Goal: Task Accomplishment & Management: Use online tool/utility

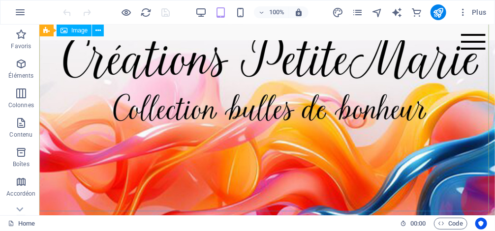
scroll to position [36, 0]
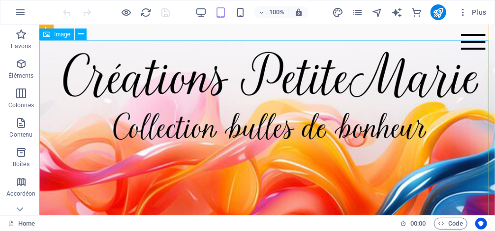
click at [443, 177] on figure at bounding box center [267, 176] width 456 height 273
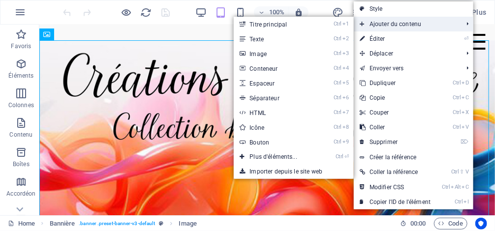
click at [379, 23] on span "Ajouter du contenu" at bounding box center [406, 24] width 105 height 15
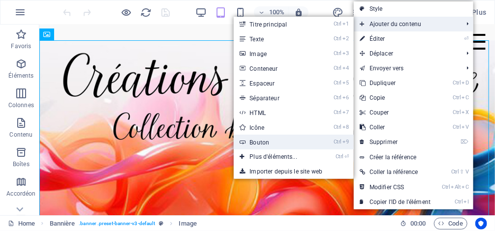
click at [269, 142] on link "Ctrl 9 Bouton" at bounding box center [275, 142] width 83 height 15
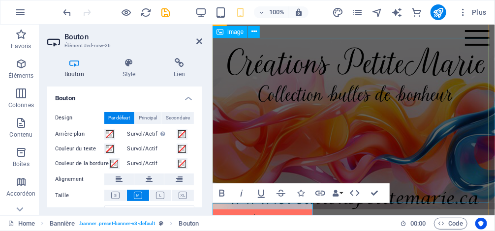
scroll to position [38, 0]
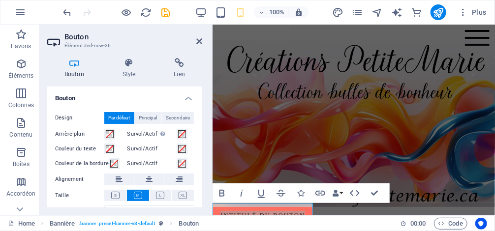
click at [75, 67] on icon at bounding box center [74, 63] width 54 height 10
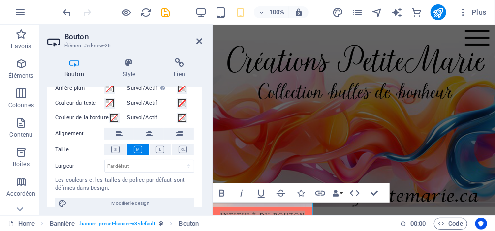
scroll to position [54, 0]
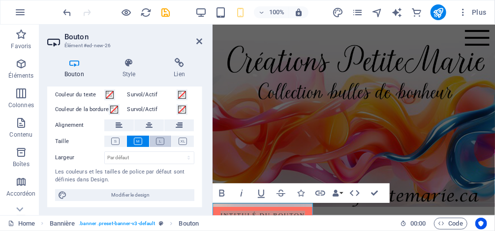
click at [157, 140] on icon at bounding box center [160, 141] width 8 height 7
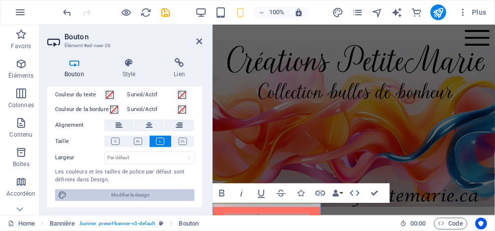
click at [130, 192] on span "Modifier le design" at bounding box center [131, 195] width 122 height 12
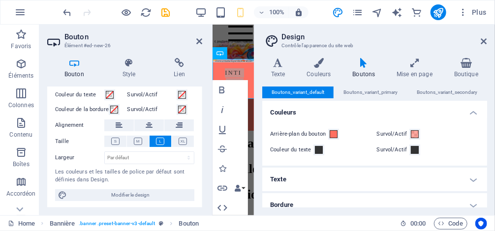
scroll to position [111, 0]
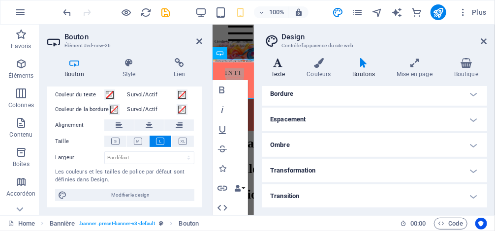
click at [281, 68] on h4 "Texte" at bounding box center [280, 68] width 36 height 21
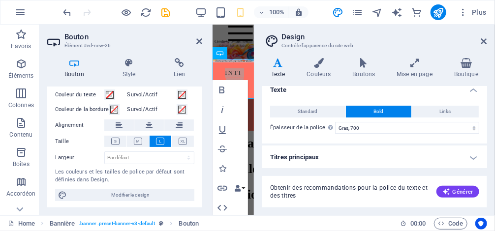
scroll to position [9, 0]
click at [475, 156] on h4 "Titres principaux" at bounding box center [374, 157] width 225 height 24
click at [452, 190] on span "Générer" at bounding box center [457, 192] width 31 height 8
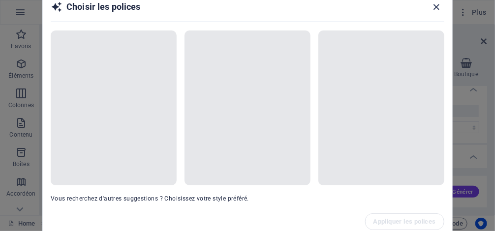
click at [440, 8] on icon "button" at bounding box center [436, 6] width 11 height 11
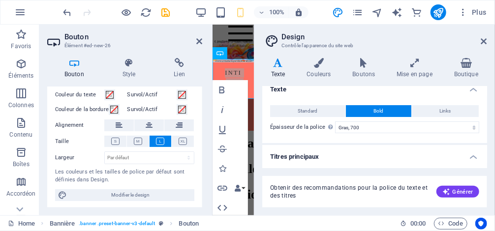
click at [77, 65] on icon at bounding box center [74, 63] width 54 height 10
click at [202, 39] on icon at bounding box center [199, 41] width 6 height 8
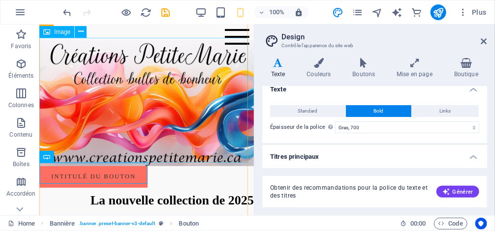
click at [183, 121] on figure at bounding box center [146, 101] width 215 height 128
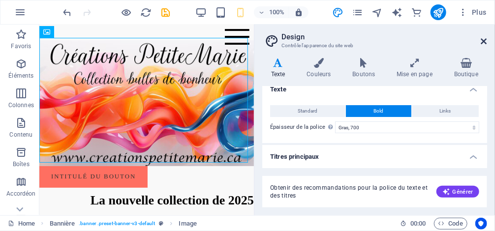
click at [483, 40] on icon at bounding box center [484, 41] width 6 height 8
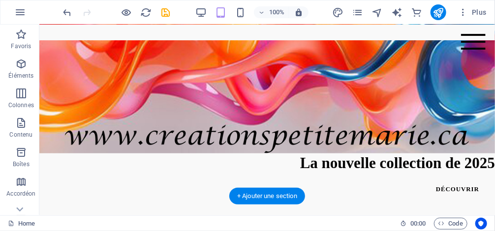
scroll to position [196, 0]
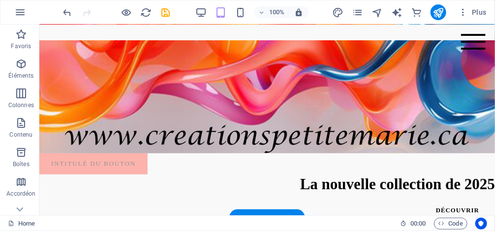
drag, startPoint x: 118, startPoint y: 165, endPoint x: 378, endPoint y: 97, distance: 269.4
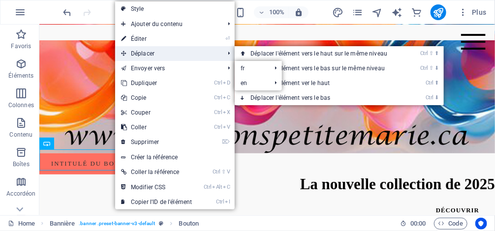
click at [159, 47] on span "Déplacer" at bounding box center [167, 53] width 105 height 15
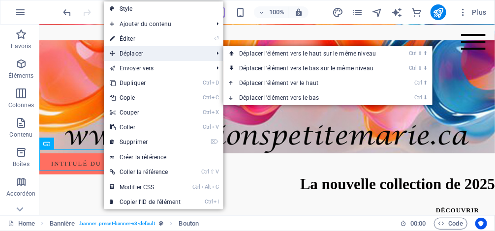
click at [155, 51] on span "Déplacer" at bounding box center [156, 53] width 105 height 15
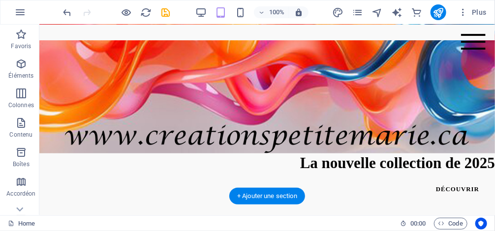
drag, startPoint x: 86, startPoint y: 158, endPoint x: 276, endPoint y: 88, distance: 202.6
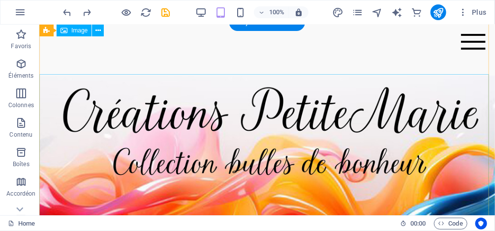
scroll to position [0, 0]
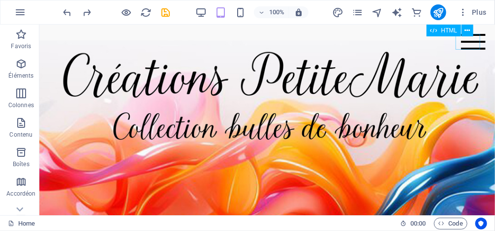
click at [467, 48] on div "Menu" at bounding box center [473, 41] width 25 height 16
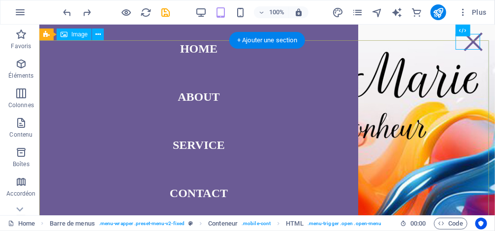
click at [468, 50] on figure at bounding box center [267, 176] width 456 height 273
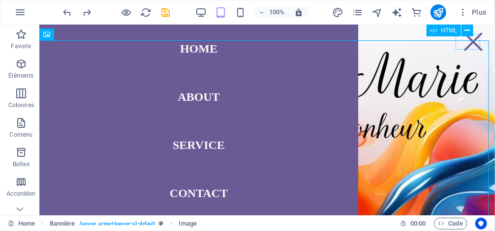
click at [471, 42] on div "Menu" at bounding box center [473, 41] width 25 height 16
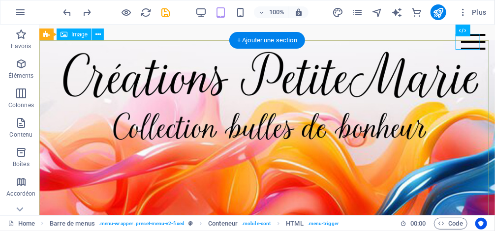
click at [340, 168] on figure at bounding box center [267, 176] width 456 height 273
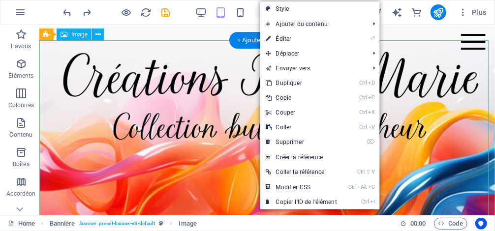
click at [189, 121] on figure at bounding box center [267, 176] width 456 height 273
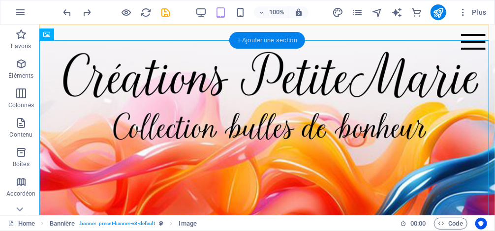
click at [280, 40] on div "+ Ajouter une section" at bounding box center [267, 40] width 76 height 17
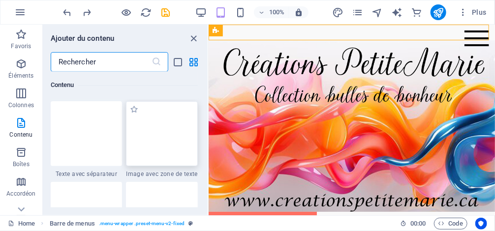
scroll to position [1881, 0]
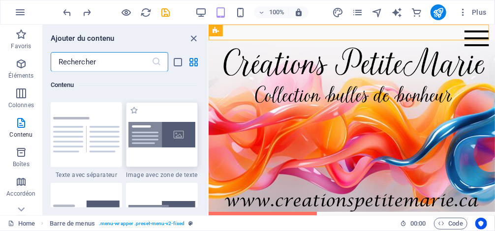
click at [167, 129] on img at bounding box center [161, 135] width 67 height 26
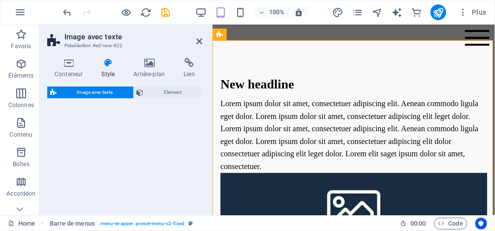
select select "rem"
select select "px"
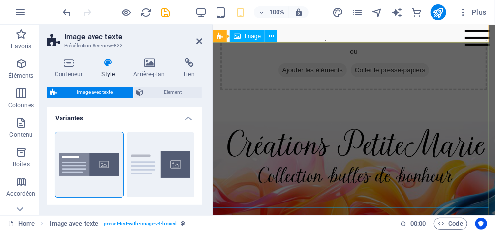
scroll to position [283, 0]
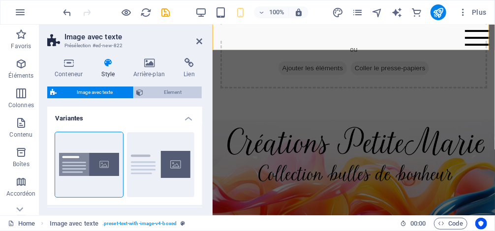
click at [163, 93] on span "Element" at bounding box center [173, 93] width 53 height 12
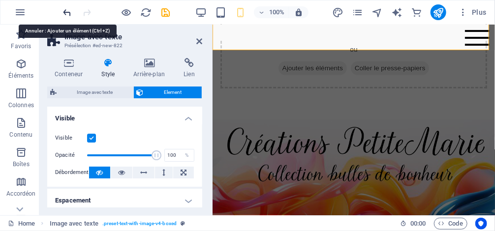
click at [65, 15] on icon "undo" at bounding box center [67, 12] width 11 height 11
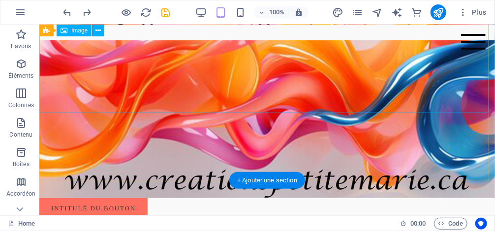
scroll to position [36, 0]
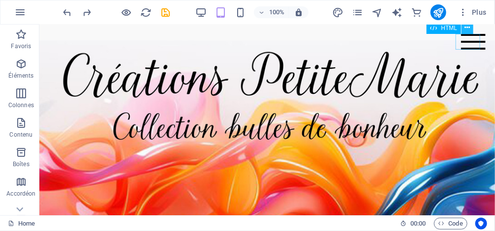
click at [467, 30] on icon at bounding box center [467, 28] width 5 height 10
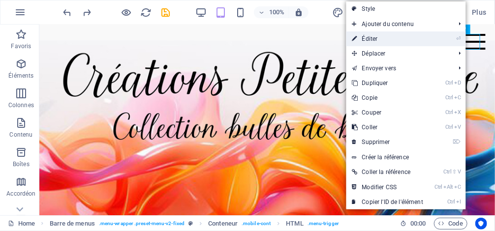
click at [395, 43] on link "⏎ Éditer" at bounding box center [387, 38] width 83 height 15
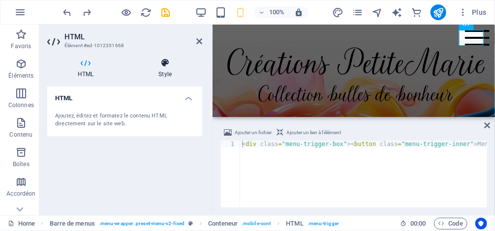
click at [164, 62] on icon at bounding box center [165, 63] width 74 height 10
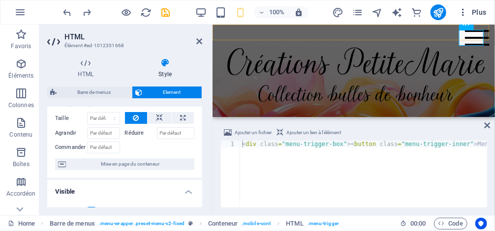
scroll to position [39, 0]
click at [475, 37] on div "Menu" at bounding box center [477, 38] width 25 height 16
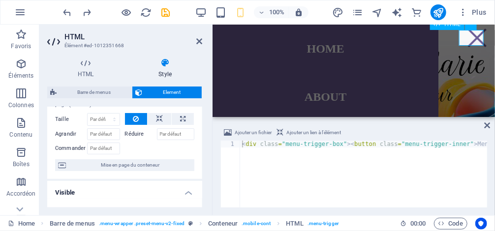
click at [470, 39] on div "Menu" at bounding box center [477, 38] width 25 height 16
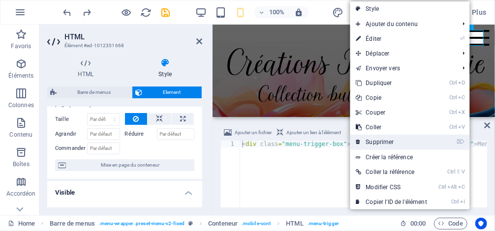
click at [378, 144] on link "⌦ Supprimer" at bounding box center [391, 142] width 83 height 15
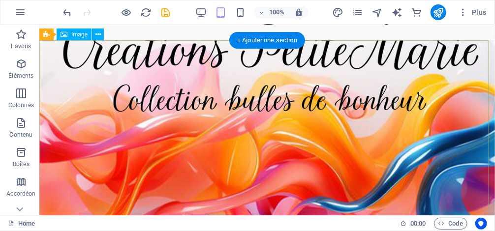
scroll to position [154, 0]
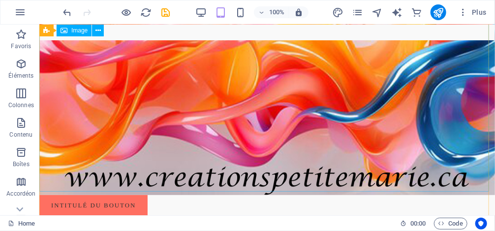
click at [147, 73] on figure at bounding box center [267, 58] width 456 height 273
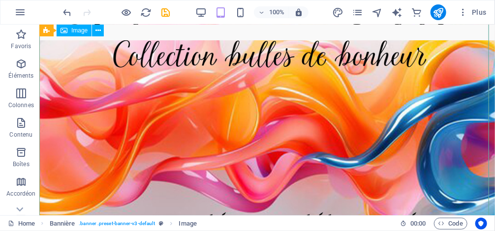
scroll to position [0, 0]
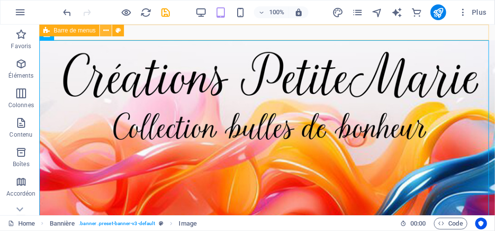
click at [109, 28] on button at bounding box center [106, 31] width 12 height 12
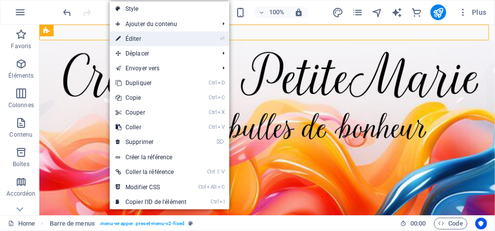
click at [117, 38] on icon at bounding box center [118, 38] width 5 height 15
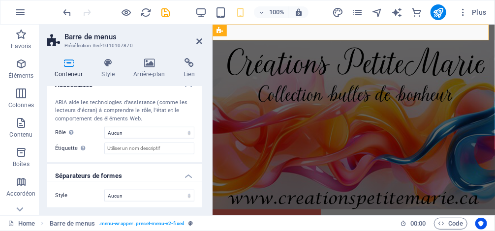
scroll to position [271, 0]
click at [103, 65] on icon at bounding box center [108, 63] width 28 height 10
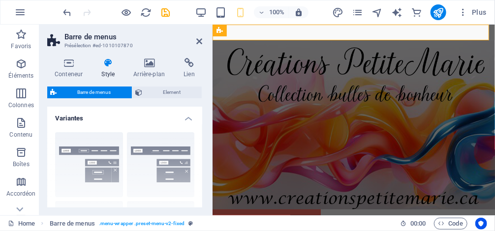
click at [92, 146] on div "Bordure Centré Par défaut Fixé Loki Déclencheur Large XXL" at bounding box center [124, 198] width 155 height 148
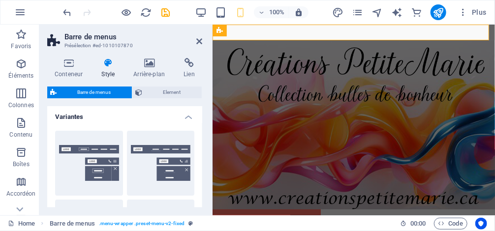
scroll to position [0, 0]
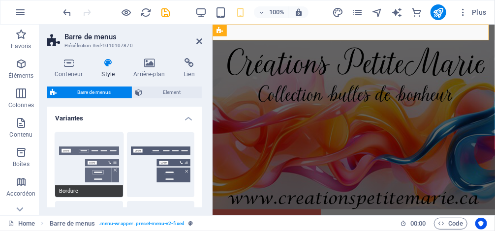
click at [82, 137] on button "Bordure" at bounding box center [89, 164] width 68 height 65
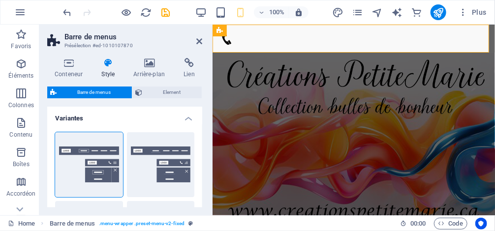
click at [195, 40] on h2 "Barre de menus" at bounding box center [133, 36] width 138 height 9
click at [197, 44] on icon at bounding box center [199, 41] width 6 height 8
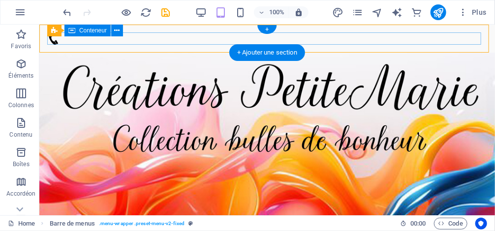
click at [221, 33] on div at bounding box center [267, 38] width 440 height 12
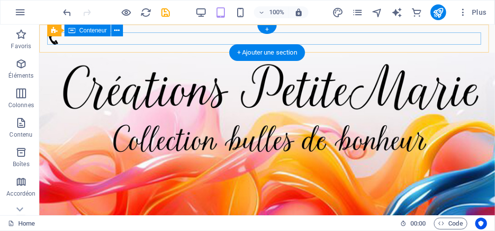
click at [147, 43] on div at bounding box center [267, 38] width 440 height 12
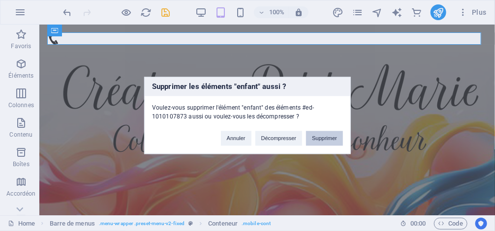
click at [318, 137] on button "Supprimer" at bounding box center [324, 138] width 37 height 15
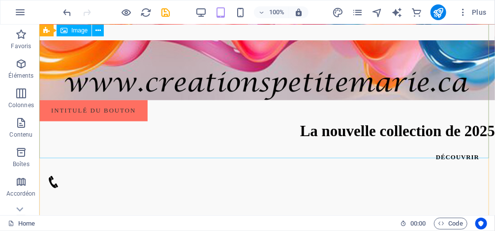
scroll to position [316, 0]
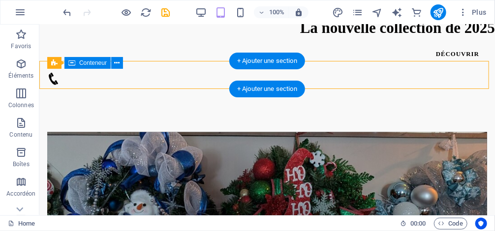
drag, startPoint x: 398, startPoint y: 78, endPoint x: 406, endPoint y: 72, distance: 10.4
click at [406, 72] on div at bounding box center [267, 78] width 440 height 12
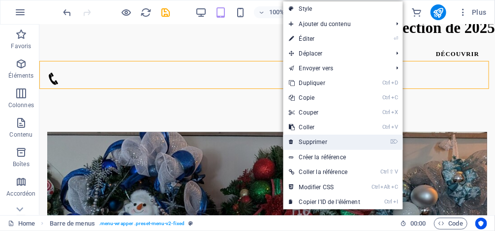
click at [332, 144] on link "⌦ Supprimer" at bounding box center [324, 142] width 83 height 15
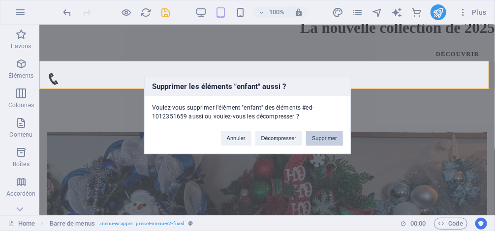
click at [340, 134] on button "Supprimer" at bounding box center [324, 138] width 37 height 15
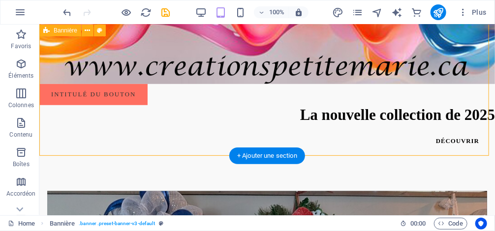
scroll to position [236, 0]
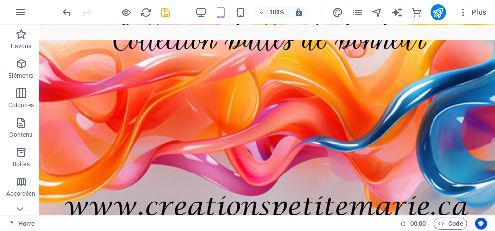
drag, startPoint x: 112, startPoint y: 86, endPoint x: 338, endPoint y: 133, distance: 230.7
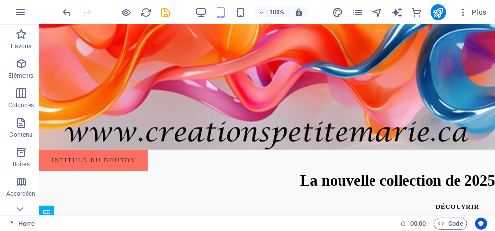
scroll to position [200, 0]
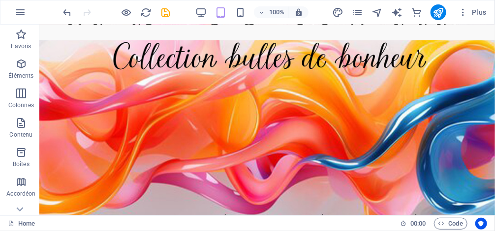
drag, startPoint x: 92, startPoint y: 117, endPoint x: 221, endPoint y: 131, distance: 130.2
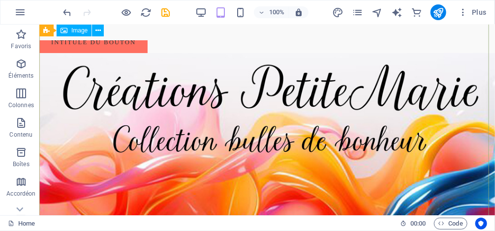
scroll to position [0, 0]
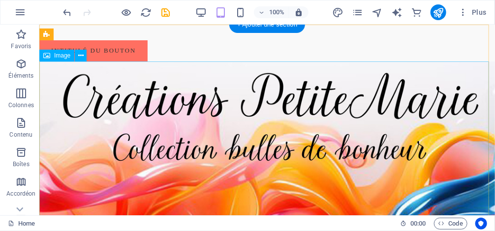
click at [159, 97] on figure at bounding box center [267, 197] width 456 height 273
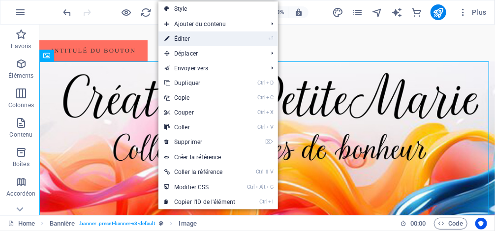
drag, startPoint x: 238, startPoint y: 41, endPoint x: 25, endPoint y: 17, distance: 213.9
click at [238, 41] on link "⏎ Éditer" at bounding box center [199, 38] width 83 height 15
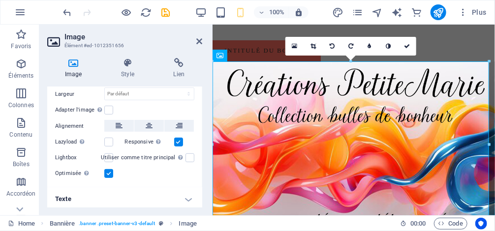
scroll to position [116, 0]
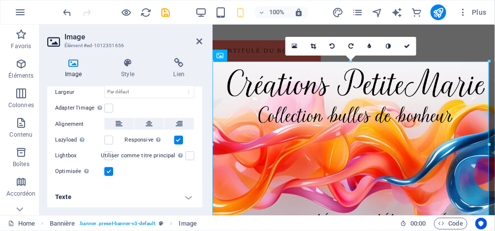
click at [66, 200] on h4 "Texte" at bounding box center [124, 198] width 155 height 24
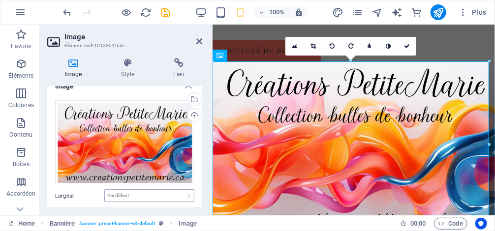
scroll to position [0, 0]
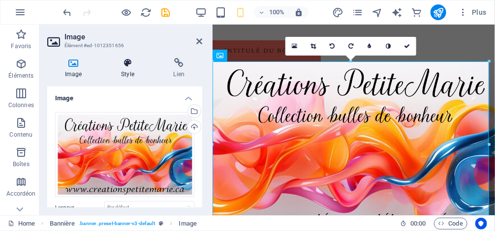
click at [133, 65] on icon at bounding box center [127, 63] width 48 height 10
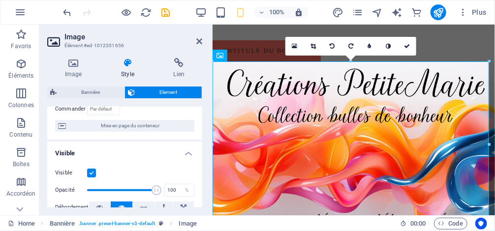
scroll to position [79, 0]
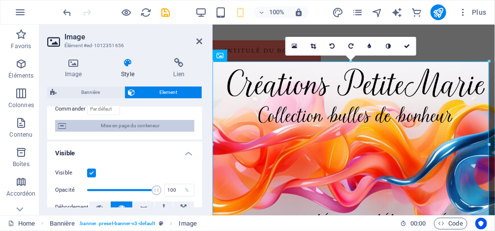
click at [157, 122] on span "Mise en page du conteneur" at bounding box center [130, 126] width 123 height 12
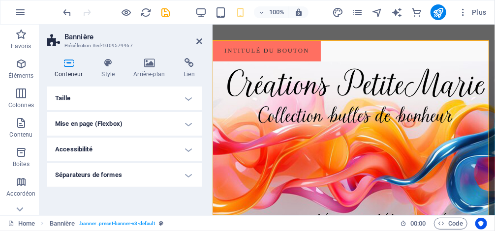
click at [178, 135] on h4 "Mise en page (Flexbox)" at bounding box center [124, 124] width 155 height 24
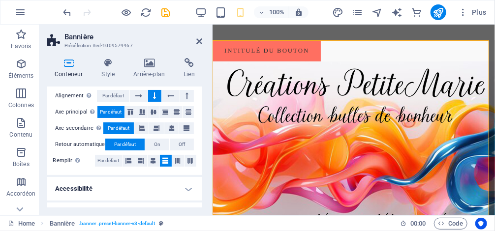
scroll to position [65, 0]
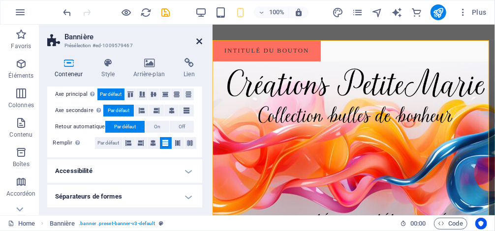
click at [199, 43] on icon at bounding box center [199, 41] width 6 height 8
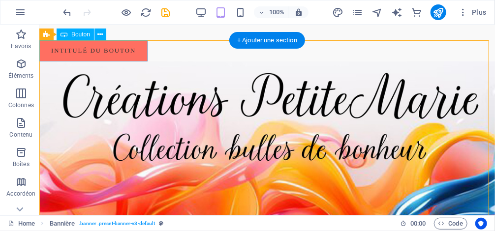
click at [103, 55] on div "Intitulé du bouton" at bounding box center [267, 50] width 456 height 21
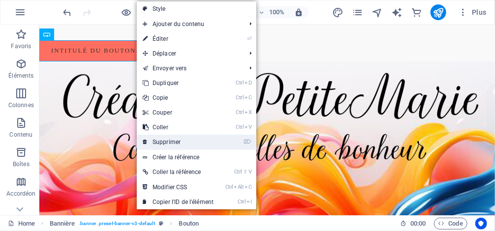
click at [189, 143] on link "⌦ Supprimer" at bounding box center [178, 142] width 83 height 15
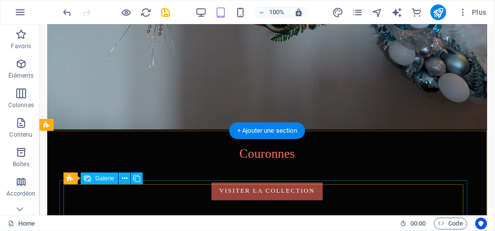
scroll to position [551, 0]
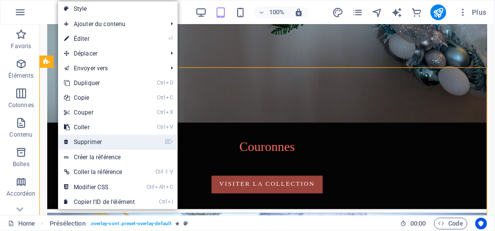
click at [91, 146] on link "⌦ Supprimer" at bounding box center [99, 142] width 83 height 15
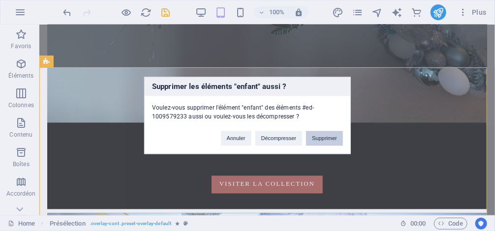
click at [325, 142] on button "Supprimer" at bounding box center [324, 138] width 37 height 15
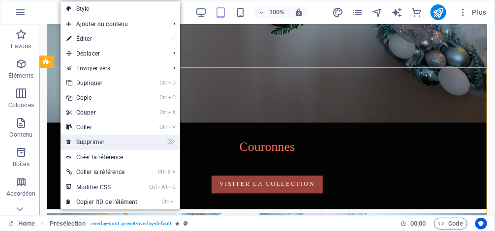
click at [108, 140] on link "⌦ Supprimer" at bounding box center [102, 142] width 83 height 15
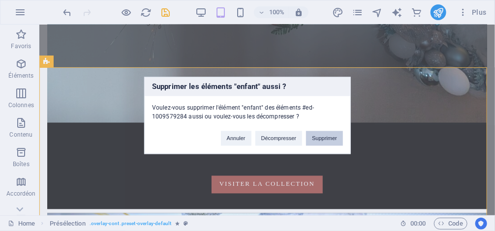
click at [340, 143] on button "Supprimer" at bounding box center [324, 138] width 37 height 15
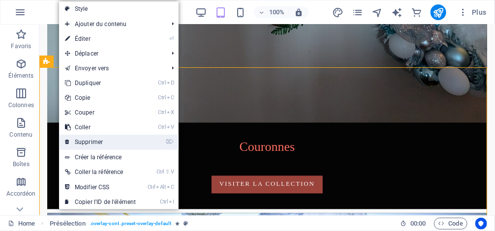
click at [86, 145] on link "⌦ Supprimer" at bounding box center [100, 142] width 83 height 15
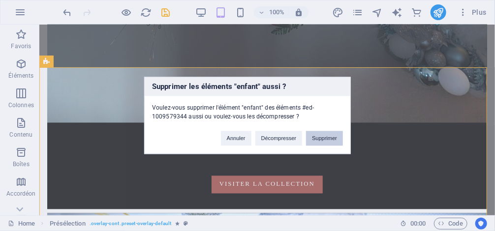
click at [320, 138] on button "Supprimer" at bounding box center [324, 138] width 37 height 15
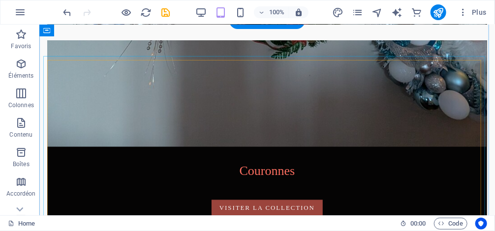
scroll to position [512, 0]
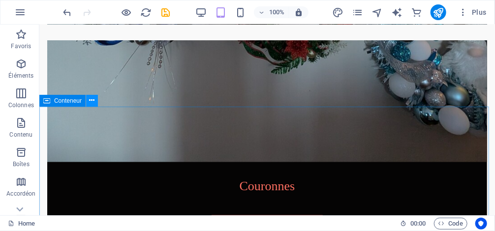
click at [95, 100] on button at bounding box center [92, 101] width 12 height 12
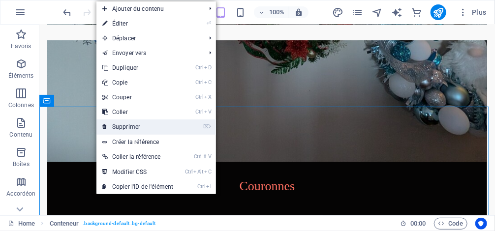
click at [131, 129] on link "⌦ Supprimer" at bounding box center [137, 127] width 83 height 15
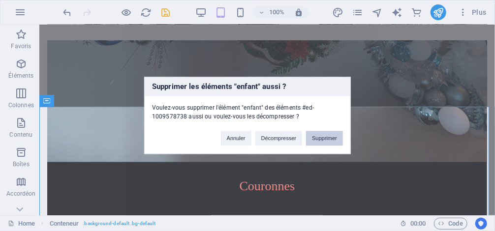
click at [327, 139] on button "Supprimer" at bounding box center [324, 138] width 37 height 15
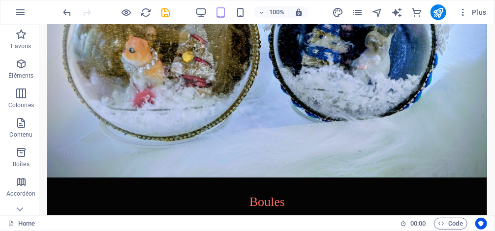
scroll to position [866, 0]
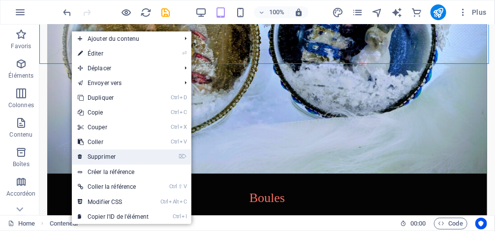
click at [120, 154] on link "⌦ Supprimer" at bounding box center [113, 157] width 83 height 15
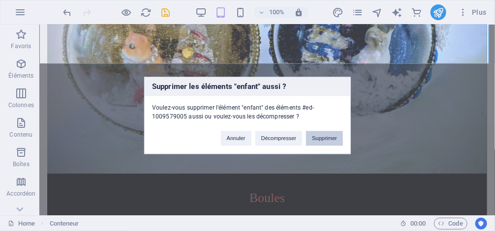
click at [339, 137] on button "Supprimer" at bounding box center [324, 138] width 37 height 15
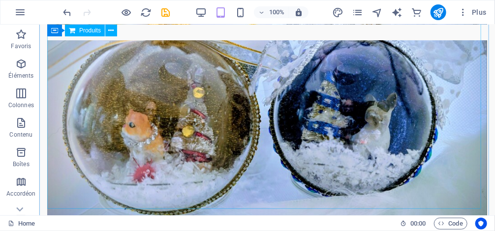
scroll to position [787, 0]
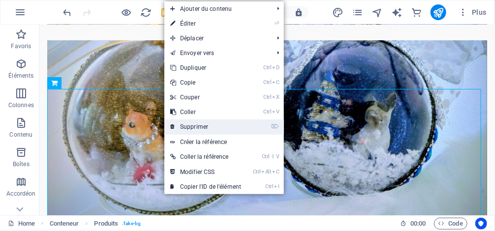
click at [247, 128] on link "⌦ Supprimer" at bounding box center [205, 127] width 83 height 15
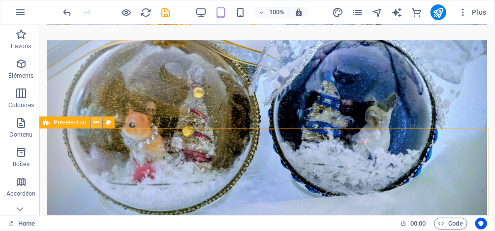
click at [101, 121] on button at bounding box center [97, 123] width 12 height 12
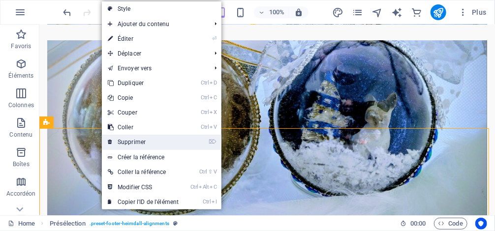
click at [148, 140] on link "⌦ Supprimer" at bounding box center [143, 142] width 83 height 15
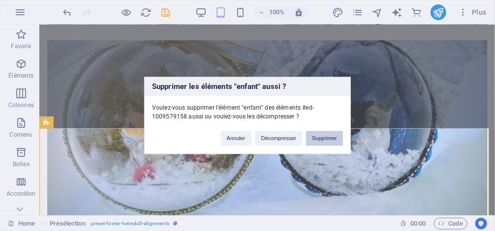
click at [329, 139] on button "Supprimer" at bounding box center [324, 138] width 37 height 15
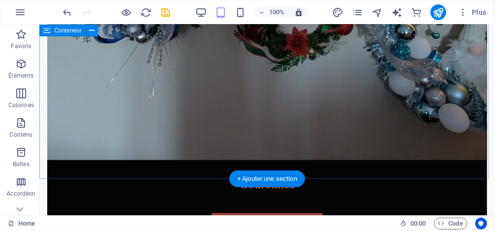
scroll to position [530, 0]
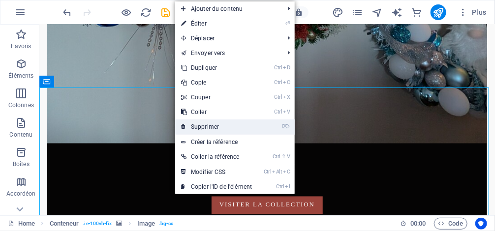
click at [211, 125] on link "⌦ Supprimer" at bounding box center [216, 127] width 83 height 15
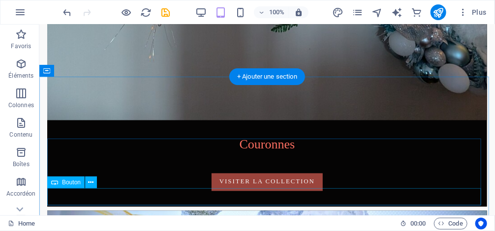
scroll to position [570, 0]
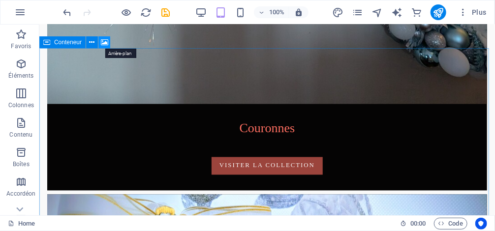
drag, startPoint x: 71, startPoint y: 24, endPoint x: 102, endPoint y: 38, distance: 34.4
drag, startPoint x: 102, startPoint y: 38, endPoint x: 65, endPoint y: 43, distance: 37.7
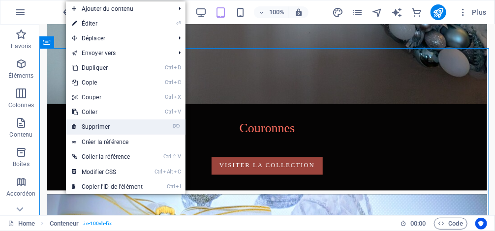
click at [129, 124] on link "⌦ Supprimer" at bounding box center [107, 127] width 83 height 15
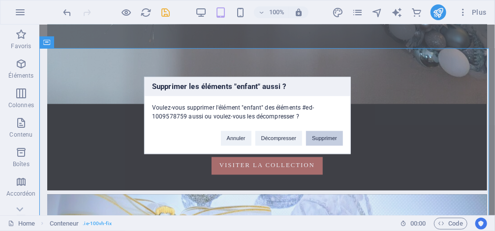
click at [329, 145] on button "Supprimer" at bounding box center [324, 138] width 37 height 15
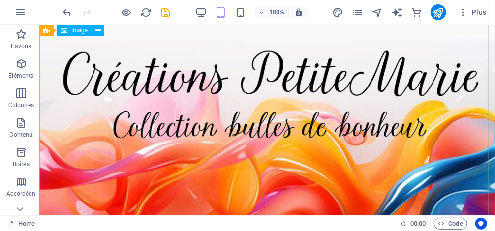
scroll to position [0, 0]
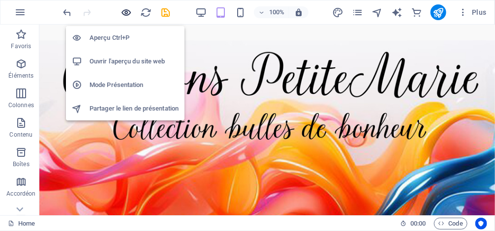
click at [127, 11] on icon "button" at bounding box center [126, 12] width 11 height 11
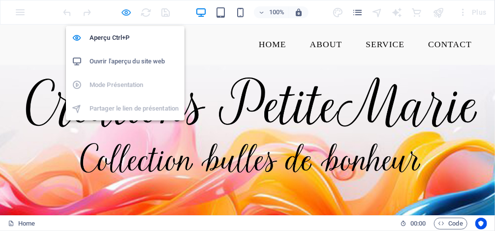
click at [129, 15] on icon "button" at bounding box center [126, 12] width 11 height 11
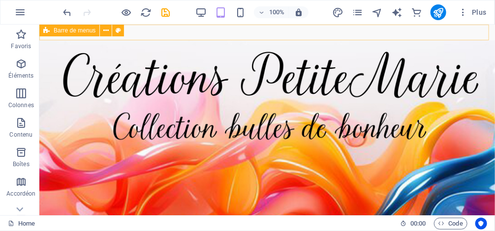
click at [105, 30] on icon at bounding box center [105, 31] width 5 height 10
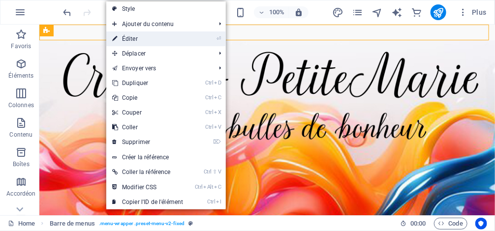
click at [134, 39] on link "⏎ Éditer" at bounding box center [147, 38] width 83 height 15
select select "rem"
select select "preset-menu-v2-fixed"
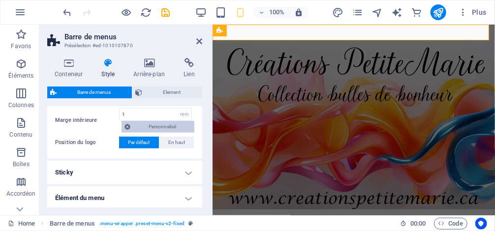
scroll to position [365, 0]
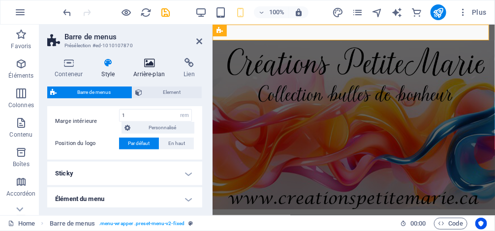
click at [153, 68] on h4 "Arrière-plan" at bounding box center [151, 68] width 50 height 21
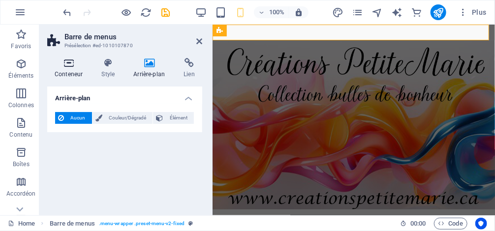
click at [69, 64] on icon at bounding box center [68, 63] width 43 height 10
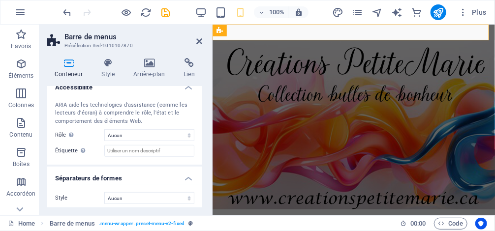
scroll to position [271, 0]
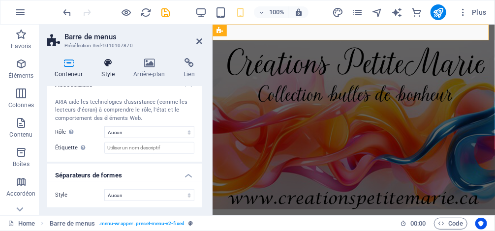
click at [120, 64] on icon at bounding box center [108, 63] width 28 height 10
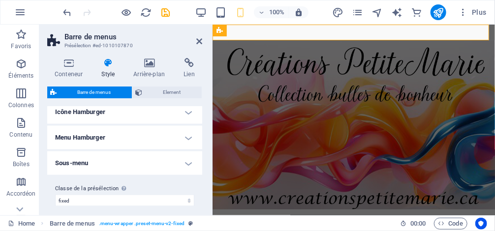
scroll to position [483, 0]
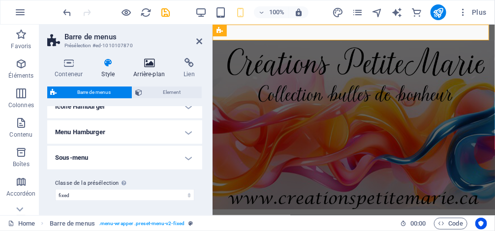
click at [150, 69] on h4 "Arrière-plan" at bounding box center [151, 68] width 50 height 21
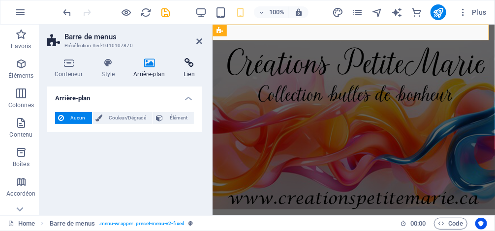
click at [184, 65] on icon at bounding box center [189, 63] width 26 height 10
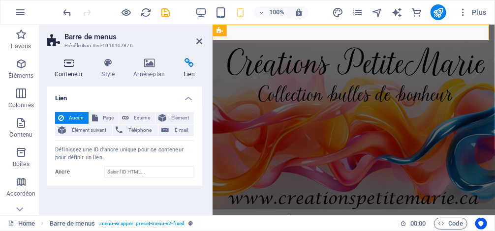
click at [71, 63] on icon at bounding box center [68, 63] width 43 height 10
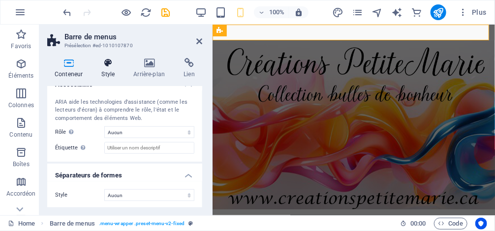
click at [112, 70] on h4 "Style" at bounding box center [110, 68] width 32 height 21
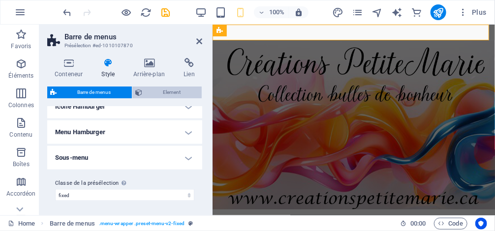
click at [166, 95] on span "Element" at bounding box center [172, 93] width 54 height 12
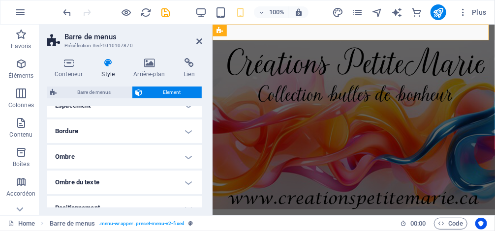
scroll to position [118, 0]
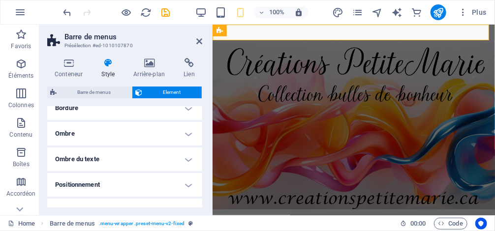
click at [102, 68] on h4 "Style" at bounding box center [110, 68] width 32 height 21
click at [112, 62] on icon at bounding box center [108, 63] width 28 height 10
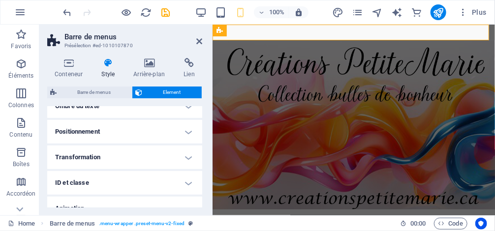
scroll to position [0, 0]
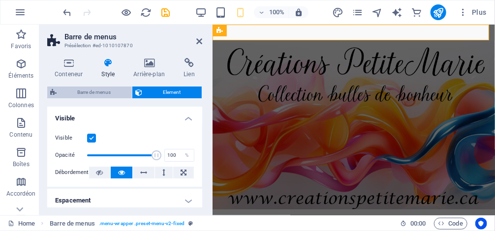
click at [96, 89] on span "Barre de menus" at bounding box center [94, 93] width 69 height 12
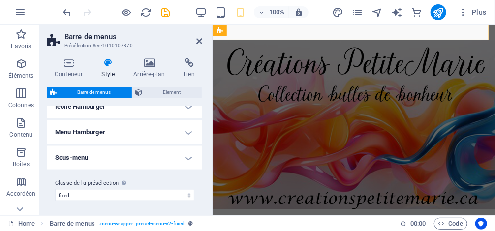
click at [116, 156] on h4 "Sous-menu" at bounding box center [124, 158] width 155 height 24
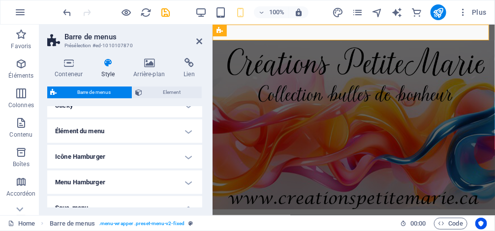
scroll to position [433, 0]
click at [182, 131] on h4 "Élément du menu" at bounding box center [124, 132] width 155 height 24
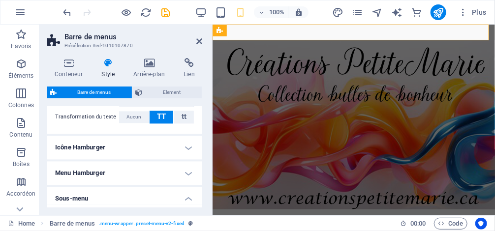
scroll to position [748, 0]
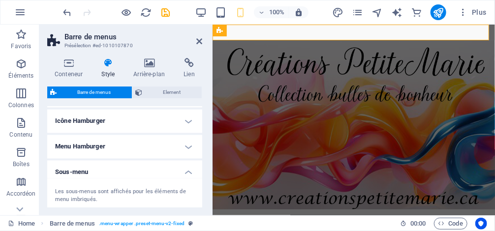
click at [176, 142] on h4 "Menu Hamburger" at bounding box center [124, 147] width 155 height 24
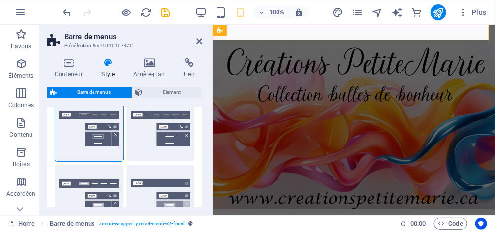
scroll to position [0, 0]
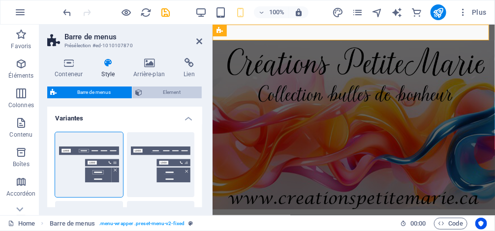
click at [170, 91] on span "Element" at bounding box center [172, 93] width 54 height 12
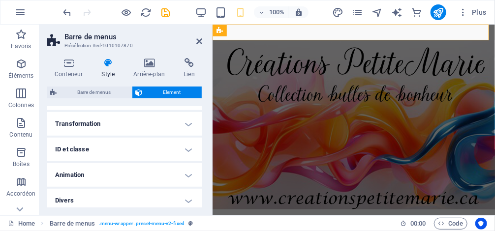
scroll to position [209, 0]
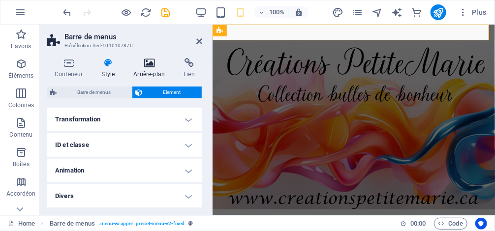
click at [151, 67] on icon at bounding box center [149, 63] width 46 height 10
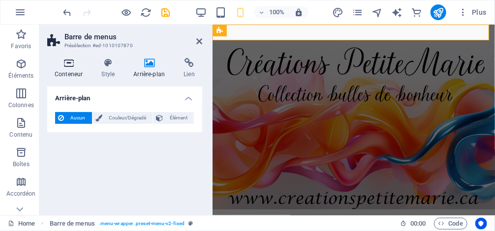
click at [71, 61] on icon at bounding box center [68, 63] width 43 height 10
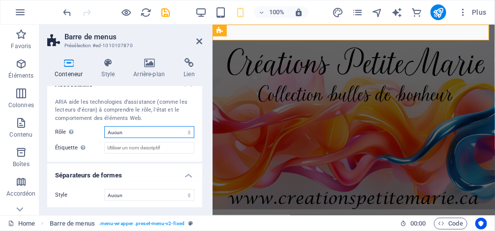
click at [147, 133] on select "Aucun Alert Article Banner Comment Complementary Dialog En-tête Marquee Pied de…" at bounding box center [149, 132] width 90 height 12
click at [68, 104] on div "ARIA aide les technologies d'assistance (comme les lecteurs d'écran) à comprend…" at bounding box center [124, 110] width 139 height 25
drag, startPoint x: 63, startPoint y: 62, endPoint x: 69, endPoint y: 63, distance: 6.0
click at [64, 62] on icon at bounding box center [68, 63] width 43 height 10
click at [110, 71] on h4 "Style" at bounding box center [110, 68] width 32 height 21
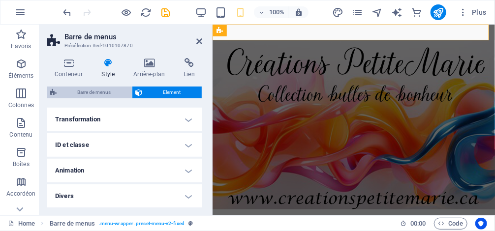
click at [96, 93] on span "Barre de menus" at bounding box center [94, 93] width 69 height 12
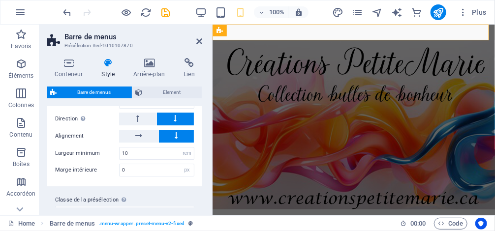
scroll to position [1094, 0]
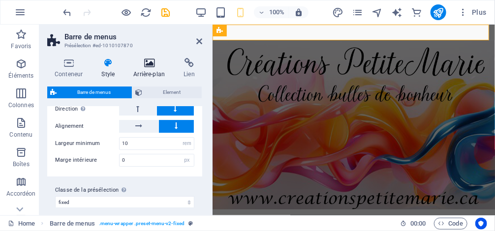
click at [156, 64] on icon at bounding box center [149, 63] width 46 height 10
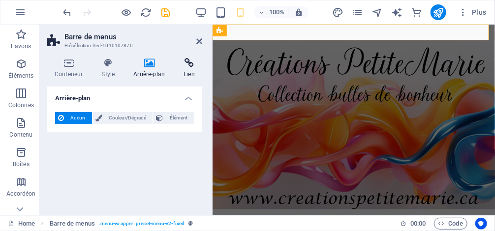
click at [196, 71] on h4 "Lien" at bounding box center [189, 68] width 26 height 21
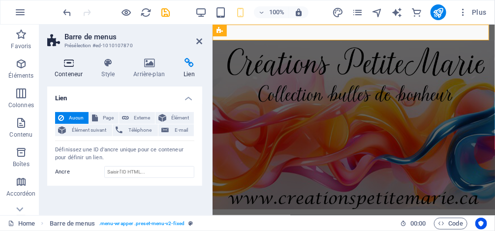
click at [69, 62] on icon at bounding box center [68, 63] width 43 height 10
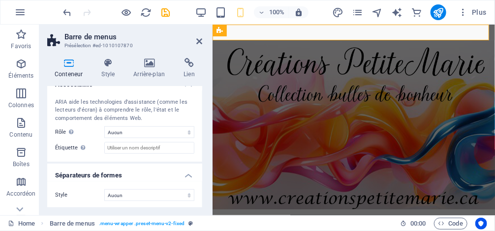
click at [176, 158] on div "ARIA aide les technologies d'assistance (comme les lecteurs d'écran) à comprend…" at bounding box center [124, 127] width 155 height 72
click at [115, 70] on h4 "Style" at bounding box center [110, 68] width 32 height 21
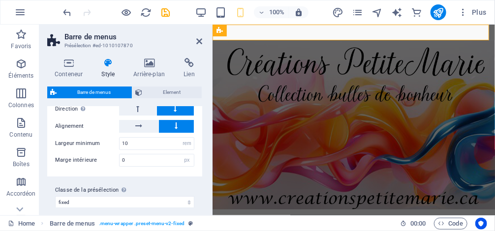
click at [169, 86] on div "Conteneur Style Arrière-plan Lien Taille Hauteur Par défaut px rem % vh vw Haut…" at bounding box center [124, 133] width 155 height 150
click at [164, 91] on span "Element" at bounding box center [172, 93] width 54 height 12
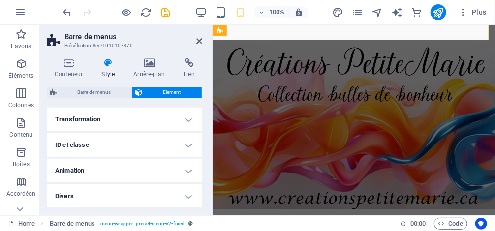
click at [138, 124] on h4 "Transformation" at bounding box center [124, 120] width 155 height 24
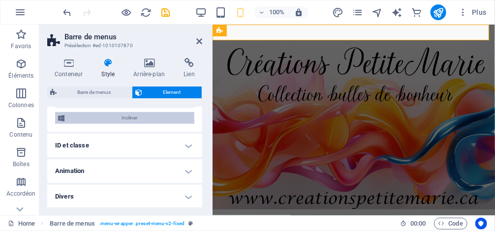
scroll to position [278, 0]
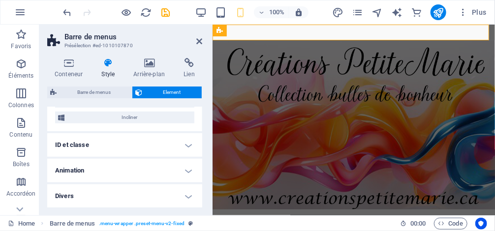
click at [125, 141] on h4 "ID et classe" at bounding box center [124, 145] width 155 height 24
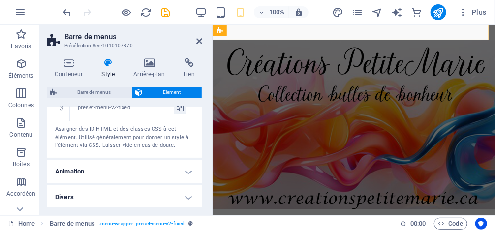
scroll to position [449, 0]
drag, startPoint x: 86, startPoint y: 165, endPoint x: 92, endPoint y: 164, distance: 5.5
click at [92, 164] on h4 "Animation" at bounding box center [124, 172] width 155 height 24
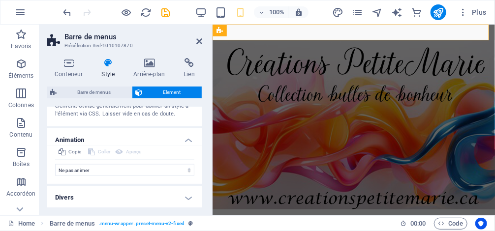
scroll to position [481, 0]
click at [82, 197] on h4 "Divers" at bounding box center [124, 198] width 155 height 24
click at [103, 191] on h4 "Divers" at bounding box center [124, 195] width 155 height 18
click at [104, 190] on h4 "Divers" at bounding box center [124, 198] width 155 height 24
click at [104, 190] on h4 "Divers" at bounding box center [124, 195] width 155 height 18
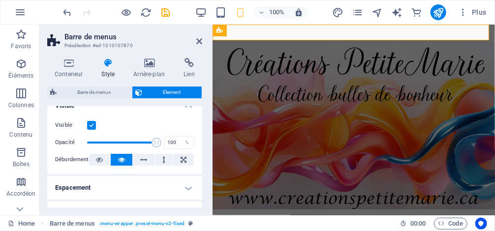
scroll to position [9, 0]
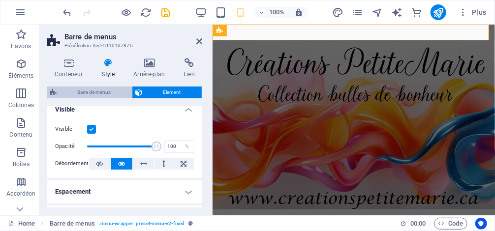
click at [103, 94] on span "Barre de menus" at bounding box center [94, 93] width 69 height 12
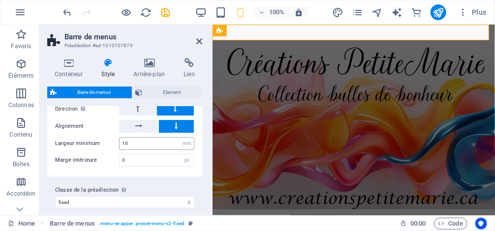
click at [126, 137] on div "Largeur minimum 10 px rem % vh vw" at bounding box center [124, 143] width 139 height 13
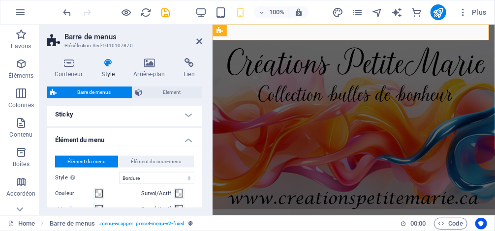
scroll to position [425, 0]
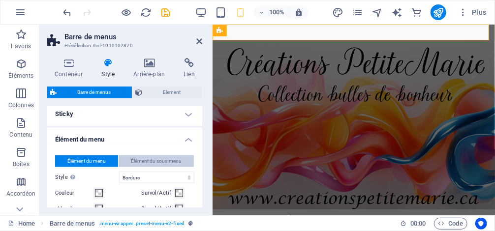
click at [162, 160] on span "Élément du sous-menu" at bounding box center [156, 162] width 51 height 12
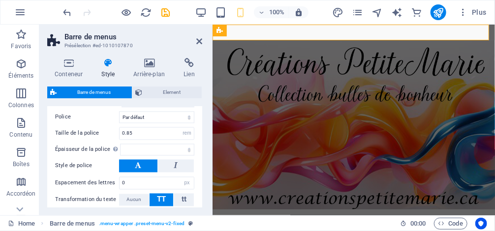
select select
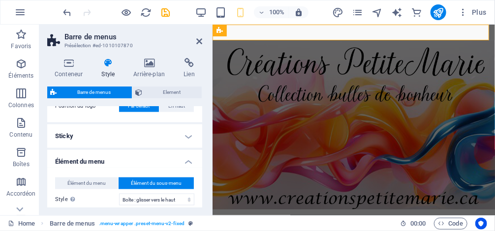
scroll to position [385, 0]
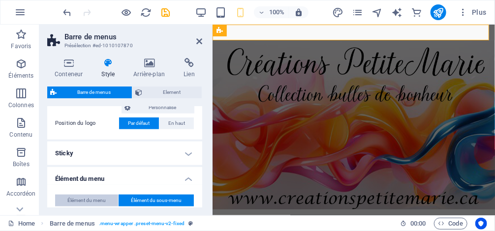
click at [85, 201] on span "Élément du menu" at bounding box center [86, 201] width 38 height 12
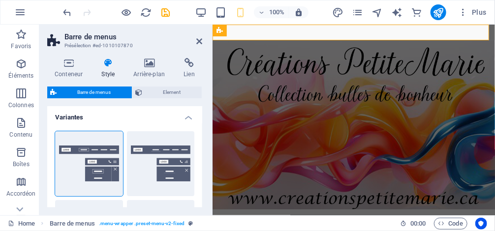
scroll to position [0, 0]
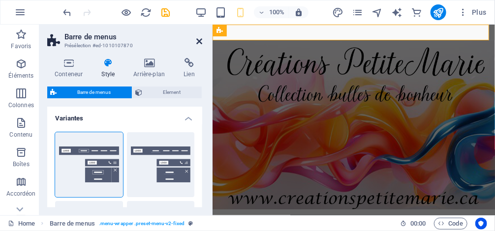
click at [201, 40] on icon at bounding box center [199, 41] width 6 height 8
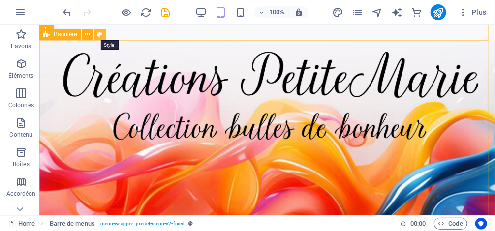
click at [101, 34] on icon at bounding box center [99, 35] width 5 height 10
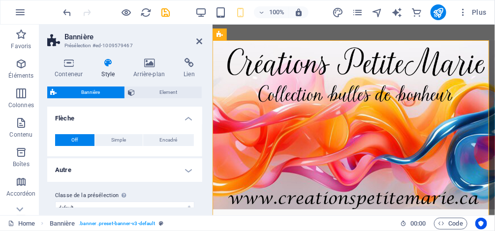
click at [112, 64] on icon at bounding box center [108, 63] width 28 height 10
click at [109, 70] on h4 "Style" at bounding box center [110, 68] width 32 height 21
click at [62, 71] on h4 "Conteneur" at bounding box center [70, 68] width 47 height 21
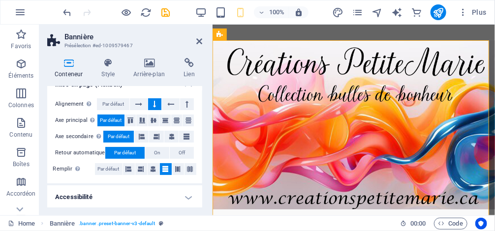
scroll to position [65, 0]
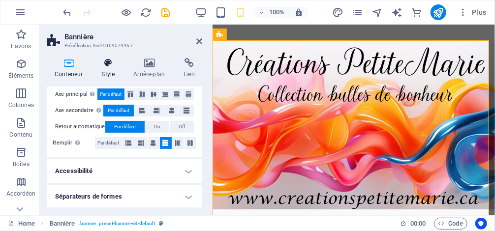
click at [106, 59] on icon at bounding box center [108, 63] width 28 height 10
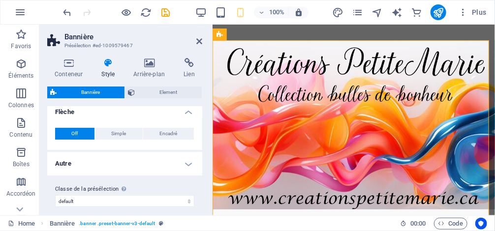
scroll to position [0, 0]
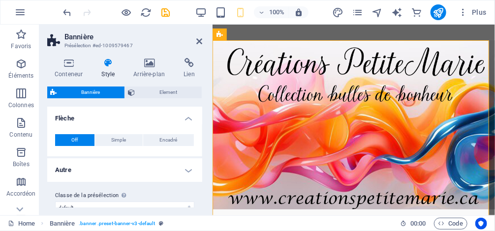
click at [143, 170] on h4 "Autre" at bounding box center [124, 170] width 155 height 24
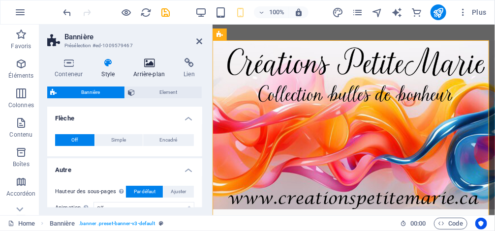
click at [147, 61] on icon at bounding box center [149, 63] width 46 height 10
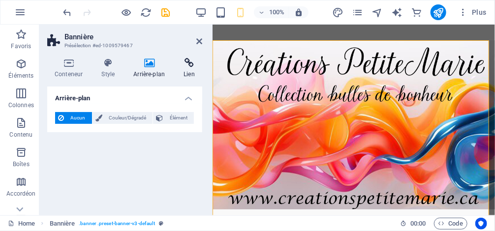
click at [195, 65] on icon at bounding box center [189, 63] width 26 height 10
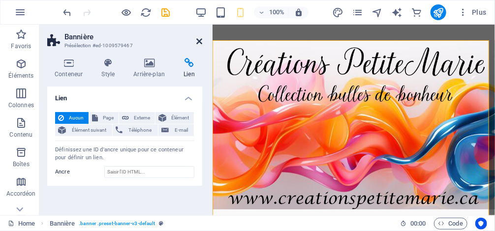
click at [200, 42] on icon at bounding box center [199, 41] width 6 height 8
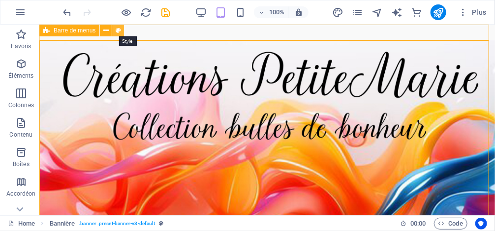
click at [120, 30] on icon at bounding box center [118, 31] width 5 height 10
select select "rem"
select select "hover_border"
select select "px"
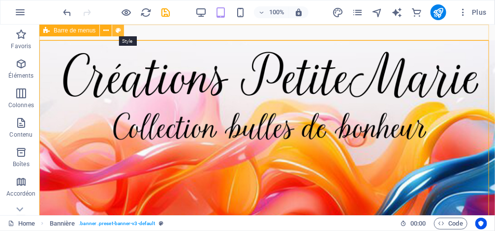
select select "rem"
select select "link-special-font"
select select "rem"
select select "400"
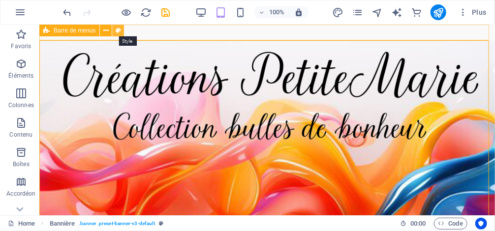
select select "px"
select select "%"
select select "rem"
select select "px"
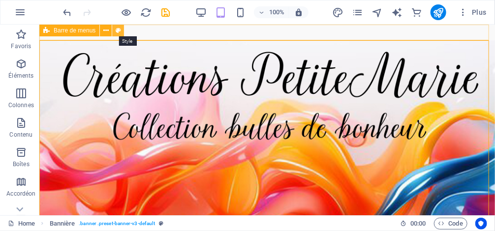
select select "preset-menu-v2-fixed"
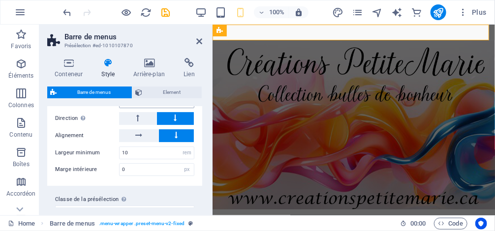
scroll to position [1094, 0]
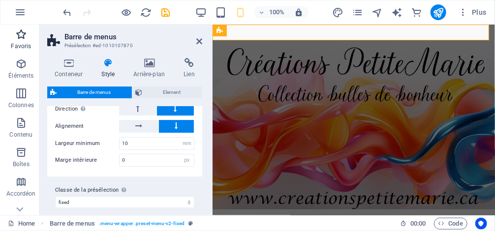
click at [20, 40] on span "Favoris" at bounding box center [21, 41] width 42 height 24
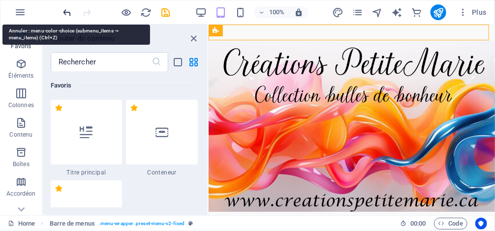
click at [72, 16] on icon "undo" at bounding box center [67, 12] width 11 height 11
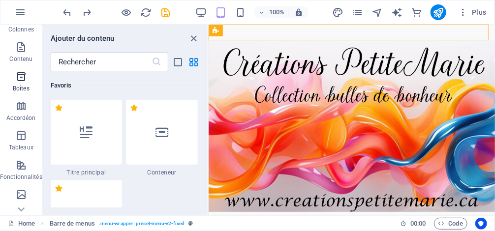
scroll to position [118, 0]
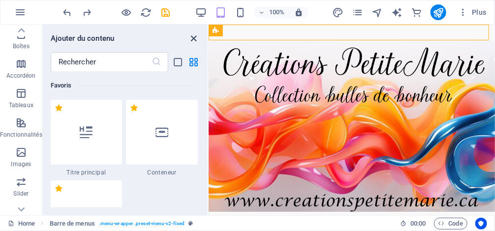
click at [194, 39] on icon "close panel" at bounding box center [193, 38] width 11 height 11
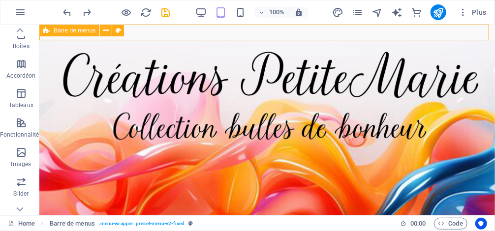
click at [47, 31] on icon at bounding box center [46, 31] width 6 height 12
click at [60, 29] on span "Barre de menus" at bounding box center [75, 31] width 42 height 6
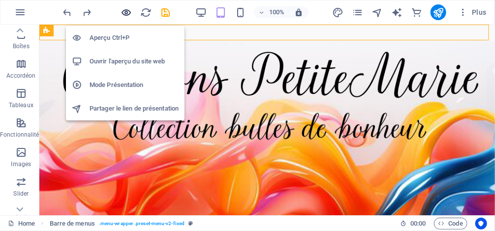
click at [128, 14] on icon "button" at bounding box center [126, 12] width 11 height 11
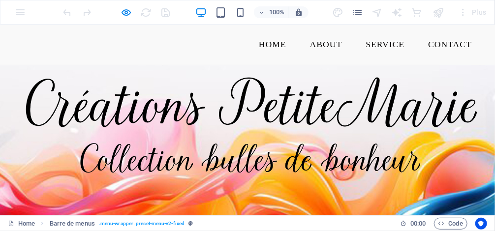
click at [268, 44] on link "Home" at bounding box center [272, 44] width 43 height 25
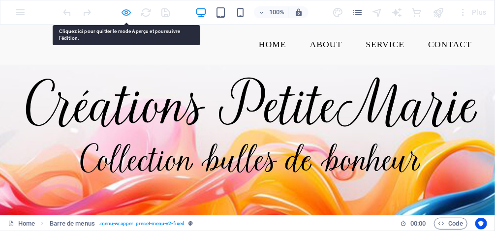
drag, startPoint x: 268, startPoint y: 20, endPoint x: 128, endPoint y: 9, distance: 140.2
click at [128, 9] on icon "button" at bounding box center [126, 12] width 11 height 11
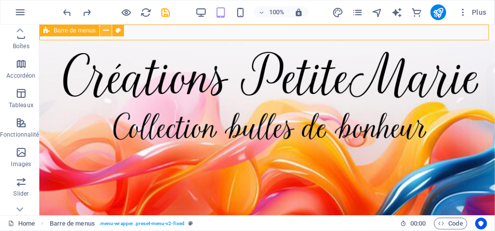
click at [108, 29] on icon at bounding box center [105, 31] width 5 height 10
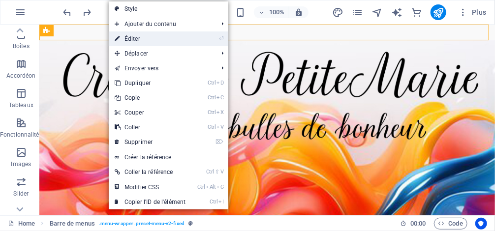
click at [161, 41] on link "⏎ Éditer" at bounding box center [150, 38] width 83 height 15
select select "rem"
select select "hover_box_bottom"
select select "px"
select select "rem"
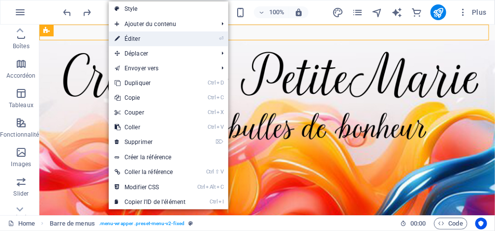
select select "rem"
select select
select select "px"
select select "%"
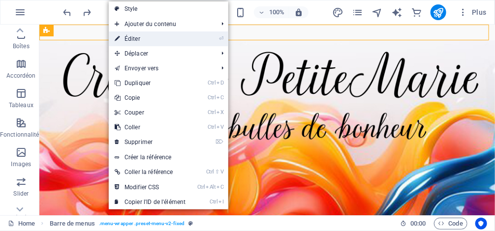
select select "rem"
select select "px"
select select "preset-menu-v2-fixed"
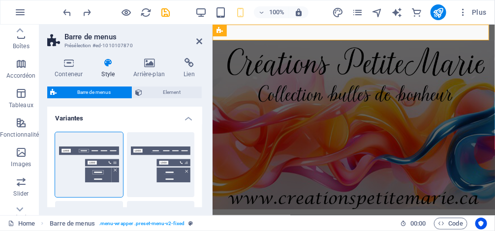
click at [76, 89] on span "Barre de menus" at bounding box center [94, 93] width 69 height 12
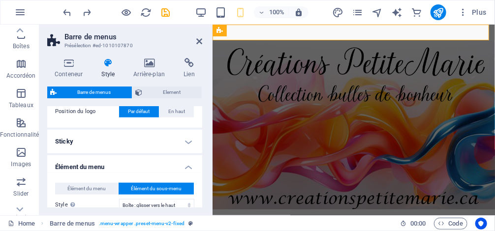
scroll to position [394, 0]
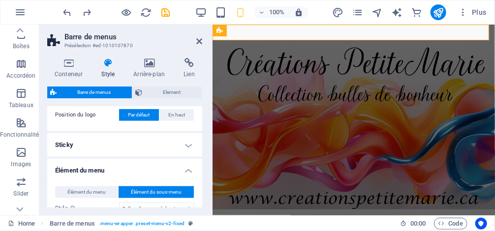
click at [185, 142] on h4 "Sticky" at bounding box center [124, 145] width 155 height 24
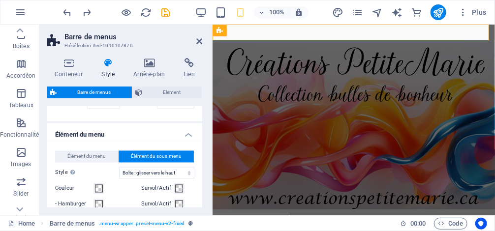
scroll to position [630, 0]
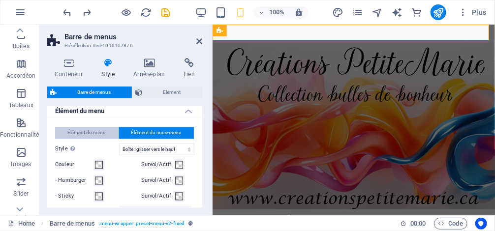
click at [81, 135] on span "Élément du menu" at bounding box center [86, 133] width 38 height 12
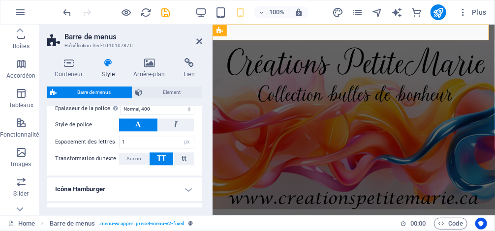
scroll to position [866, 0]
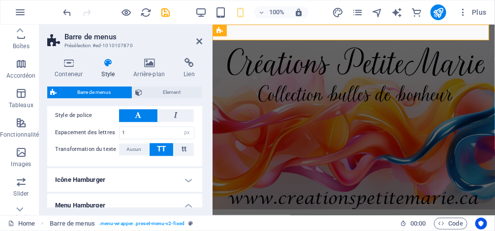
click at [165, 176] on h4 "Icône Hamburger" at bounding box center [124, 180] width 155 height 24
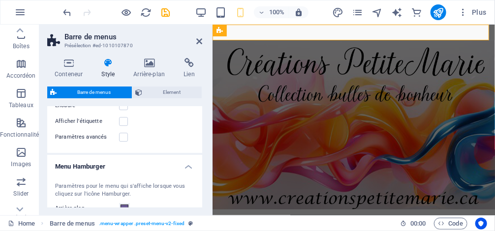
scroll to position [1063, 0]
click at [189, 158] on h4 "Menu Hamburger" at bounding box center [124, 163] width 155 height 18
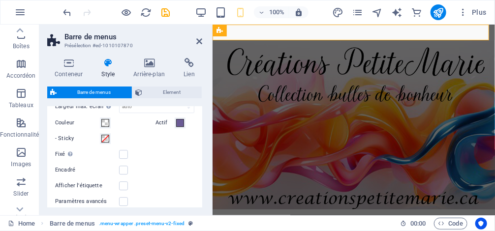
scroll to position [993, 0]
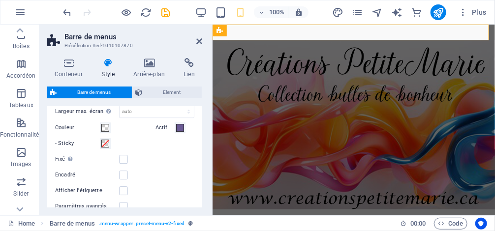
click at [202, 43] on aside "Barre de menus Présélection #ed-1010107870 Conteneur Style Arrière-plan Lien Ta…" at bounding box center [125, 120] width 173 height 191
click at [200, 42] on icon at bounding box center [199, 41] width 6 height 8
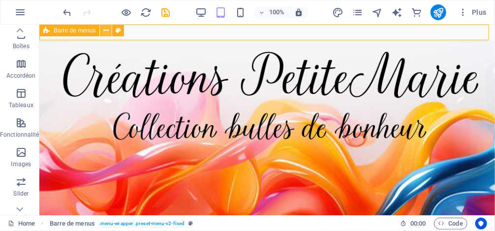
click at [109, 31] on button at bounding box center [106, 31] width 12 height 12
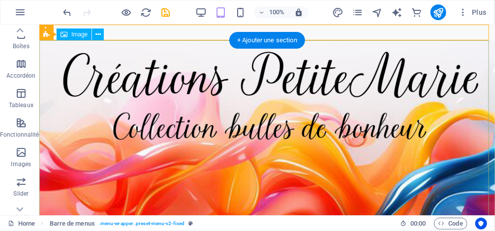
click at [242, 94] on figure at bounding box center [267, 176] width 456 height 273
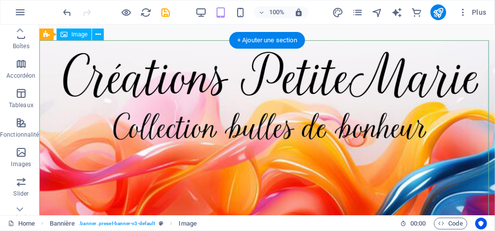
click at [51, 85] on figure at bounding box center [267, 176] width 456 height 273
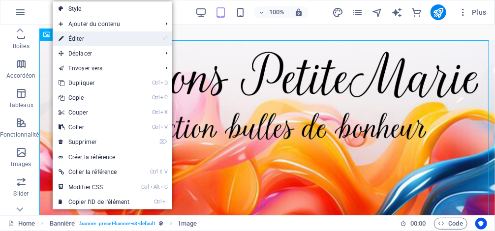
click at [102, 36] on link "⏎ Éditer" at bounding box center [94, 38] width 83 height 15
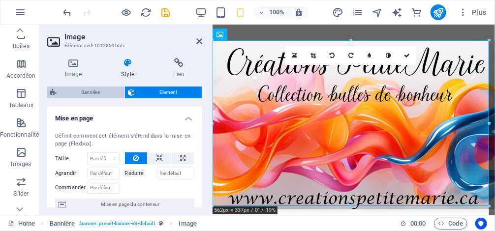
click at [113, 91] on span "Bannière" at bounding box center [91, 93] width 62 height 12
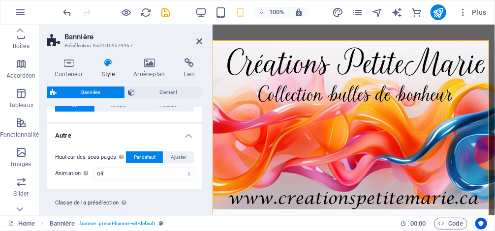
scroll to position [0, 0]
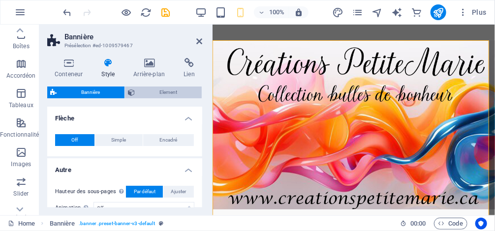
click at [166, 90] on span "Element" at bounding box center [168, 93] width 61 height 12
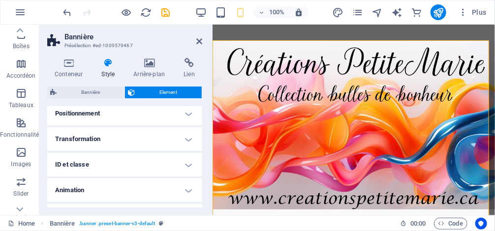
scroll to position [209, 0]
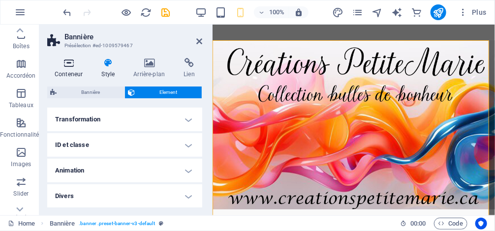
click at [70, 68] on h4 "Conteneur" at bounding box center [70, 68] width 47 height 21
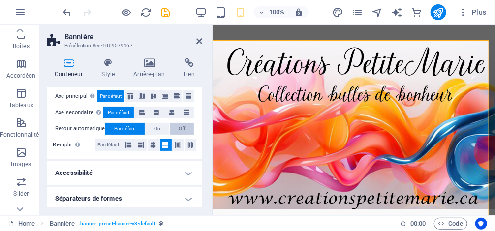
scroll to position [65, 0]
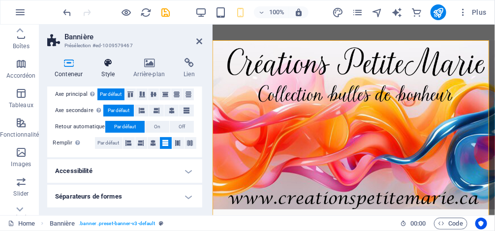
click at [112, 62] on icon at bounding box center [108, 63] width 28 height 10
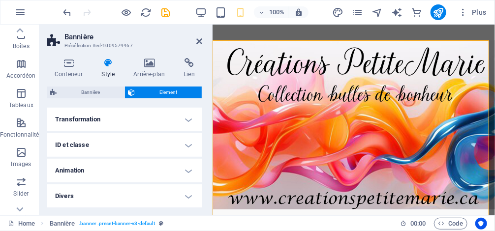
click at [112, 122] on h4 "Transformation" at bounding box center [124, 120] width 155 height 24
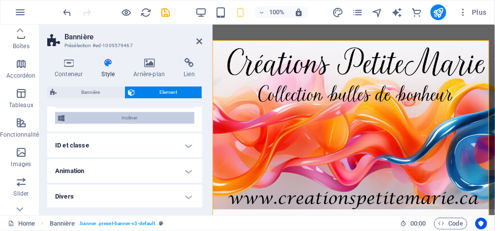
scroll to position [278, 0]
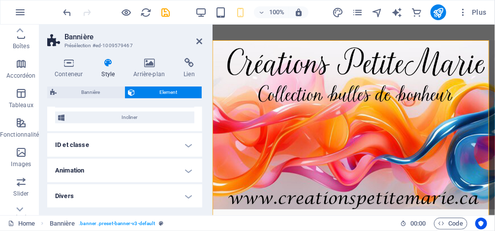
click at [71, 197] on h4 "Divers" at bounding box center [124, 197] width 155 height 24
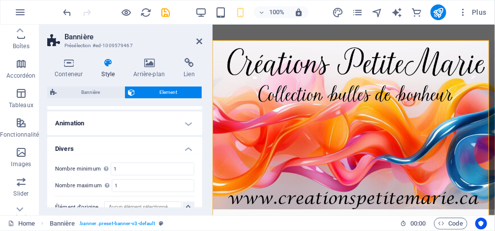
scroll to position [338, 0]
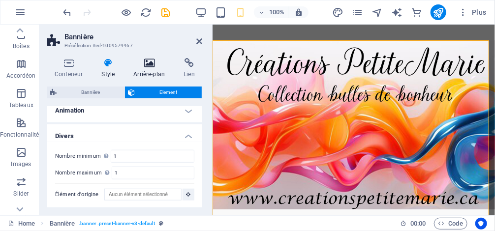
click at [153, 62] on icon at bounding box center [149, 63] width 46 height 10
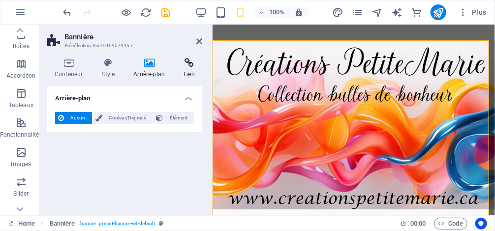
click at [197, 62] on icon at bounding box center [189, 63] width 26 height 10
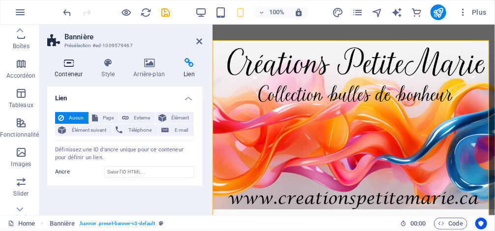
click at [69, 64] on icon at bounding box center [68, 63] width 43 height 10
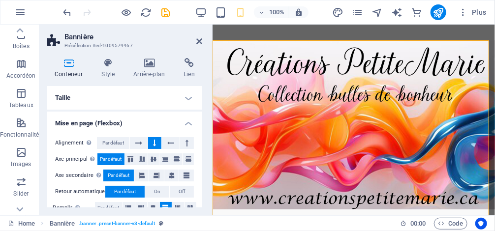
scroll to position [0, 0]
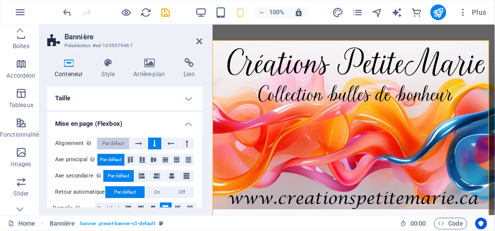
click at [106, 143] on span "Par défaut" at bounding box center [113, 144] width 22 height 12
click at [201, 44] on icon at bounding box center [199, 41] width 6 height 8
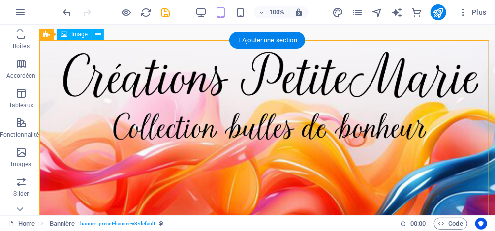
click at [197, 60] on figure at bounding box center [267, 176] width 456 height 273
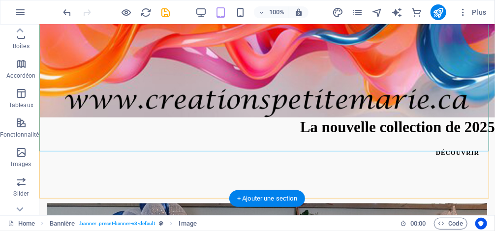
scroll to position [197, 0]
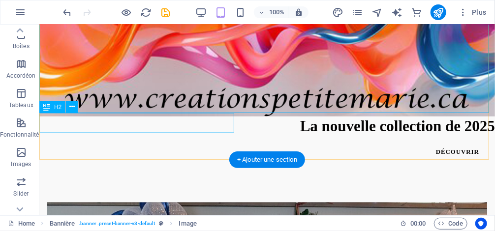
click at [147, 121] on div "La nouvelle collection de 2025" at bounding box center [267, 126] width 456 height 20
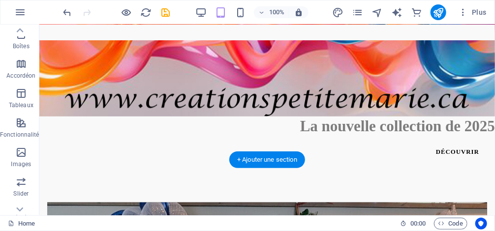
drag, startPoint x: 180, startPoint y: 124, endPoint x: 312, endPoint y: 65, distance: 145.2
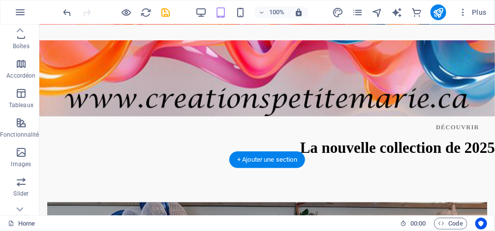
drag, startPoint x: 65, startPoint y: 150, endPoint x: 421, endPoint y: 61, distance: 366.6
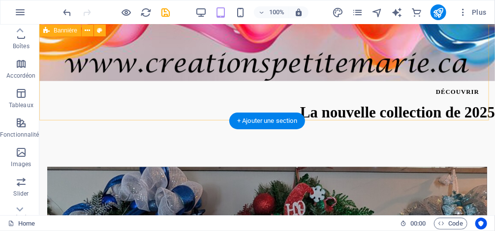
scroll to position [236, 0]
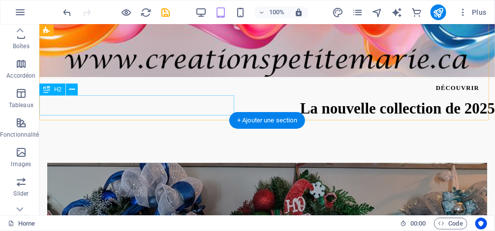
click at [158, 106] on div "La nouvelle collection de 2025" at bounding box center [267, 108] width 456 height 20
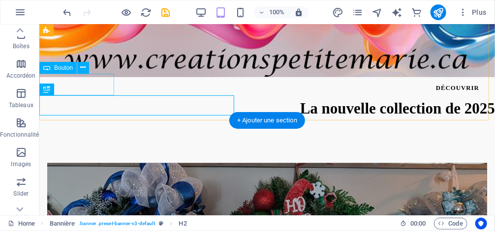
click at [89, 81] on div "DÉCOUVRIR" at bounding box center [267, 88] width 456 height 22
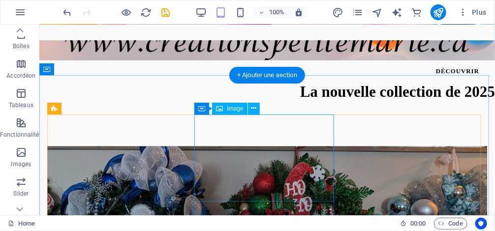
scroll to position [221, 0]
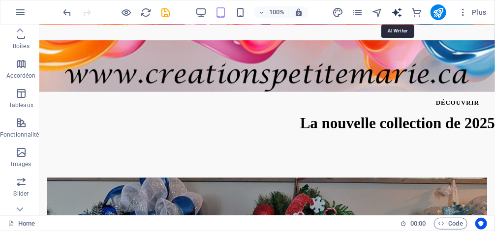
click at [399, 14] on icon "text_generator" at bounding box center [396, 12] width 11 height 11
select select "English"
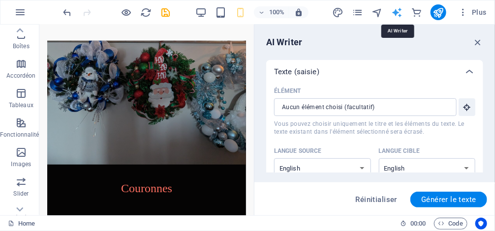
scroll to position [0, 0]
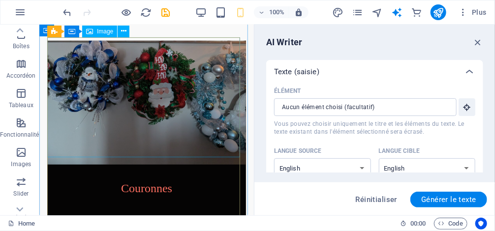
click at [73, 86] on figure at bounding box center [146, 102] width 199 height 124
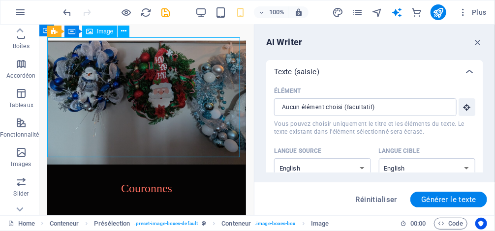
click at [156, 83] on figure at bounding box center [146, 102] width 199 height 124
click at [199, 100] on figure at bounding box center [146, 102] width 199 height 124
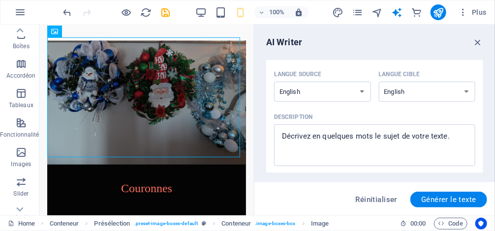
scroll to position [79, 0]
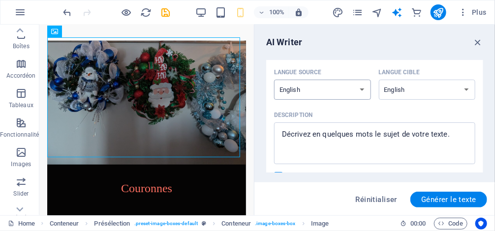
click at [361, 91] on select "Albanian Arabic Armenian Awadhi Azerbaijani Bashkir Basque Belarusian Bengali B…" at bounding box center [322, 90] width 97 height 20
select select "French"
click at [274, 80] on select "Albanian Arabic Armenian Awadhi Azerbaijani Bashkir Basque Belarusian Bengali B…" at bounding box center [322, 90] width 97 height 20
click at [404, 87] on select "Albanian Arabic Armenian Awadhi Azerbaijani Bashkir Basque Belarusian Bengali B…" at bounding box center [427, 90] width 97 height 20
select select "French"
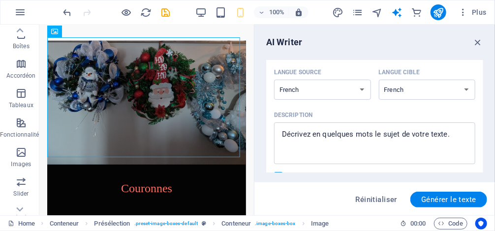
click at [379, 80] on select "Albanian Arabic Armenian Awadhi Azerbaijani Bashkir Basque Belarusian Bengali B…" at bounding box center [427, 90] width 97 height 20
click at [441, 198] on span "Générer le texte" at bounding box center [448, 200] width 55 height 8
type textarea "x"
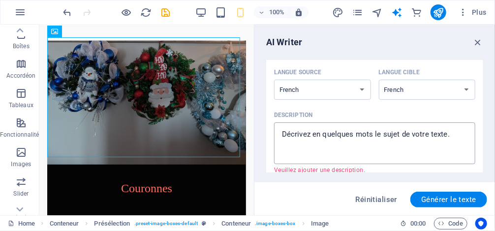
click at [364, 137] on textarea "Description x ​ Veuillez ajouter une description." at bounding box center [374, 143] width 191 height 32
type textarea "c"
type textarea "x"
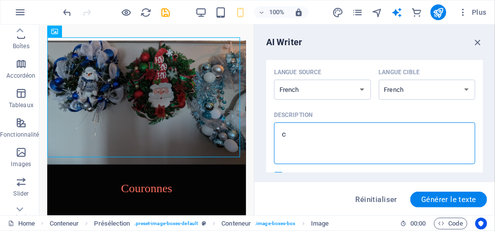
type textarea "ci"
type textarea "x"
type textarea "c"
type textarea "x"
type textarea "co"
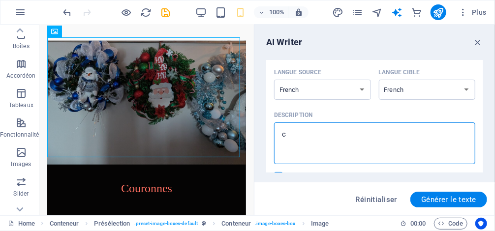
type textarea "x"
type textarea "cou"
type textarea "x"
type textarea "cour"
type textarea "x"
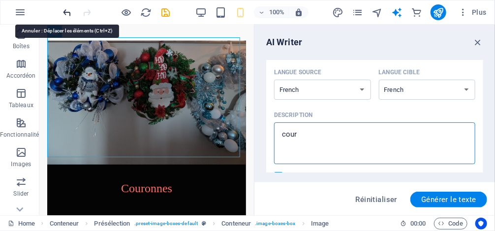
type textarea "couro"
type textarea "x"
type textarea "couron"
type textarea "x"
type textarea "couronn"
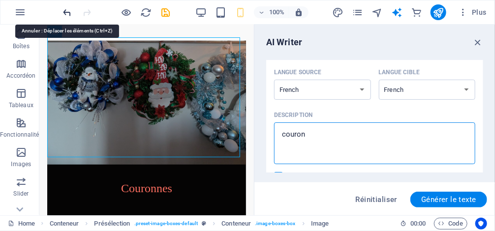
type textarea "x"
type textarea "couronne"
type textarea "x"
type textarea "couronnes"
type textarea "x"
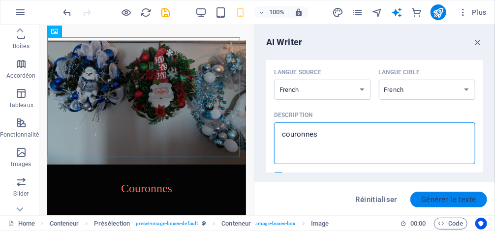
type textarea "couronnes"
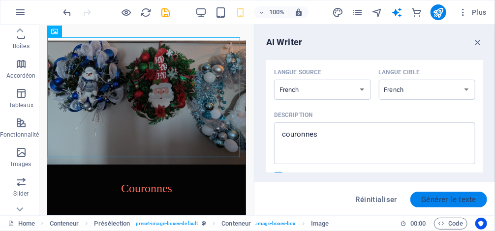
click at [462, 196] on span "Générer le texte" at bounding box center [448, 200] width 55 height 8
type textarea "x"
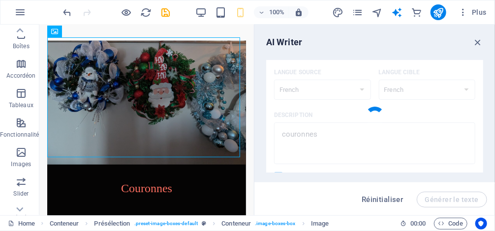
type textarea "x"
type textarea "Découvrez notre nouvelle collection 2025 de couronnes, alliant élégance et créa…"
type textarea "x"
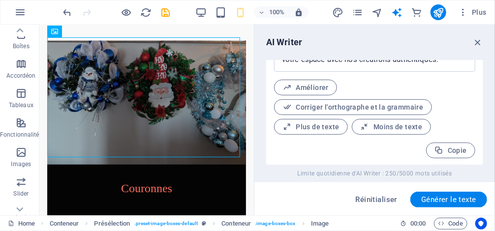
scroll to position [512, 0]
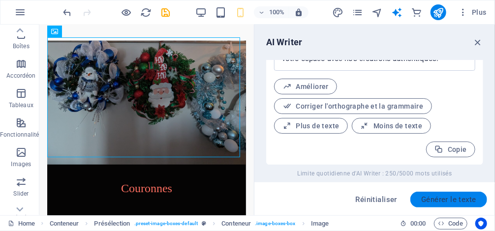
click at [457, 196] on span "Générer le texte" at bounding box center [448, 200] width 55 height 8
type textarea "x"
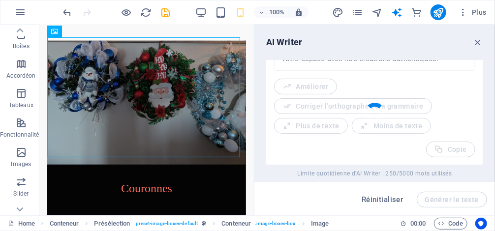
type textarea "x"
type textarea "Découvrez notre nouvelle collection de couronnes pour 2025, alliant élégance et…"
type textarea "x"
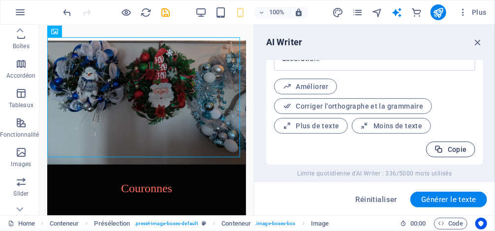
click at [459, 149] on span "Copie" at bounding box center [451, 149] width 32 height 9
type textarea "x"
click at [437, 149] on icon "button" at bounding box center [439, 149] width 9 height 9
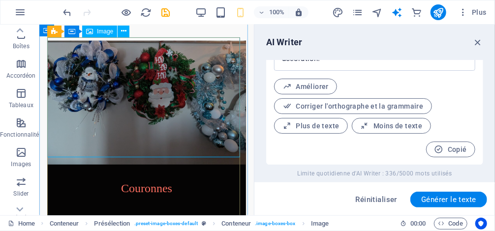
click at [149, 113] on figure at bounding box center [146, 102] width 199 height 124
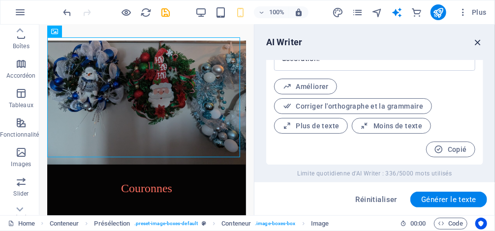
click at [479, 40] on icon "button" at bounding box center [477, 42] width 11 height 11
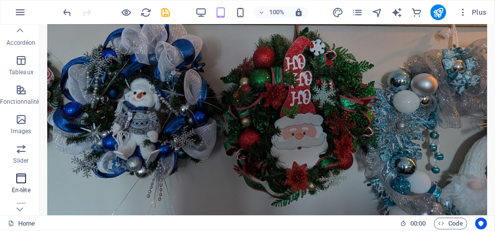
scroll to position [281, 0]
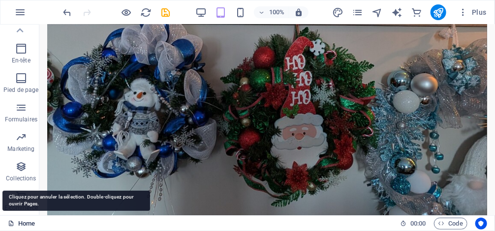
click at [28, 220] on link "Home" at bounding box center [21, 224] width 27 height 12
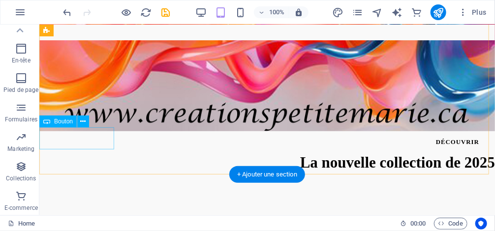
scroll to position [0, 0]
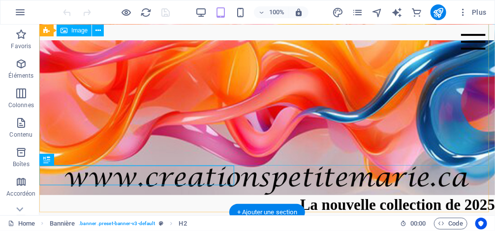
scroll to position [154, 0]
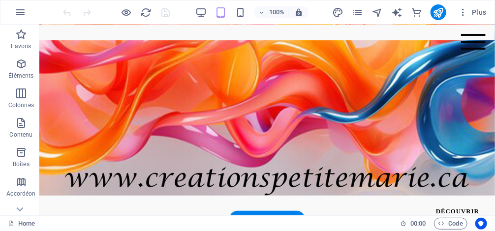
drag, startPoint x: 125, startPoint y: 204, endPoint x: 289, endPoint y: 107, distance: 189.7
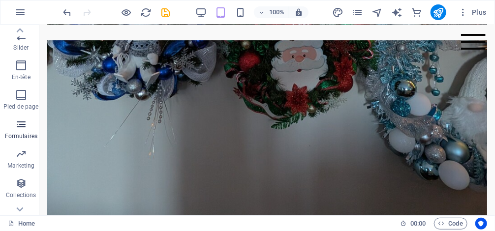
scroll to position [281, 0]
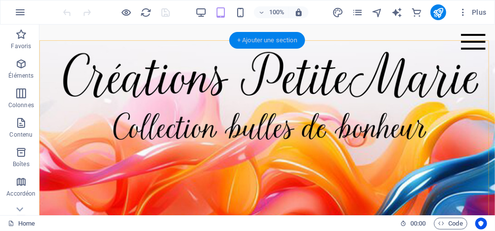
click at [296, 40] on div "+ Ajouter une section" at bounding box center [267, 40] width 76 height 17
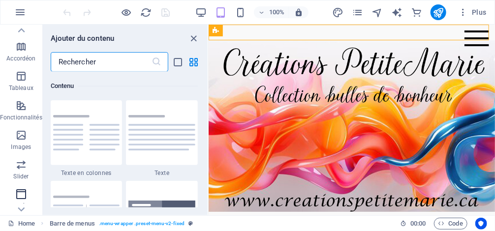
scroll to position [236, 0]
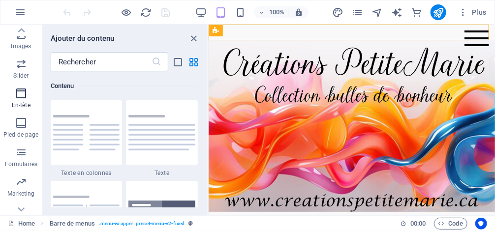
click at [20, 95] on icon "button" at bounding box center [21, 94] width 12 height 12
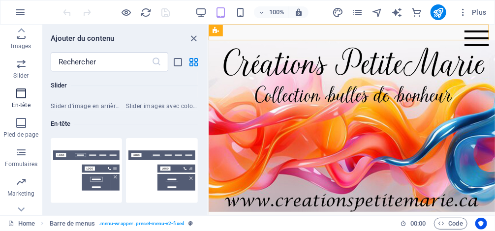
scroll to position [6006, 0]
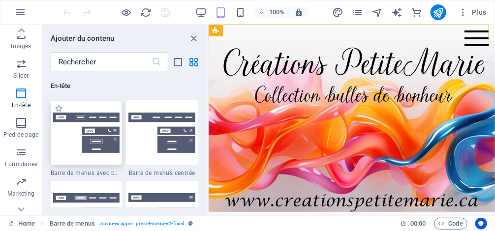
click at [102, 123] on img at bounding box center [86, 133] width 67 height 40
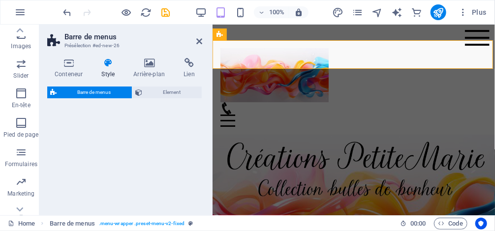
select select "rem"
select select "preset-menu-v2-border"
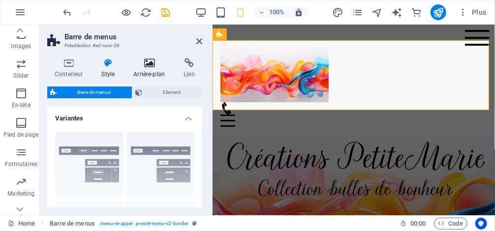
click at [146, 68] on h4 "Arrière-plan" at bounding box center [151, 68] width 50 height 21
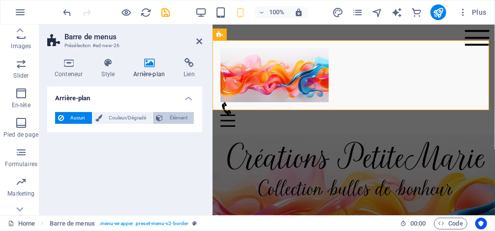
click at [185, 123] on span "Élément" at bounding box center [178, 118] width 25 height 12
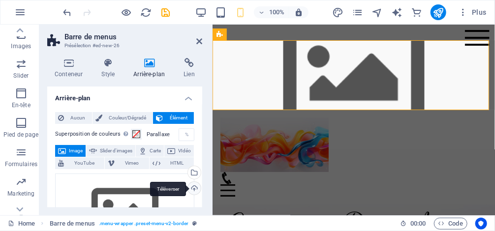
click at [191, 185] on div "Téléverser" at bounding box center [193, 189] width 15 height 15
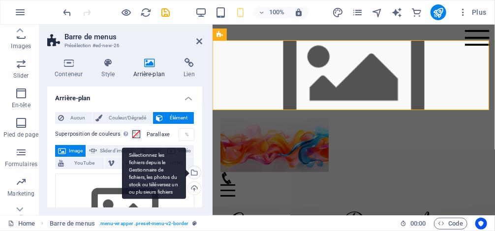
click at [186, 173] on div "Sélectionnez les fichiers depuis le Gestionnaire de fichiers, les photos du sto…" at bounding box center [154, 174] width 64 height 52
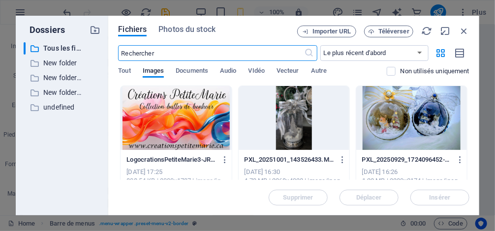
click at [167, 113] on div at bounding box center [176, 118] width 111 height 64
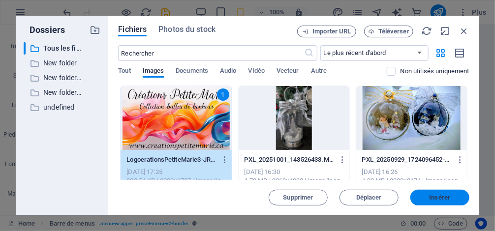
click at [463, 201] on button "Insérer" at bounding box center [439, 198] width 59 height 16
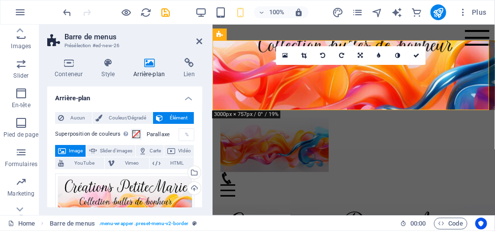
click at [201, 36] on h2 "Barre de menus" at bounding box center [133, 36] width 138 height 9
click at [201, 39] on icon at bounding box center [199, 41] width 6 height 8
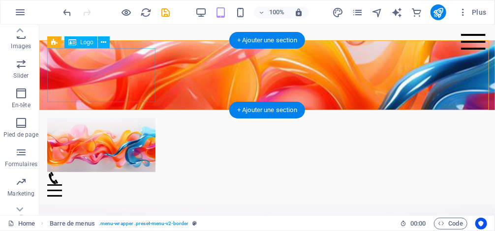
click at [118, 118] on div at bounding box center [267, 145] width 440 height 54
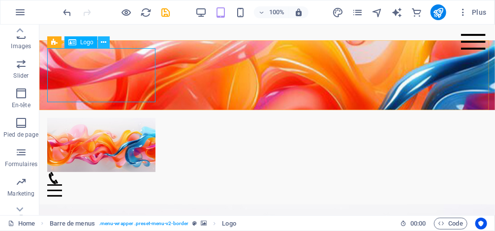
click at [106, 42] on icon at bounding box center [103, 42] width 5 height 10
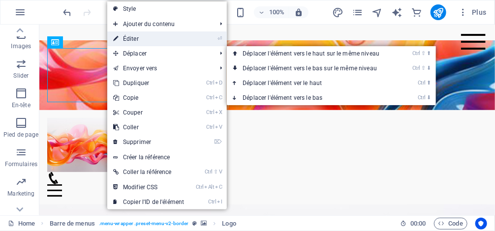
click at [150, 38] on link "⏎ Éditer" at bounding box center [148, 38] width 83 height 15
select select "px"
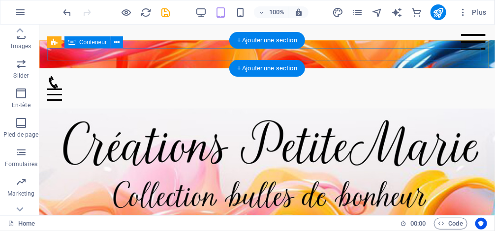
click at [384, 76] on div "Menu" at bounding box center [267, 88] width 440 height 25
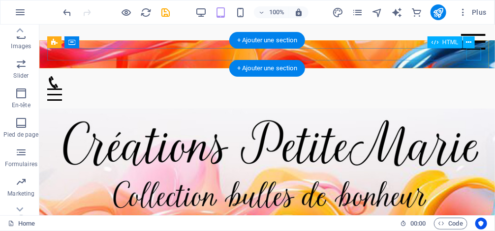
click at [473, 88] on div "Menu" at bounding box center [267, 94] width 440 height 12
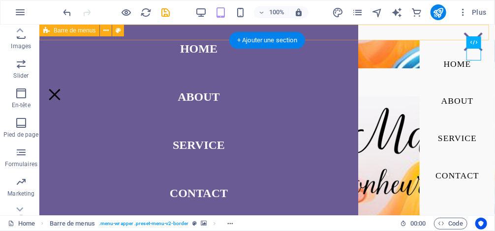
click at [394, 33] on div "Home About Service Contact" at bounding box center [267, 32] width 456 height 16
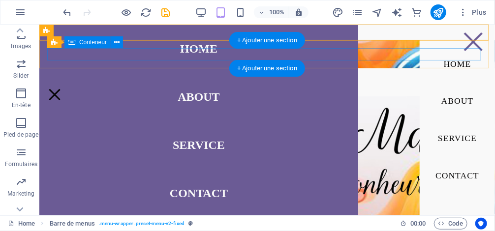
click at [394, 76] on div "Menu" at bounding box center [267, 82] width 440 height 12
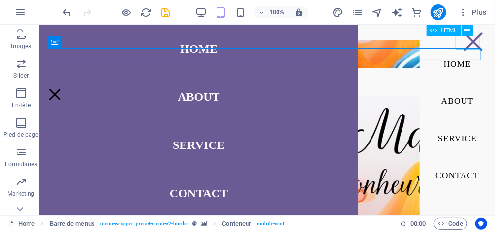
click at [475, 43] on div "Menu" at bounding box center [473, 41] width 25 height 16
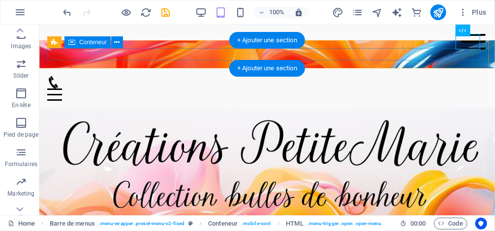
click at [89, 76] on div "Menu" at bounding box center [267, 88] width 440 height 25
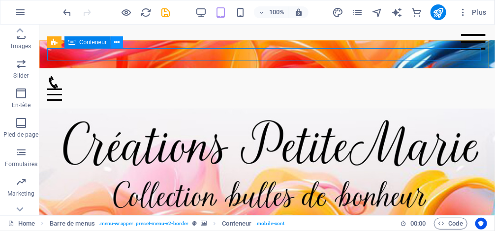
click at [118, 39] on icon at bounding box center [117, 42] width 5 height 10
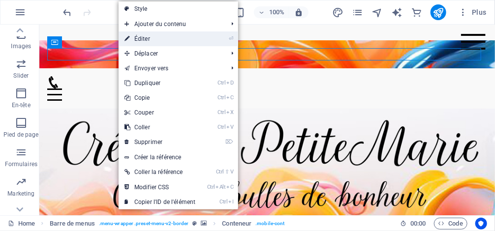
click at [147, 38] on link "⏎ Éditer" at bounding box center [160, 38] width 83 height 15
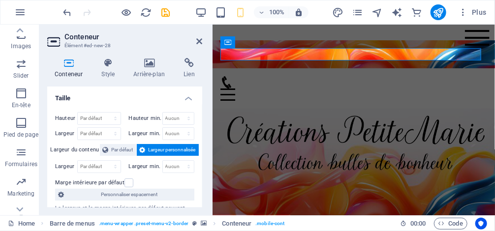
click at [70, 70] on h4 "Conteneur" at bounding box center [70, 68] width 47 height 21
click at [107, 64] on icon at bounding box center [108, 63] width 28 height 10
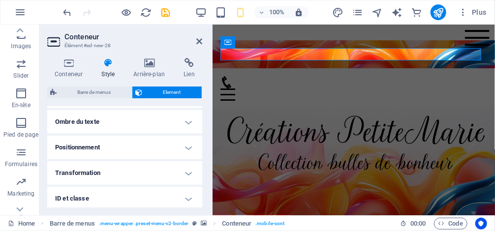
scroll to position [244, 0]
click at [131, 179] on h4 "Positionnement" at bounding box center [124, 173] width 155 height 24
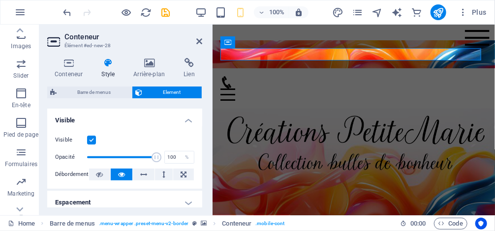
scroll to position [125, 0]
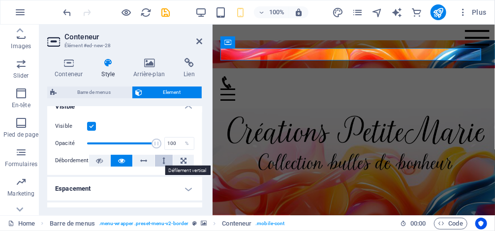
click at [160, 159] on button at bounding box center [164, 161] width 18 height 12
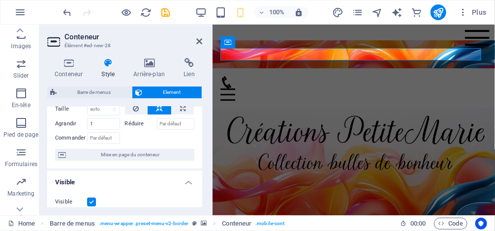
scroll to position [7, 0]
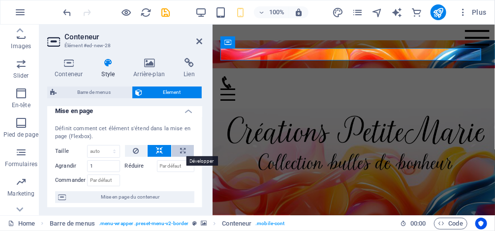
click at [180, 153] on icon at bounding box center [182, 151] width 5 height 12
type input "100"
select select "%"
click at [106, 67] on icon at bounding box center [108, 63] width 28 height 10
click at [107, 59] on icon at bounding box center [108, 63] width 28 height 10
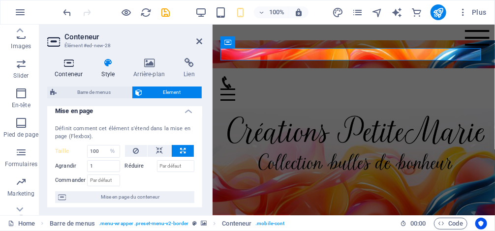
click at [71, 65] on icon at bounding box center [68, 63] width 43 height 10
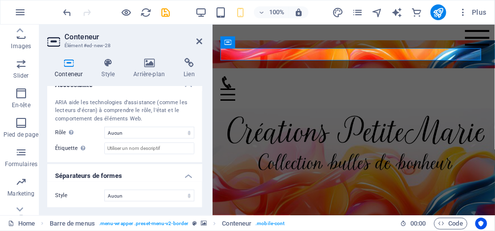
scroll to position [287, 0]
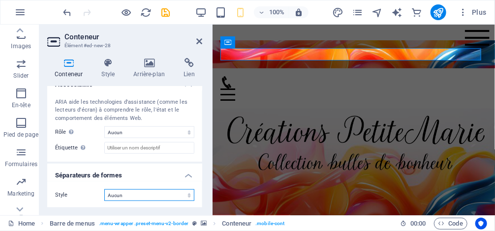
click at [149, 196] on select "Aucun Triangle Carré Diagonale Polygone 1 Polygone 2 Zigzag Plusieurs zigzags V…" at bounding box center [149, 195] width 90 height 12
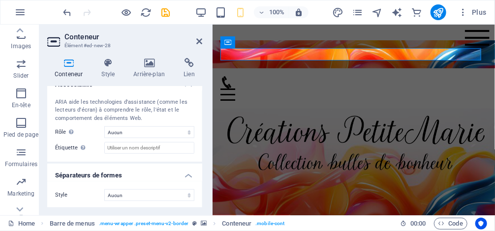
click at [88, 58] on icon at bounding box center [68, 63] width 43 height 10
click at [114, 65] on icon at bounding box center [108, 63] width 28 height 10
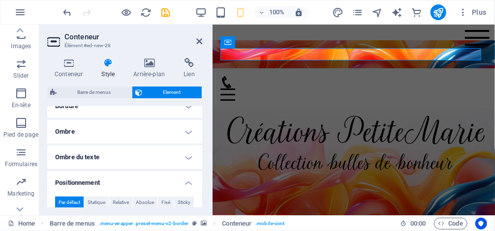
scroll to position [244, 0]
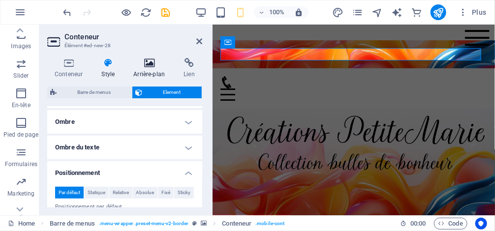
click at [157, 60] on icon at bounding box center [149, 63] width 46 height 10
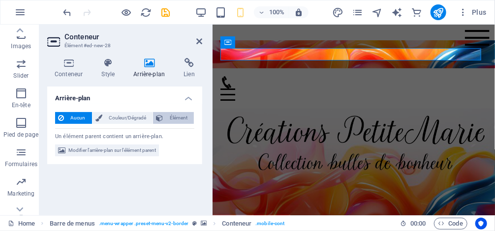
click at [177, 121] on span "Élément" at bounding box center [178, 118] width 25 height 12
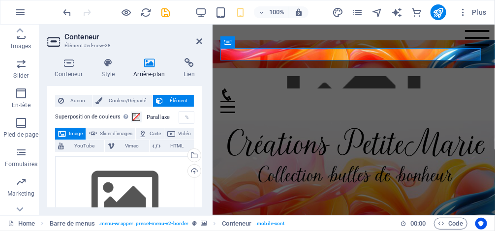
scroll to position [79, 0]
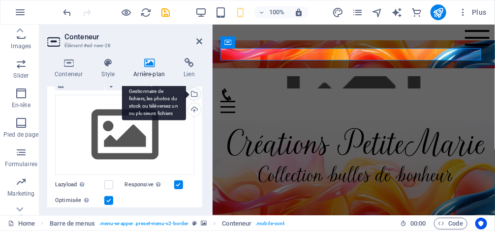
click at [195, 94] on div "Sélectionnez les fichiers depuis le Gestionnaire de fichiers, les photos du sto…" at bounding box center [193, 95] width 15 height 15
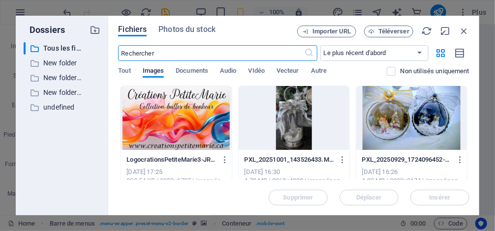
click at [180, 126] on div at bounding box center [176, 118] width 111 height 64
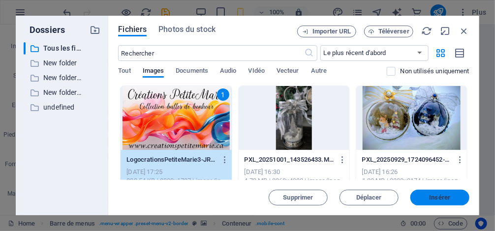
click at [448, 191] on button "Insérer" at bounding box center [439, 198] width 59 height 16
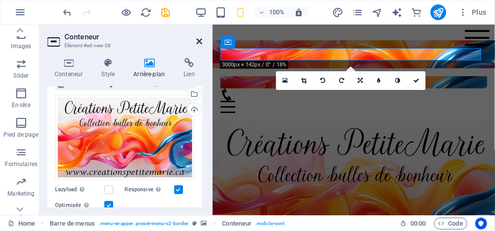
click at [201, 41] on icon at bounding box center [199, 41] width 6 height 8
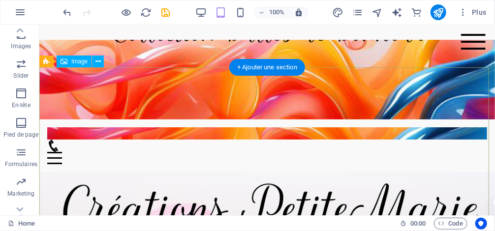
scroll to position [0, 0]
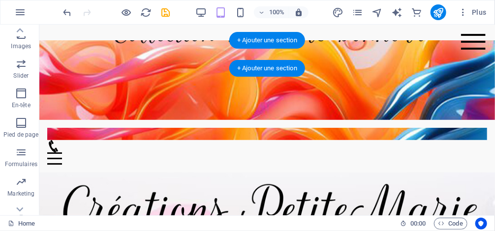
click at [271, 99] on figure at bounding box center [267, 80] width 456 height 80
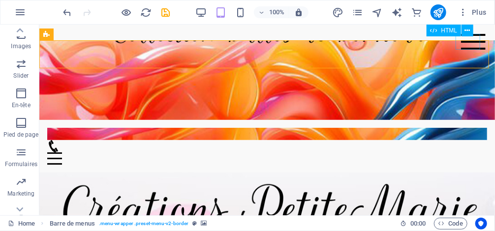
click at [469, 40] on div "Menu" at bounding box center [473, 41] width 25 height 16
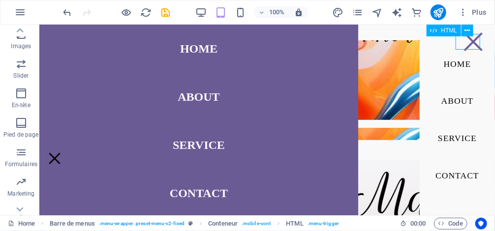
click at [470, 42] on div "Menu" at bounding box center [473, 41] width 25 height 16
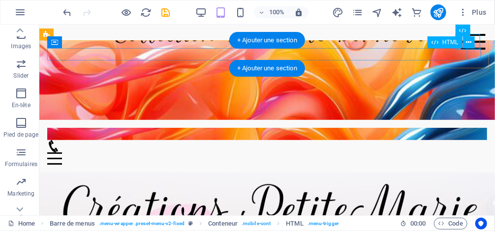
click at [473, 152] on div "Menu" at bounding box center [267, 158] width 440 height 12
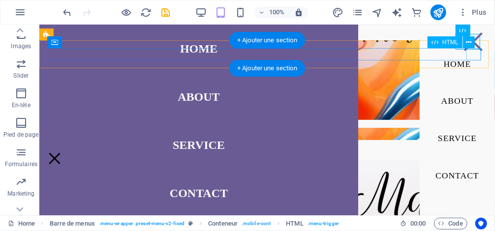
click at [62, 152] on div "Menu" at bounding box center [54, 158] width 15 height 12
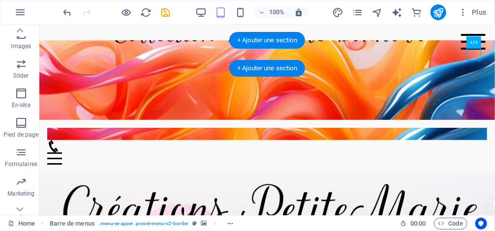
click at [180, 127] on figure at bounding box center [267, 133] width 440 height 12
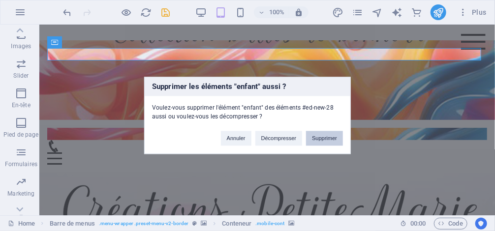
click at [321, 136] on button "Supprimer" at bounding box center [324, 138] width 37 height 15
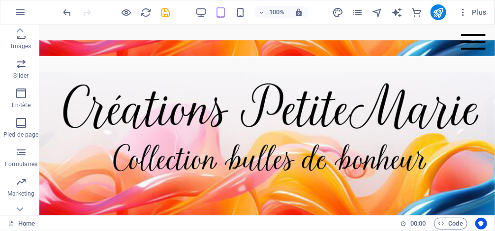
click at [154, 42] on figure at bounding box center [267, 48] width 456 height 16
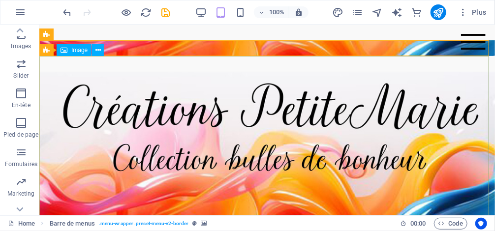
click at [84, 51] on span "Image" at bounding box center [79, 50] width 16 height 6
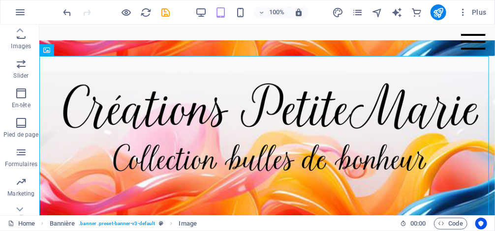
click at [144, 41] on figure at bounding box center [267, 48] width 456 height 16
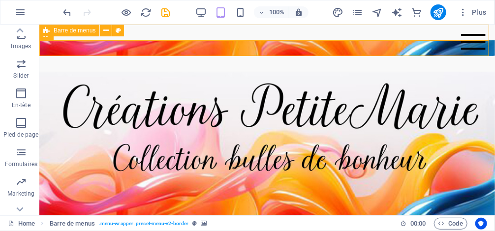
click at [63, 33] on span "Barre de menus" at bounding box center [75, 31] width 42 height 6
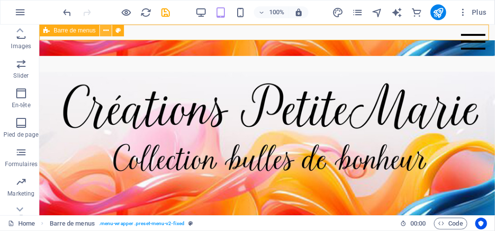
click at [111, 32] on button at bounding box center [106, 31] width 12 height 12
click at [105, 32] on icon at bounding box center [105, 31] width 5 height 10
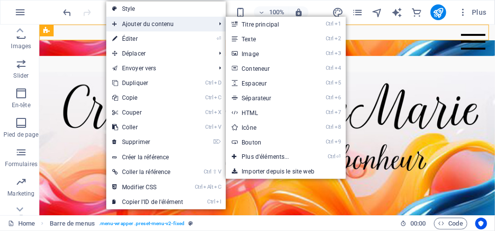
click at [124, 22] on span "Ajouter du contenu" at bounding box center [158, 24] width 105 height 15
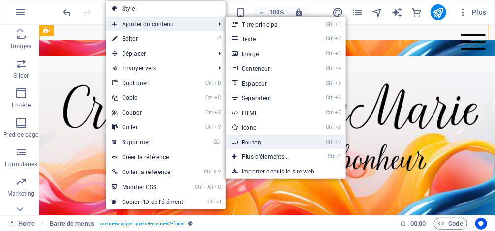
drag, startPoint x: 267, startPoint y: 141, endPoint x: 52, endPoint y: 119, distance: 216.2
click at [267, 141] on link "Ctrl 9 Bouton" at bounding box center [267, 142] width 83 height 15
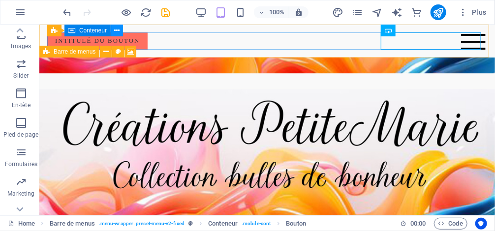
click at [113, 30] on button at bounding box center [117, 31] width 12 height 12
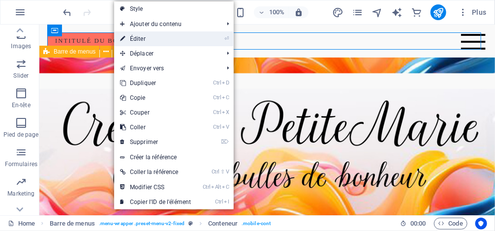
click at [145, 40] on link "⏎ Éditer" at bounding box center [155, 38] width 83 height 15
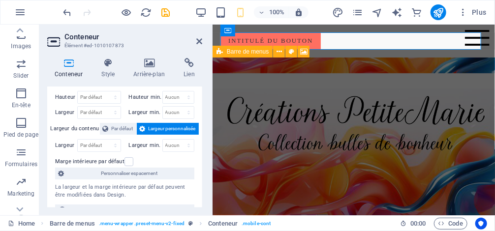
scroll to position [39, 0]
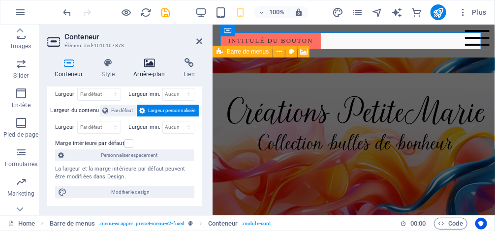
click at [147, 68] on h4 "Arrière-plan" at bounding box center [151, 68] width 50 height 21
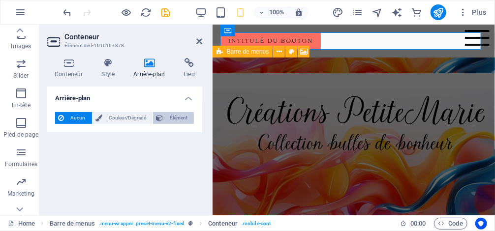
click at [183, 122] on span "Élément" at bounding box center [178, 118] width 25 height 12
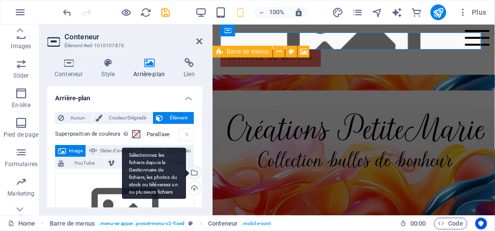
click at [195, 168] on div "Sélectionnez les fichiers depuis le Gestionnaire de fichiers, les photos du sto…" at bounding box center [193, 173] width 15 height 15
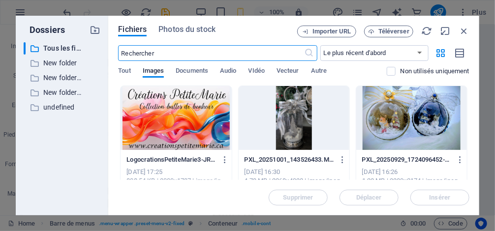
click at [183, 101] on div at bounding box center [176, 118] width 111 height 64
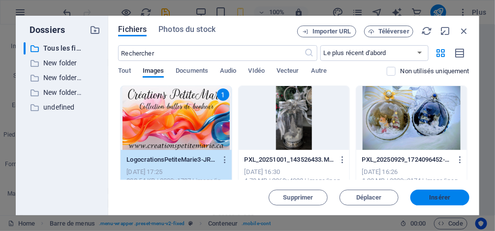
click at [446, 200] on span "Insérer" at bounding box center [440, 198] width 21 height 6
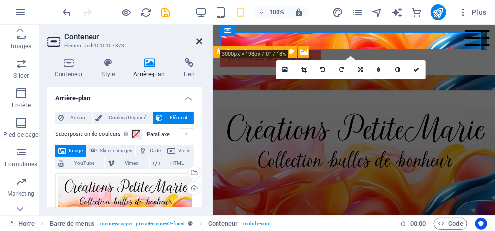
drag, startPoint x: 202, startPoint y: 42, endPoint x: 165, endPoint y: 21, distance: 41.9
click at [202, 42] on icon at bounding box center [199, 41] width 6 height 8
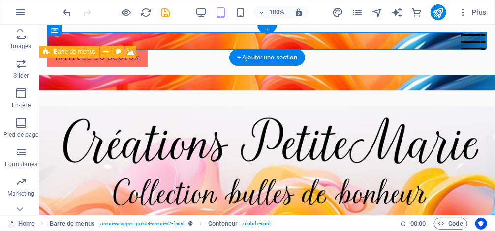
click at [356, 40] on figure at bounding box center [267, 40] width 440 height 17
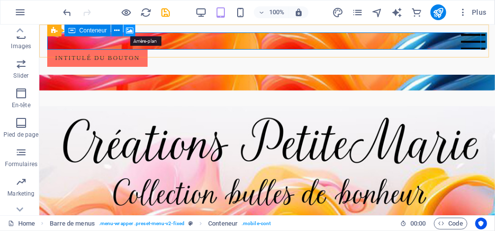
click at [129, 30] on icon at bounding box center [129, 31] width 7 height 10
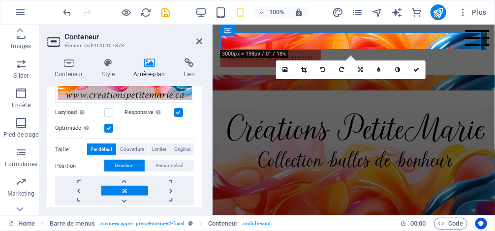
scroll to position [157, 0]
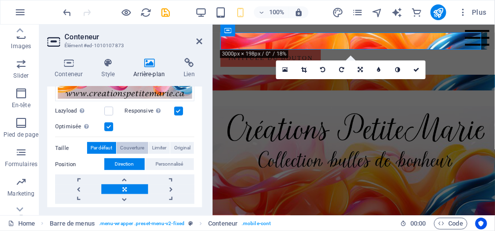
click at [132, 142] on span "Couverture" at bounding box center [132, 148] width 24 height 12
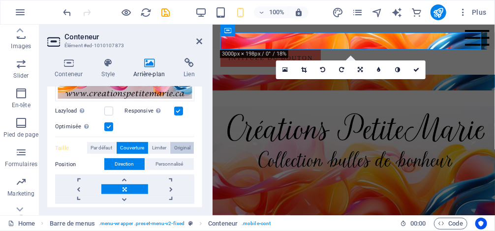
click at [185, 148] on span "Original" at bounding box center [182, 148] width 16 height 12
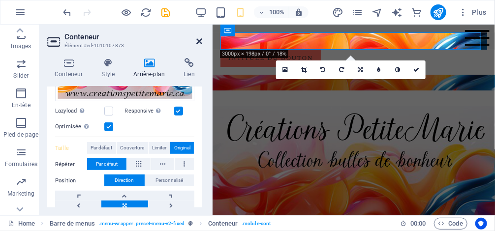
click at [198, 41] on icon at bounding box center [199, 41] width 6 height 8
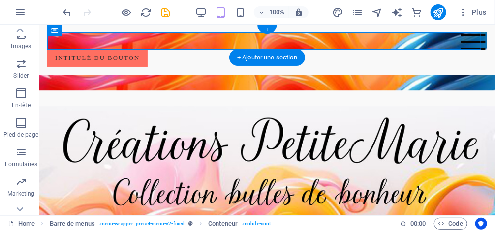
click at [152, 47] on figure at bounding box center [267, 40] width 440 height 17
click at [265, 30] on div "+" at bounding box center [266, 29] width 19 height 9
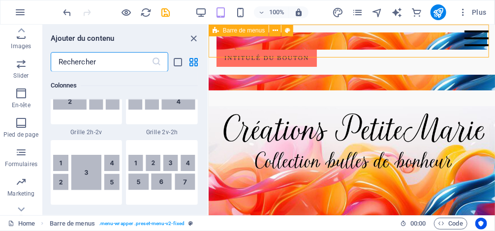
scroll to position [1802, 0]
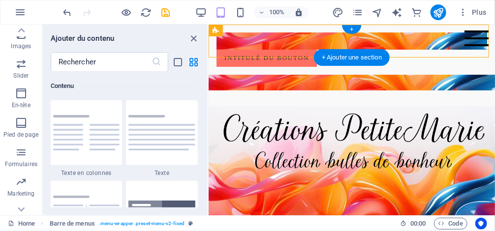
click at [265, 44] on figure at bounding box center [351, 40] width 271 height 17
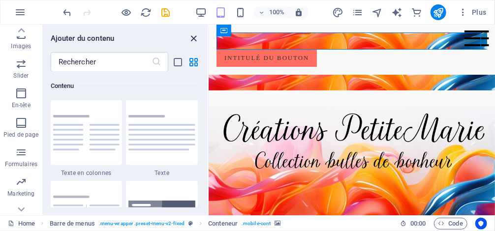
click at [192, 39] on icon "close panel" at bounding box center [193, 38] width 11 height 11
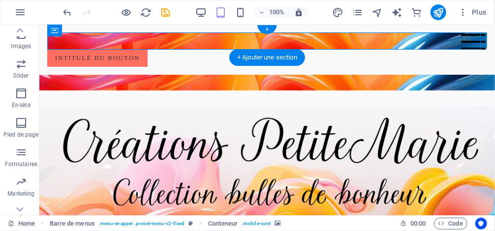
click at [103, 43] on figure at bounding box center [267, 40] width 440 height 17
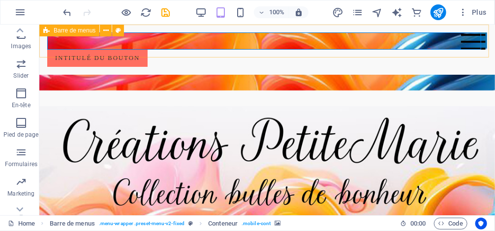
click at [53, 33] on div "Barre de menus" at bounding box center [69, 31] width 60 height 12
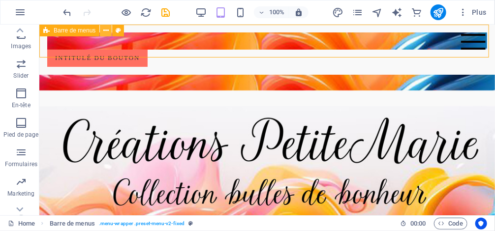
click at [105, 32] on icon at bounding box center [105, 31] width 5 height 10
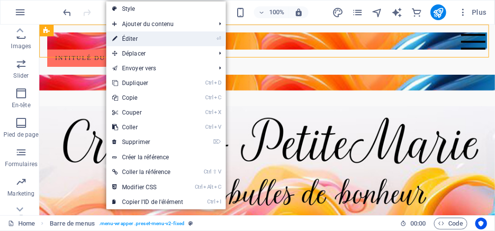
click at [154, 40] on link "⏎ Éditer" at bounding box center [147, 38] width 83 height 15
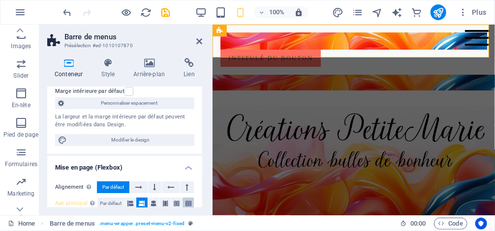
scroll to position [74, 0]
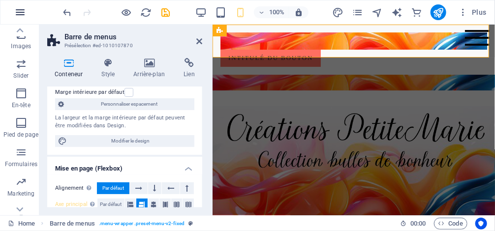
click at [25, 12] on icon "button" at bounding box center [20, 12] width 12 height 12
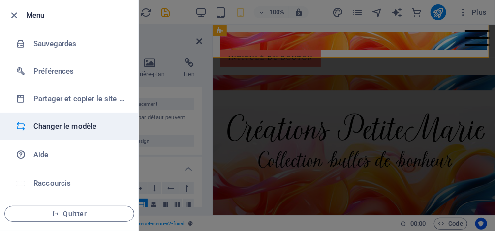
click at [70, 122] on h6 "Changer le modèle" at bounding box center [78, 127] width 91 height 12
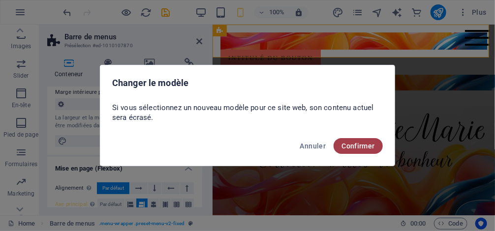
click at [354, 148] on span "Confirmer" at bounding box center [358, 146] width 33 height 8
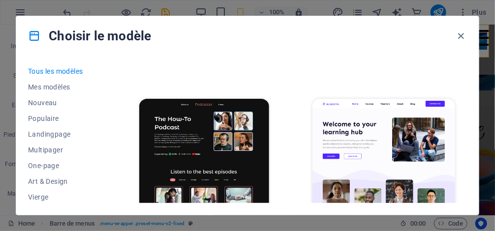
scroll to position [354, 0]
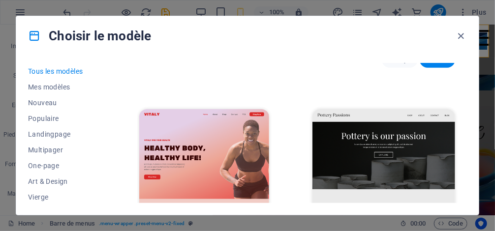
click at [367, 121] on img at bounding box center [383, 175] width 143 height 132
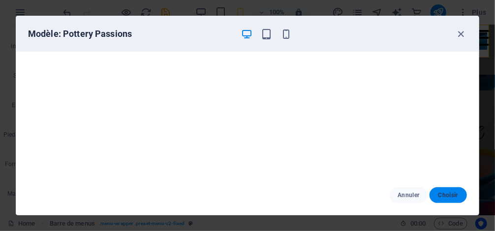
click at [449, 199] on span "Choisir" at bounding box center [448, 195] width 22 height 8
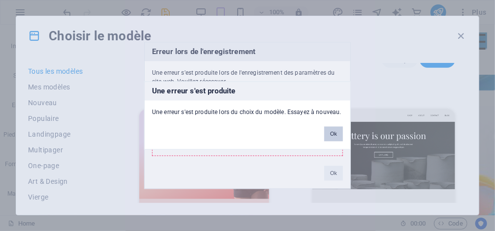
click at [335, 137] on button "Ok" at bounding box center [333, 134] width 19 height 15
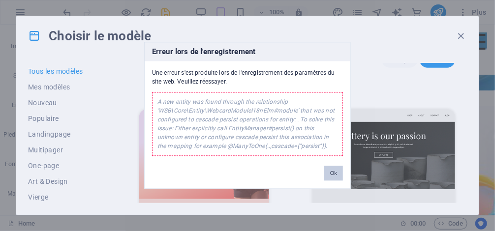
click at [335, 173] on button "Ok" at bounding box center [333, 173] width 19 height 15
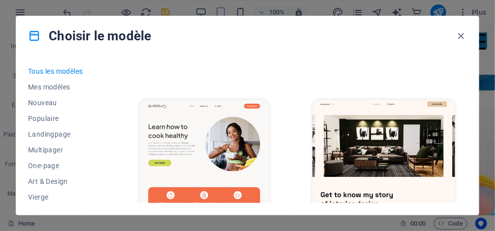
scroll to position [1378, 0]
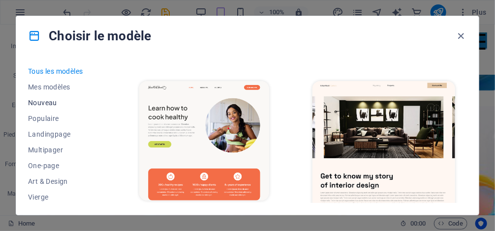
click at [47, 99] on span "Nouveau" at bounding box center [62, 103] width 68 height 8
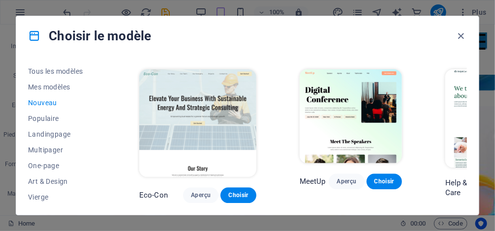
scroll to position [879, 0]
click at [41, 130] on span "Landingpage" at bounding box center [62, 134] width 68 height 8
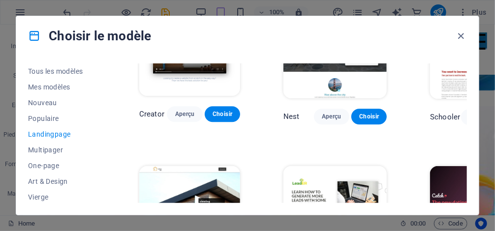
scroll to position [1305, 0]
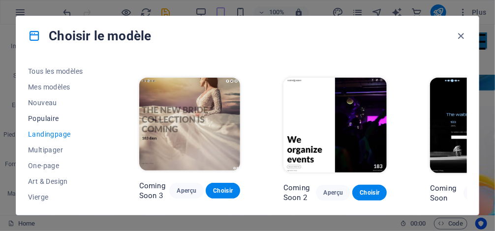
click at [46, 120] on span "Populaire" at bounding box center [62, 119] width 68 height 8
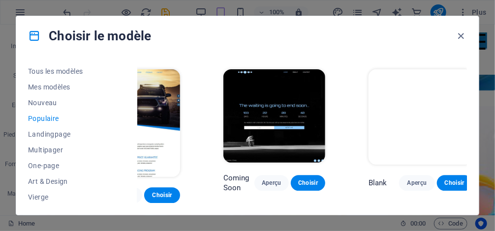
scroll to position [887, 87]
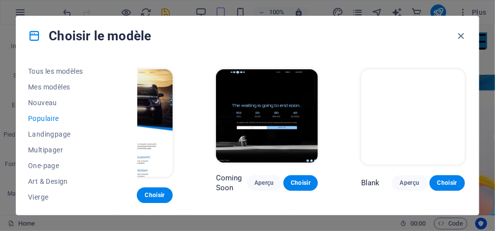
click at [419, 120] on img at bounding box center [413, 117] width 104 height 96
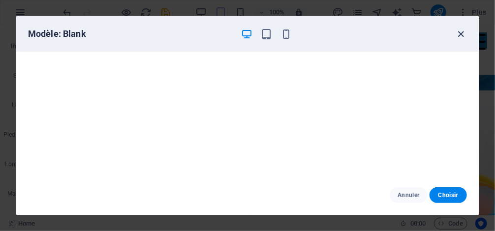
click at [462, 33] on icon "button" at bounding box center [461, 34] width 11 height 11
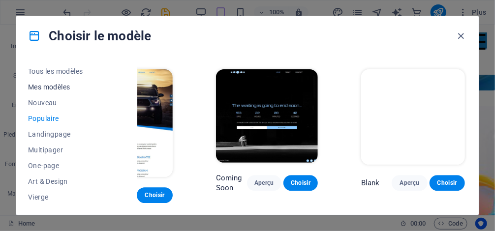
click at [49, 86] on span "Mes modèles" at bounding box center [62, 87] width 68 height 8
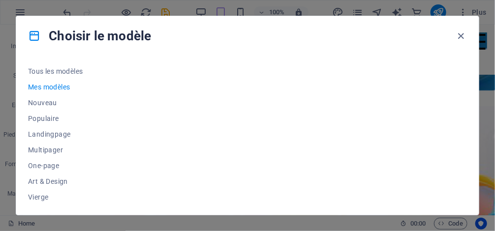
scroll to position [0, 18]
click at [47, 101] on span "Nouveau" at bounding box center [62, 103] width 68 height 8
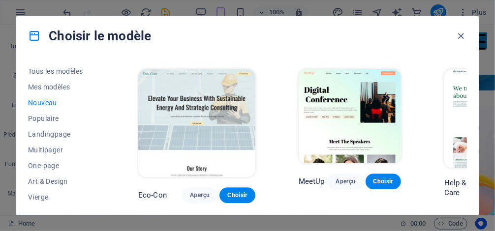
scroll to position [879, 0]
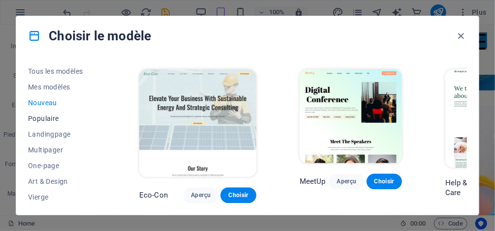
click at [48, 119] on span "Populaire" at bounding box center [62, 119] width 68 height 8
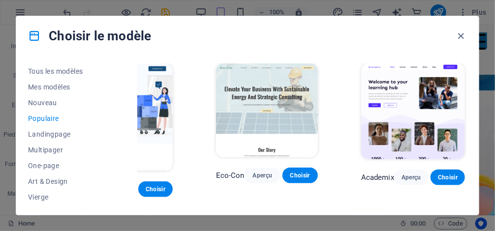
scroll to position [352, 0]
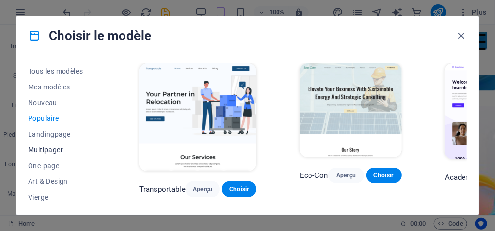
click at [47, 149] on span "Multipager" at bounding box center [62, 150] width 68 height 8
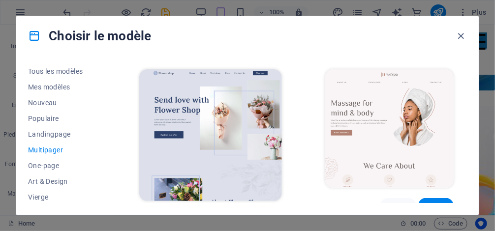
scroll to position [1628, 0]
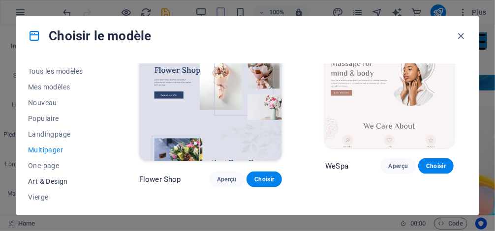
click at [48, 185] on span "Art & Design" at bounding box center [62, 182] width 68 height 8
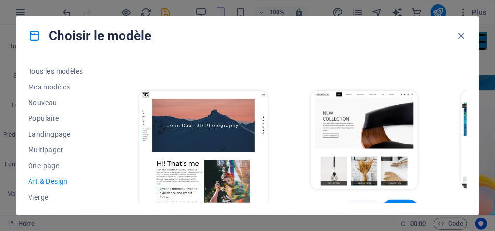
scroll to position [236, 0]
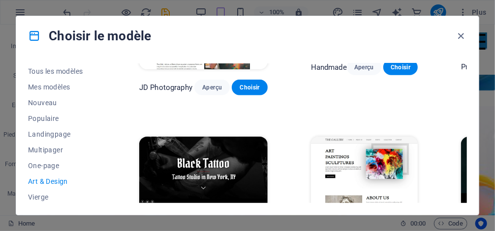
drag, startPoint x: 279, startPoint y: 197, endPoint x: 366, endPoint y: 194, distance: 87.1
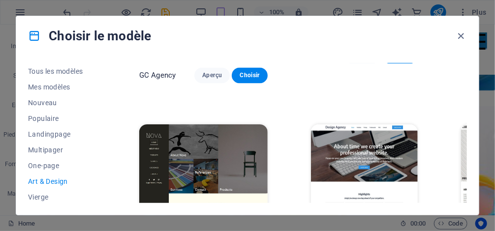
scroll to position [667, 0]
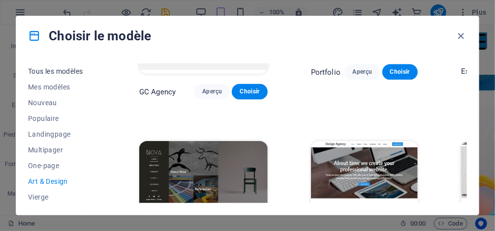
click at [70, 69] on span "Tous les modèles" at bounding box center [62, 71] width 68 height 8
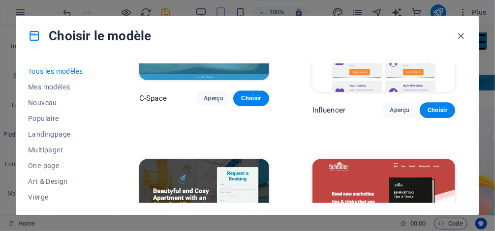
scroll to position [10860, 0]
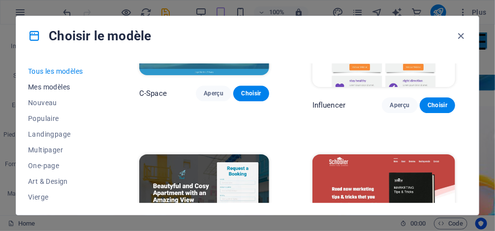
click at [37, 87] on span "Mes modèles" at bounding box center [62, 87] width 68 height 8
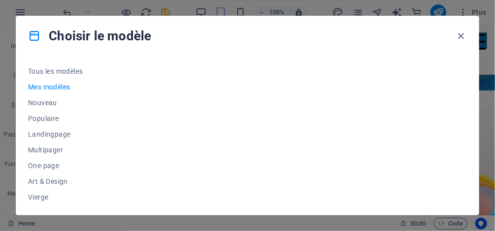
scroll to position [0, 0]
click at [42, 103] on span "Nouveau" at bounding box center [62, 103] width 68 height 8
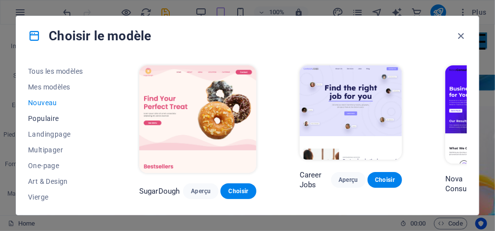
click at [57, 121] on span "Populaire" at bounding box center [62, 119] width 68 height 8
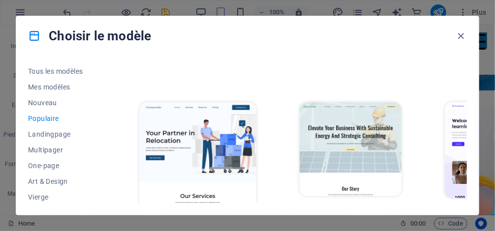
scroll to position [315, 0]
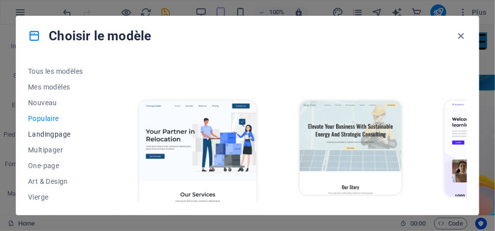
click at [34, 129] on button "Landingpage" at bounding box center [62, 134] width 68 height 16
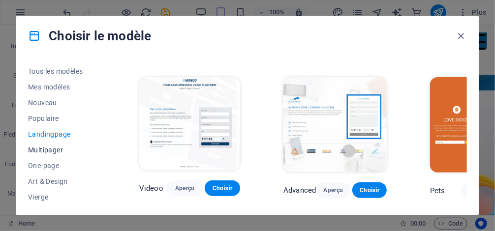
click at [41, 149] on span "Multipager" at bounding box center [62, 150] width 68 height 8
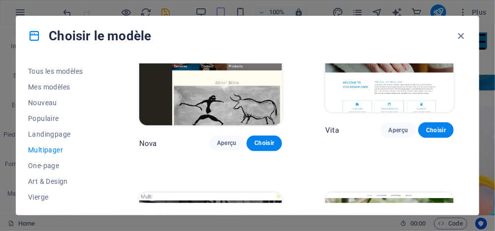
scroll to position [4319, 0]
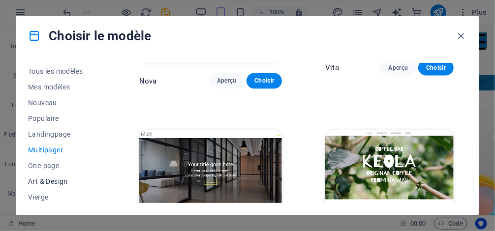
click at [46, 178] on span "Art & Design" at bounding box center [62, 182] width 68 height 8
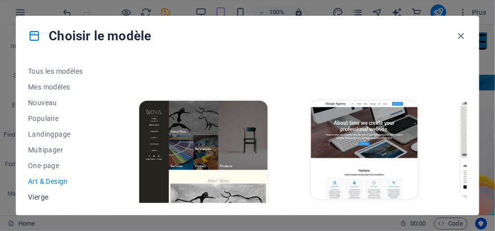
click at [35, 198] on span "Vierge" at bounding box center [62, 197] width 68 height 8
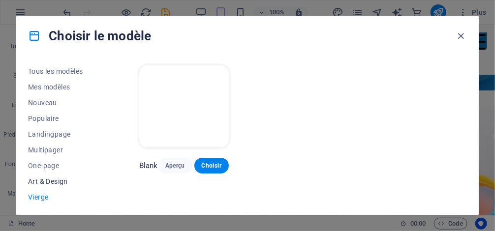
click at [52, 180] on span "Art & Design" at bounding box center [62, 182] width 68 height 8
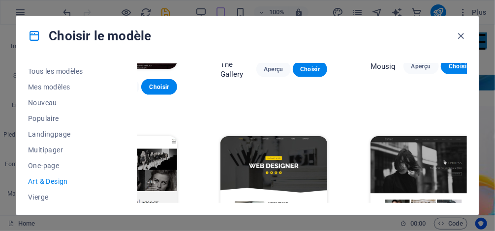
scroll to position [472, 91]
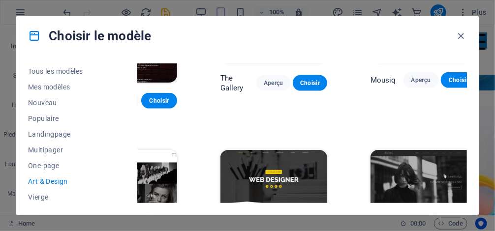
click at [423, 150] on img at bounding box center [424, 198] width 106 height 97
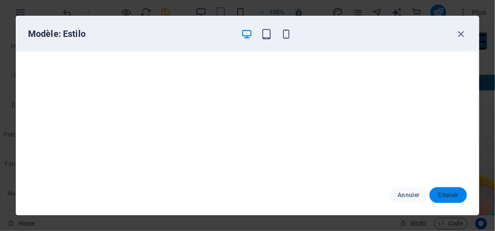
click at [455, 203] on button "Choisir" at bounding box center [448, 195] width 37 height 16
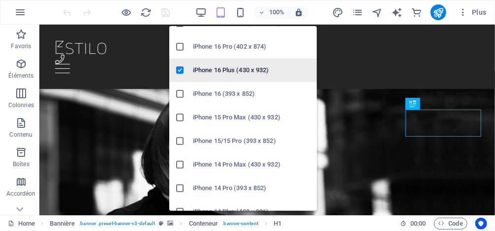
scroll to position [39, 0]
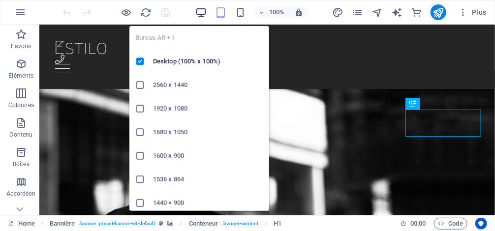
click at [201, 10] on icon "button" at bounding box center [200, 12] width 11 height 11
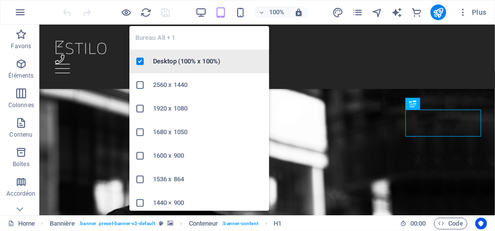
click at [209, 58] on h6 "Desktop (100% x 100%)" at bounding box center [208, 62] width 110 height 12
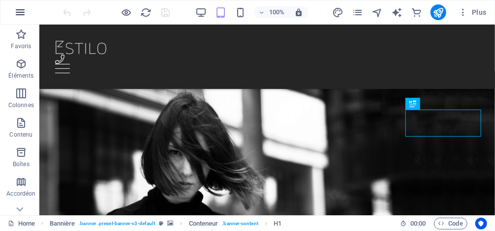
click at [22, 16] on icon "button" at bounding box center [20, 12] width 12 height 12
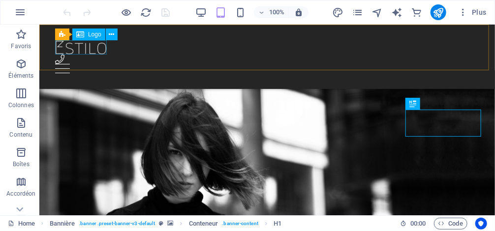
click at [82, 46] on div at bounding box center [267, 47] width 424 height 14
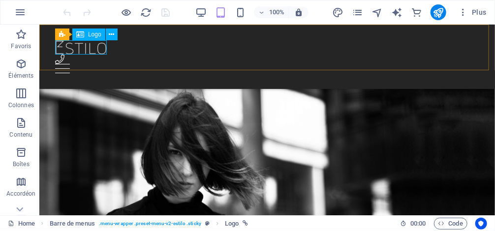
click at [94, 36] on span "Logo" at bounding box center [94, 34] width 13 height 6
click at [115, 36] on button at bounding box center [112, 35] width 12 height 12
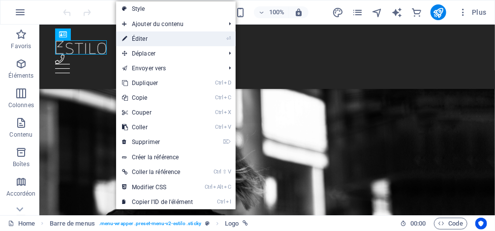
click at [164, 38] on link "⏎ Éditer" at bounding box center [157, 38] width 83 height 15
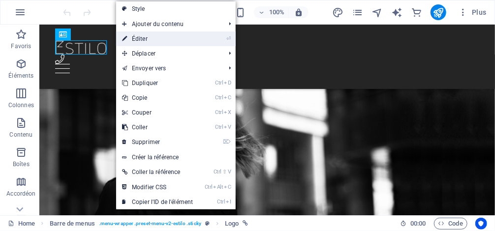
select select "px"
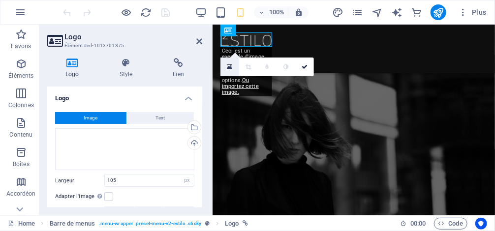
click at [230, 68] on icon at bounding box center [229, 66] width 5 height 7
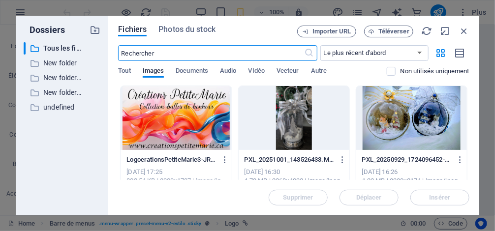
click at [187, 112] on div at bounding box center [176, 118] width 111 height 64
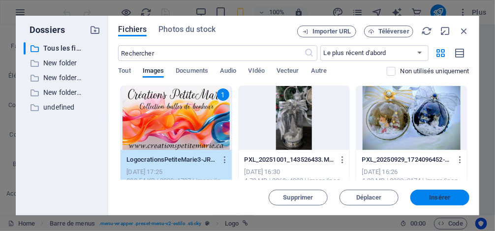
click at [431, 196] on span "Insérer" at bounding box center [440, 198] width 21 height 6
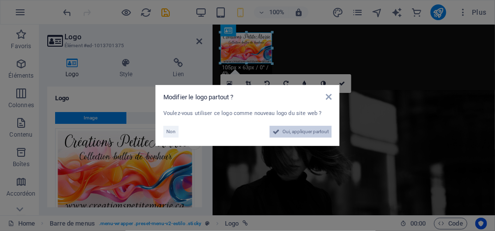
click at [310, 128] on span "Oui, appliquer partout" at bounding box center [305, 132] width 46 height 12
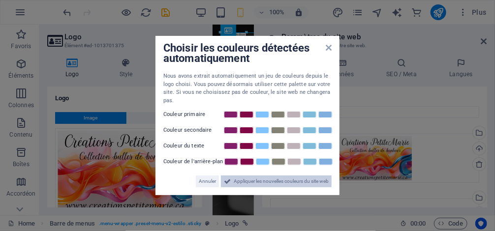
click at [239, 180] on span "Appliquer les nouvelles couleurs du site web" at bounding box center [281, 182] width 95 height 12
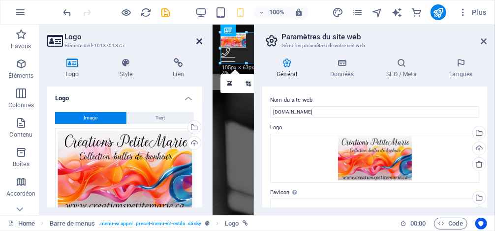
click at [198, 40] on icon at bounding box center [199, 41] width 6 height 8
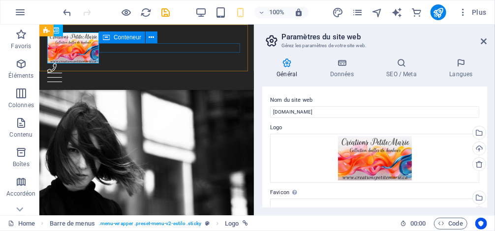
click at [181, 63] on div "Menu" at bounding box center [146, 72] width 199 height 19
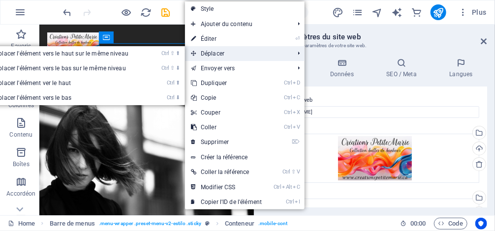
click at [214, 51] on span "Déplacer" at bounding box center [237, 53] width 105 height 15
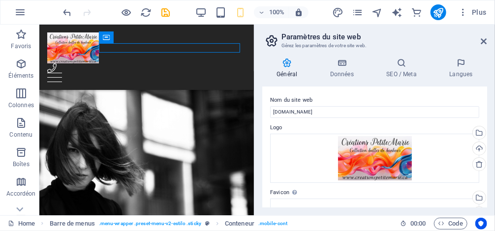
drag, startPoint x: 252, startPoint y: 75, endPoint x: 197, endPoint y: 46, distance: 62.3
click at [197, 63] on div "Menu" at bounding box center [146, 72] width 199 height 19
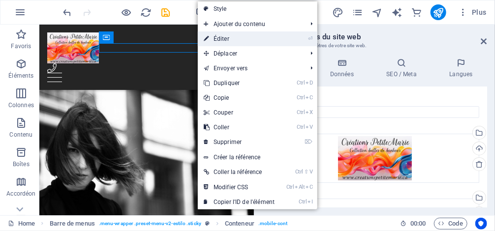
click at [221, 35] on link "⏎ Éditer" at bounding box center [239, 38] width 83 height 15
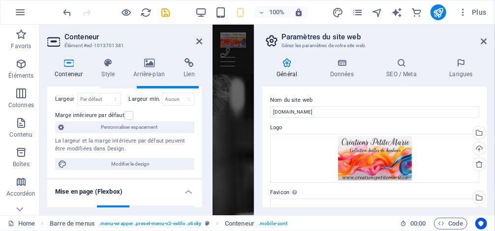
scroll to position [12, 0]
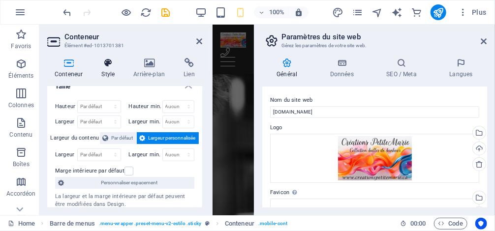
click at [104, 64] on icon at bounding box center [108, 63] width 28 height 10
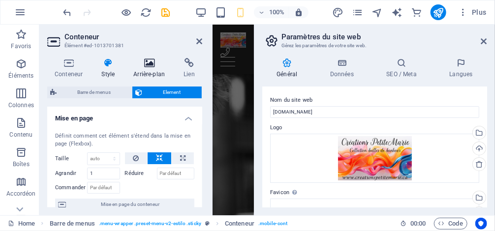
click at [154, 67] on icon at bounding box center [149, 63] width 46 height 10
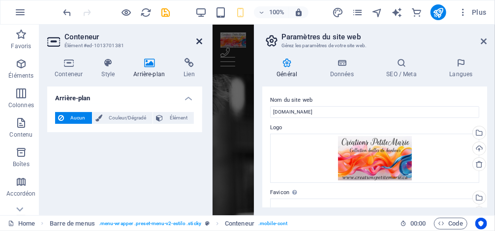
click at [201, 42] on icon at bounding box center [199, 41] width 6 height 8
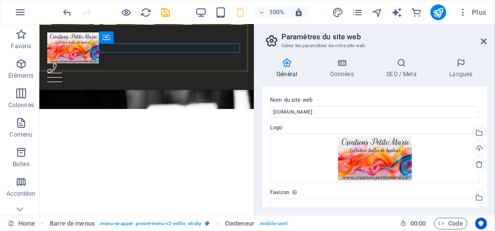
click at [195, 68] on div "Home Collections Gallery About Shop Contact Menu" at bounding box center [146, 56] width 215 height 65
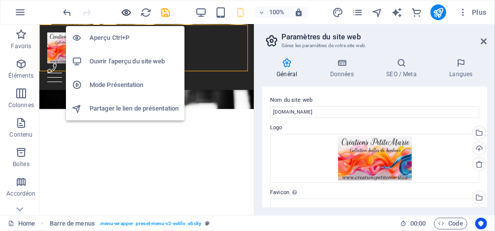
click at [126, 11] on icon "button" at bounding box center [126, 12] width 11 height 11
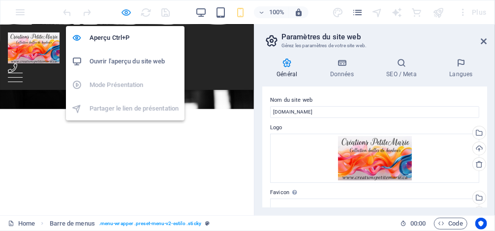
click at [125, 13] on icon "button" at bounding box center [126, 12] width 11 height 11
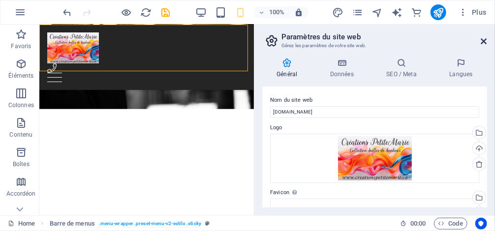
click at [486, 38] on icon at bounding box center [484, 41] width 6 height 8
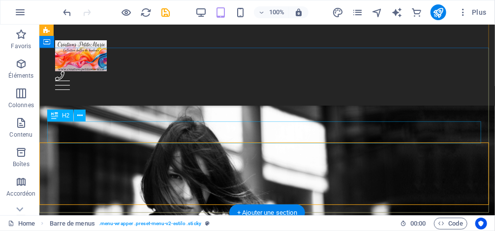
scroll to position [0, 0]
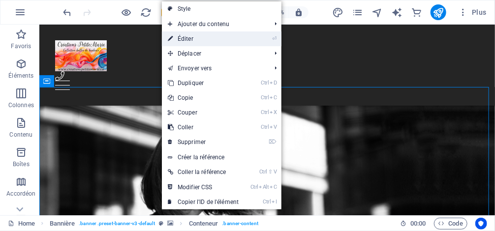
drag, startPoint x: 215, startPoint y: 40, endPoint x: 2, endPoint y: 16, distance: 213.9
click at [215, 40] on link "⏎ Éditer" at bounding box center [203, 38] width 83 height 15
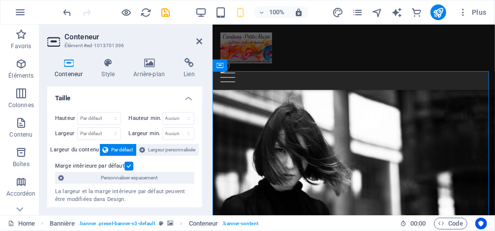
click at [150, 57] on div "Conteneur Style Arrière-plan Lien Taille Hauteur Par défaut px rem % vh vw Haut…" at bounding box center [124, 132] width 171 height 165
click at [149, 66] on icon at bounding box center [149, 63] width 46 height 10
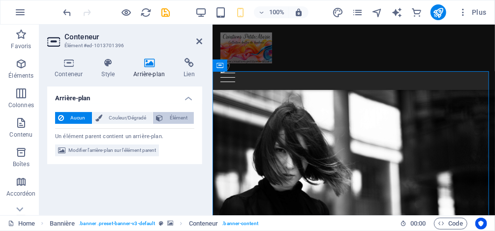
click at [166, 118] on span "Élément" at bounding box center [178, 118] width 25 height 12
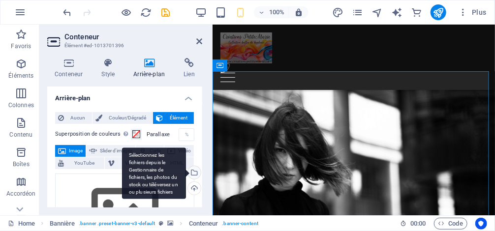
click at [193, 176] on div "Sélectionnez les fichiers depuis le Gestionnaire de fichiers, les photos du sto…" at bounding box center [193, 173] width 15 height 15
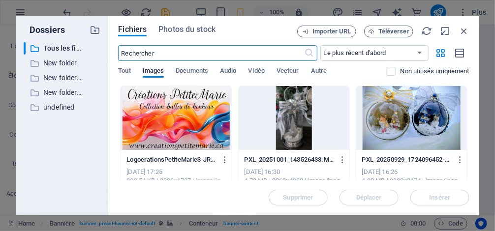
click at [149, 116] on div at bounding box center [176, 118] width 111 height 64
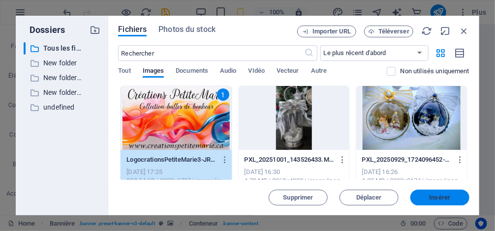
click at [431, 196] on span "Insérer" at bounding box center [440, 198] width 21 height 6
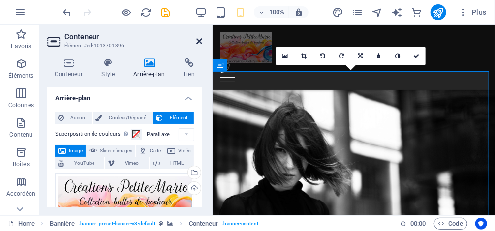
click at [201, 43] on icon at bounding box center [199, 41] width 6 height 8
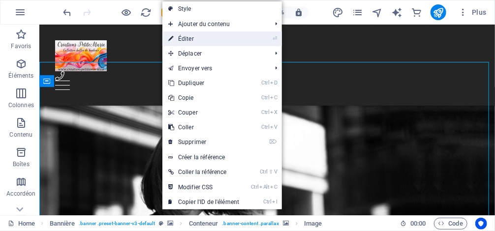
click at [239, 43] on link "⏎ Éditer" at bounding box center [203, 38] width 83 height 15
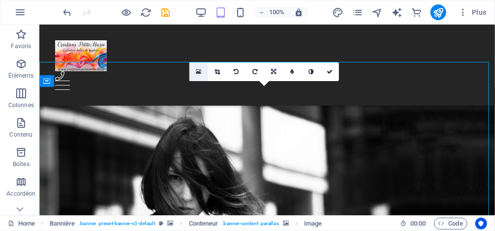
click at [198, 71] on icon at bounding box center [198, 71] width 5 height 7
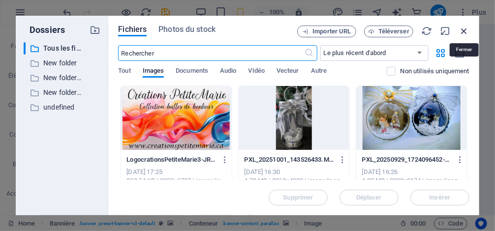
click at [465, 32] on icon "button" at bounding box center [464, 31] width 11 height 11
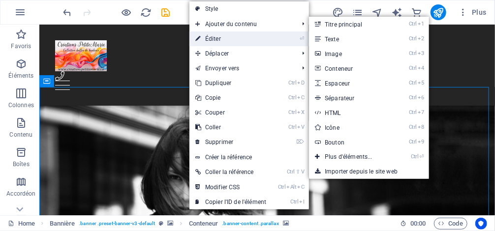
click at [252, 36] on link "⏎ Éditer" at bounding box center [230, 38] width 83 height 15
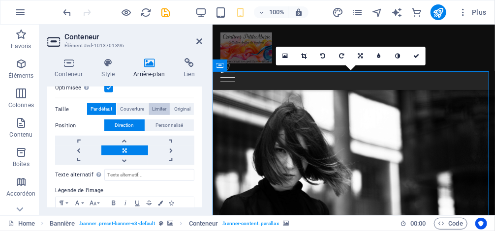
scroll to position [197, 0]
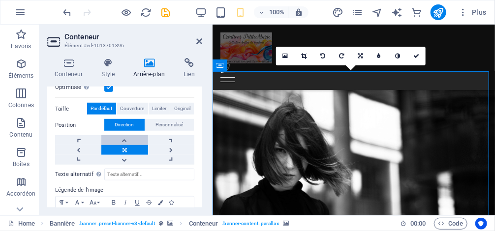
click at [128, 138] on link at bounding box center [124, 140] width 46 height 10
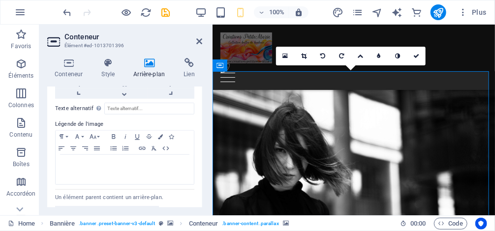
scroll to position [278, 0]
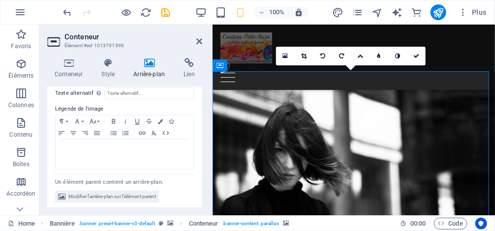
click at [210, 88] on div at bounding box center [211, 120] width 2 height 191
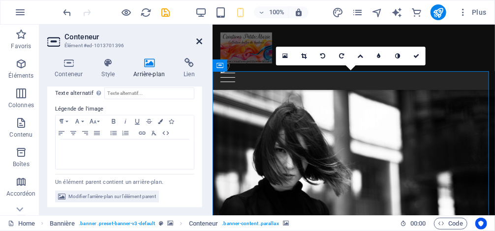
click at [198, 43] on icon at bounding box center [199, 41] width 6 height 8
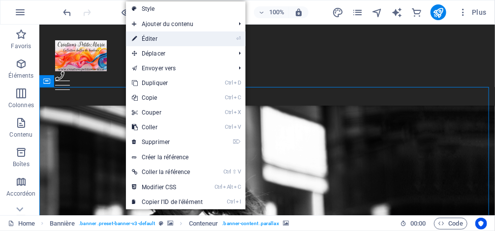
click at [170, 43] on link "⏎ Éditer" at bounding box center [167, 38] width 83 height 15
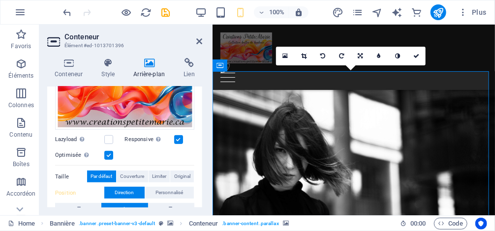
scroll to position [157, 0]
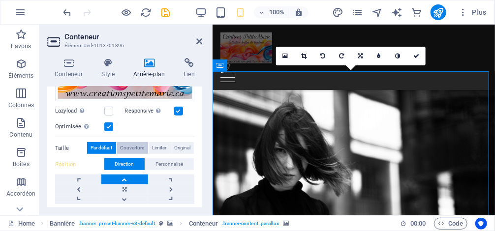
click at [128, 143] on span "Couverture" at bounding box center [132, 148] width 24 height 12
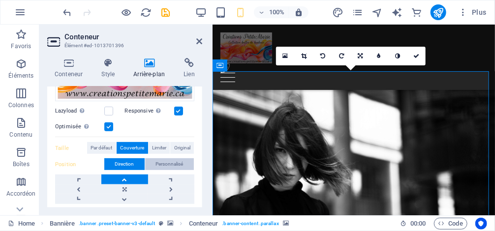
click at [167, 167] on span "Personnalisé" at bounding box center [170, 164] width 28 height 12
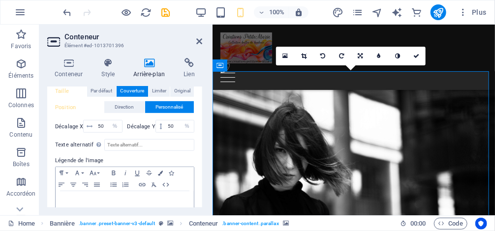
scroll to position [266, 0]
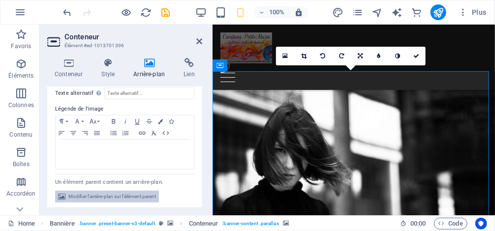
click at [120, 193] on span "Modifier l'arrière-plan sur l'élément parent" at bounding box center [112, 197] width 88 height 12
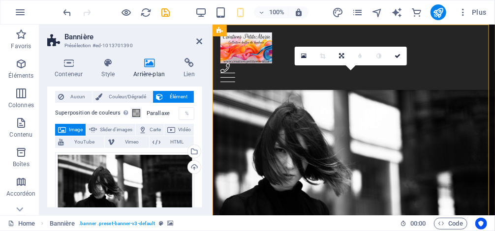
scroll to position [0, 0]
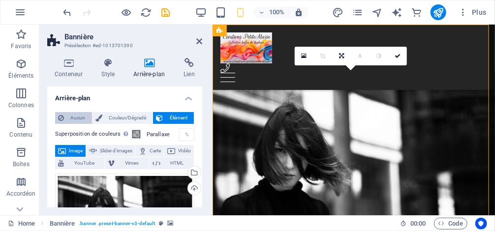
click at [72, 122] on span "Aucun" at bounding box center [78, 118] width 22 height 12
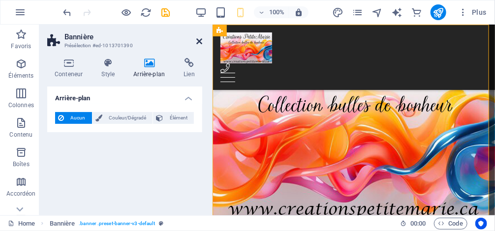
click at [198, 38] on icon at bounding box center [199, 41] width 6 height 8
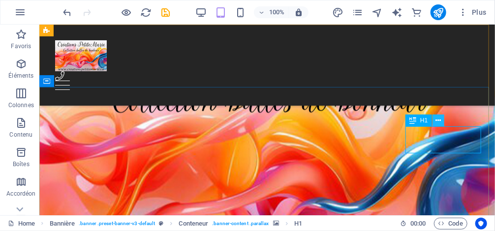
click at [434, 118] on button at bounding box center [439, 121] width 12 height 12
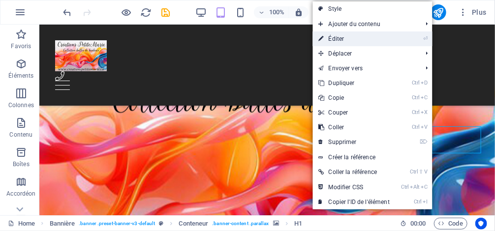
click at [359, 35] on link "⏎ Éditer" at bounding box center [354, 38] width 83 height 15
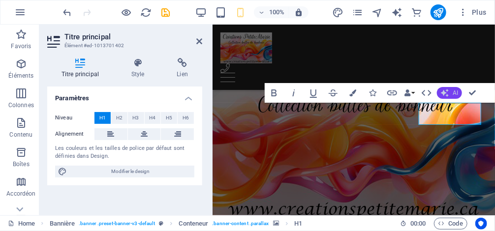
click at [452, 94] on button "AI" at bounding box center [449, 93] width 25 height 12
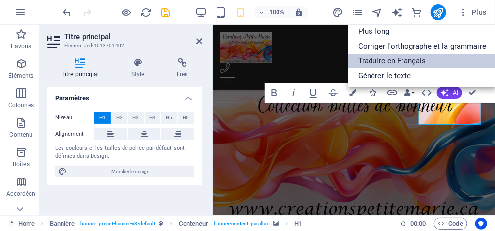
click at [391, 58] on link "Traduire en Français" at bounding box center [422, 61] width 148 height 15
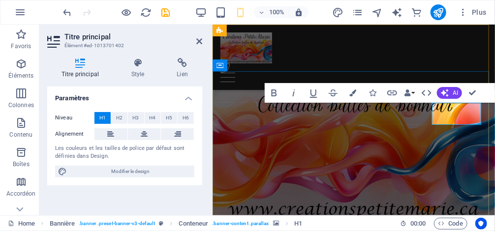
drag, startPoint x: 433, startPoint y: 116, endPoint x: 486, endPoint y: 112, distance: 52.8
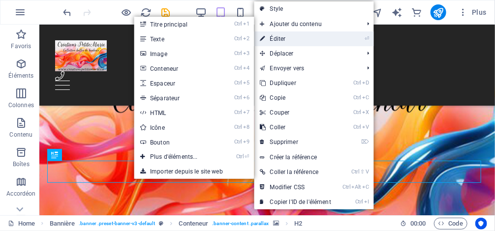
click at [307, 36] on link "⏎ Éditer" at bounding box center [295, 38] width 83 height 15
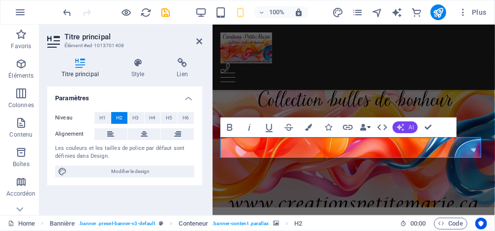
click at [414, 127] on button "AI" at bounding box center [405, 128] width 25 height 12
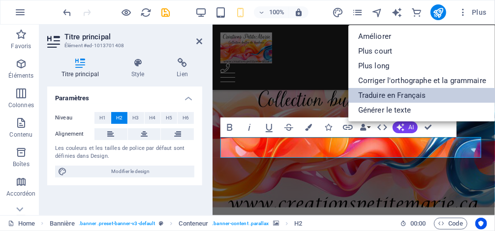
click at [409, 95] on link "Traduire en Français" at bounding box center [422, 95] width 148 height 15
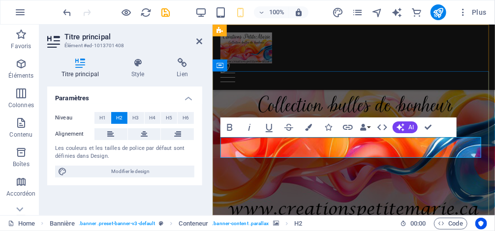
drag, startPoint x: 453, startPoint y: 146, endPoint x: 498, endPoint y: 149, distance: 45.4
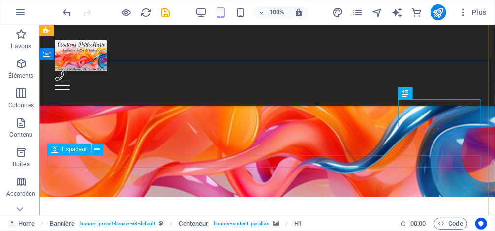
scroll to position [79, 0]
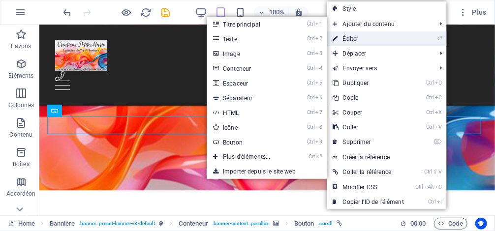
click at [364, 38] on link "⏎ Éditer" at bounding box center [368, 38] width 83 height 15
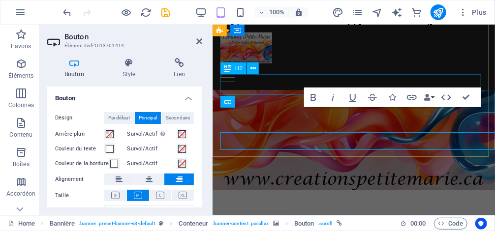
scroll to position [63, 0]
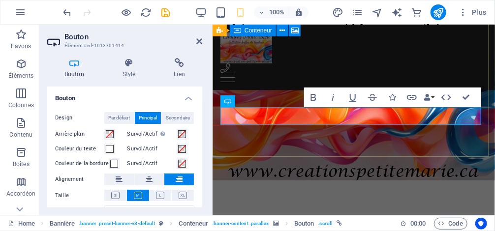
click at [435, 152] on figure at bounding box center [353, 97] width 282 height 166
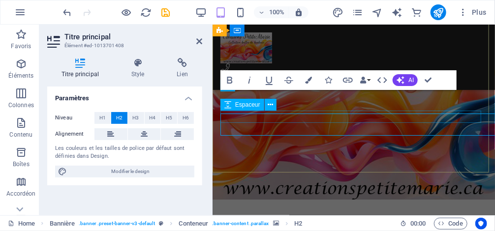
scroll to position [47, 0]
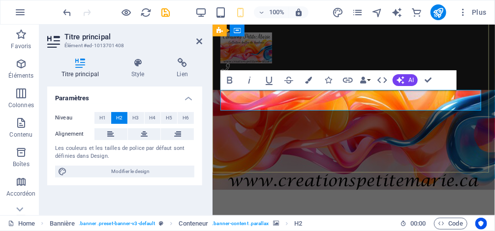
click at [343, 145] on figure at bounding box center [353, 107] width 282 height 166
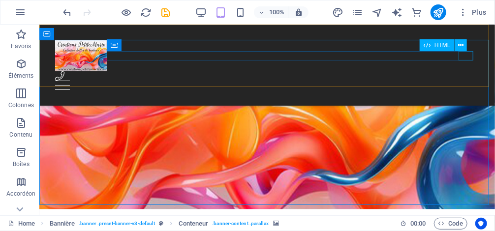
click at [465, 80] on div "Menu" at bounding box center [267, 84] width 424 height 9
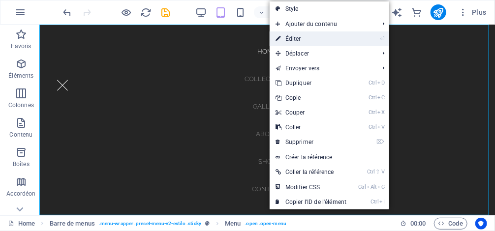
click at [309, 37] on link "⏎ Éditer" at bounding box center [311, 38] width 83 height 15
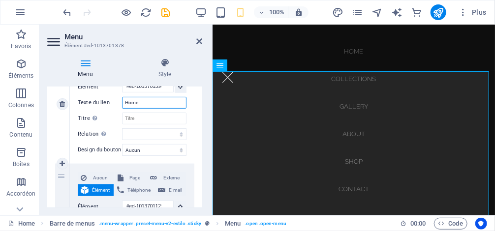
scroll to position [86, 0]
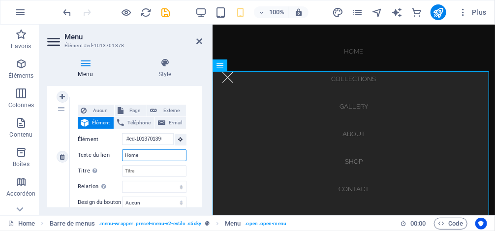
drag, startPoint x: 150, startPoint y: 93, endPoint x: 108, endPoint y: 88, distance: 42.6
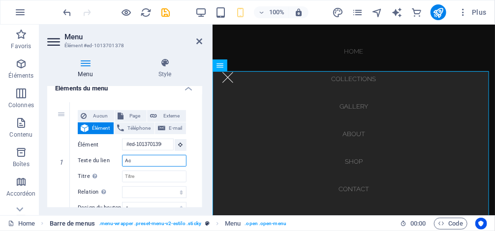
type input "Acc"
select select
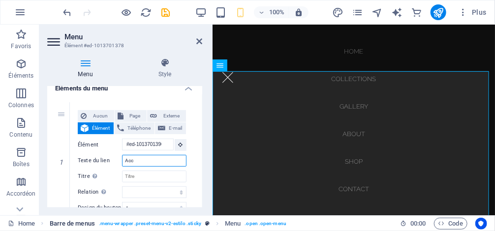
select select
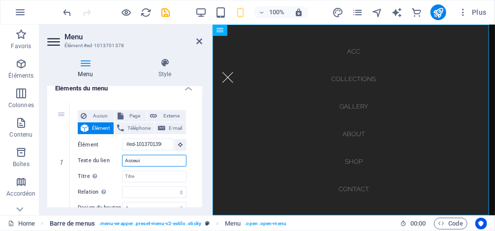
type input "Acceuil"
select select
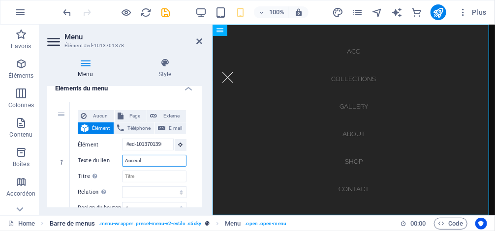
select select
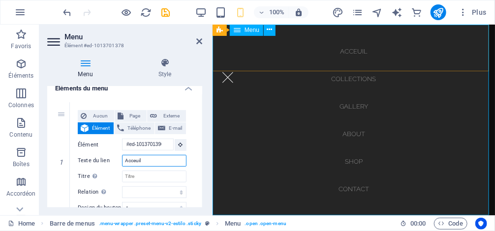
type input "Acceuil"
click at [295, 89] on nav "Acceuil Collections Gallery About Shop Contact" at bounding box center [353, 119] width 282 height 191
click at [350, 132] on nav "Acceuil Collections Gallery About Shop Contact" at bounding box center [353, 119] width 282 height 191
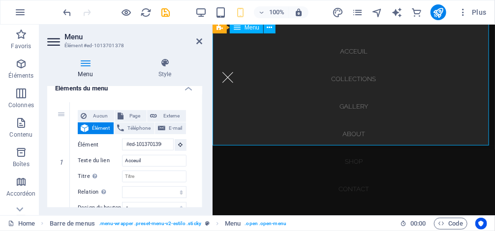
scroll to position [0, 0]
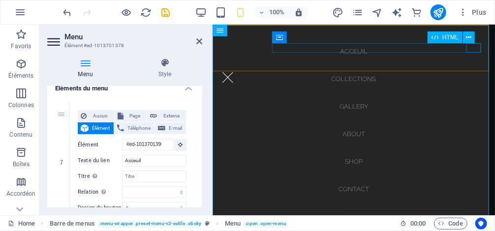
click at [235, 72] on div "Menu" at bounding box center [227, 76] width 15 height 9
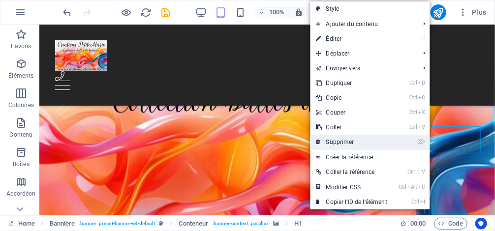
click at [338, 140] on link "⌦ Supprimer" at bounding box center [352, 142] width 83 height 15
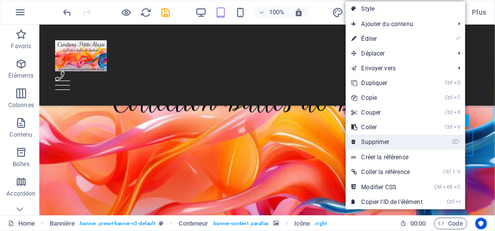
click at [392, 140] on link "⌦ Supprimer" at bounding box center [387, 142] width 83 height 15
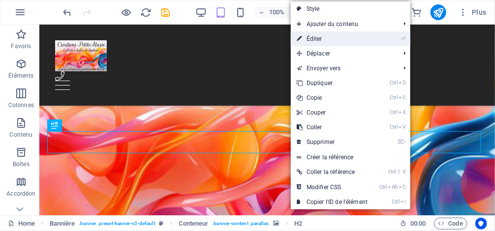
drag, startPoint x: 330, startPoint y: 41, endPoint x: 118, endPoint y: 17, distance: 213.5
click at [330, 41] on link "⏎ Éditer" at bounding box center [332, 38] width 83 height 15
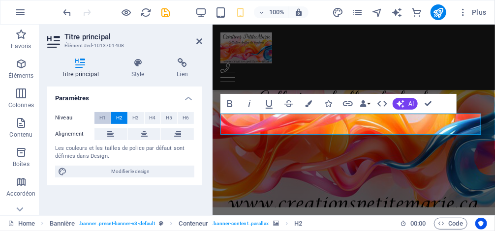
click at [108, 118] on button "H1" at bounding box center [102, 118] width 16 height 12
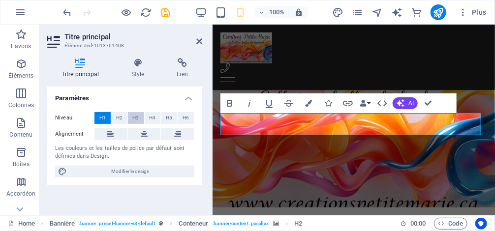
click at [140, 117] on button "H3" at bounding box center [136, 118] width 16 height 12
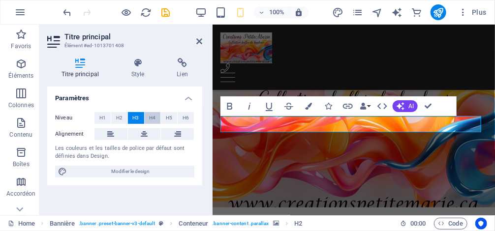
click at [158, 117] on button "H4" at bounding box center [153, 118] width 16 height 12
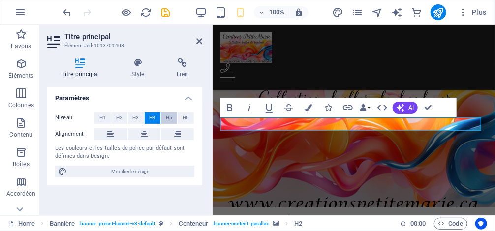
click at [172, 118] on span "H5" at bounding box center [169, 118] width 6 height 12
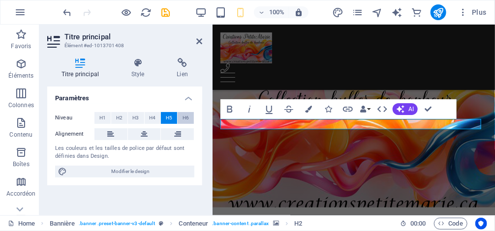
click at [190, 115] on button "H6" at bounding box center [186, 118] width 16 height 12
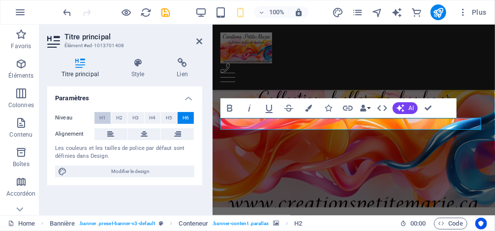
click at [103, 114] on span "H1" at bounding box center [102, 118] width 6 height 12
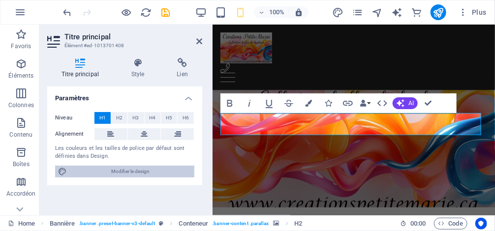
click at [114, 169] on span "Modifier le design" at bounding box center [131, 172] width 122 height 12
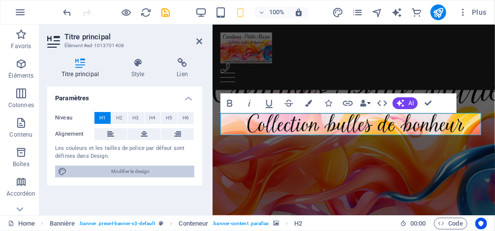
select select "px"
select select "300"
select select "px"
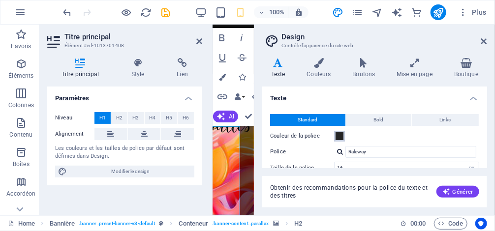
click at [340, 134] on span at bounding box center [340, 136] width 8 height 8
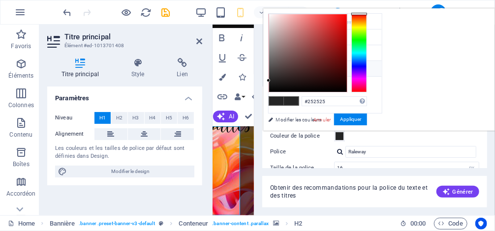
click at [311, 66] on li "Couleur de la police #252525" at bounding box center [325, 69] width 113 height 16
type input "#000000"
drag, startPoint x: 392, startPoint y: 79, endPoint x: 394, endPoint y: 93, distance: 14.9
click at [372, 93] on div "#000000 Formats pris en charge #0852ed rgb(8, 82, 237) rgba(8, 82, 237, 90%) hs…" at bounding box center [317, 141] width 109 height 265
click at [367, 114] on button "Appliquer" at bounding box center [350, 120] width 33 height 12
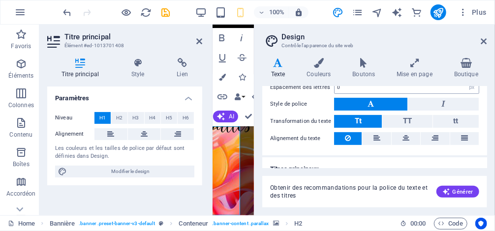
scroll to position [140, 0]
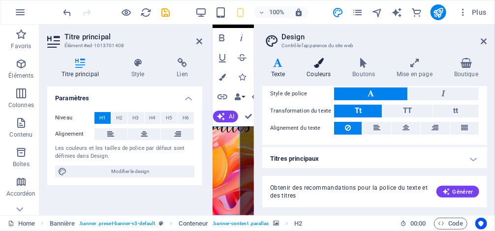
click at [327, 63] on icon at bounding box center [319, 63] width 42 height 10
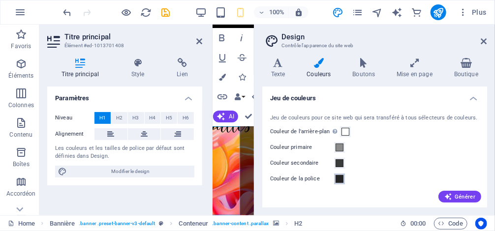
click at [339, 178] on span at bounding box center [340, 179] width 8 height 8
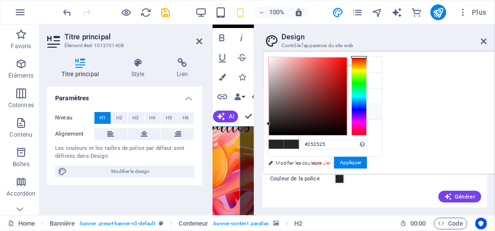
click at [330, 109] on li "Couleur de la police #252525" at bounding box center [325, 112] width 113 height 16
click at [367, 165] on button "Appliquer" at bounding box center [350, 163] width 33 height 12
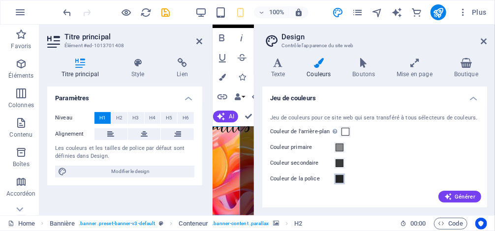
click at [337, 182] on span at bounding box center [340, 179] width 8 height 8
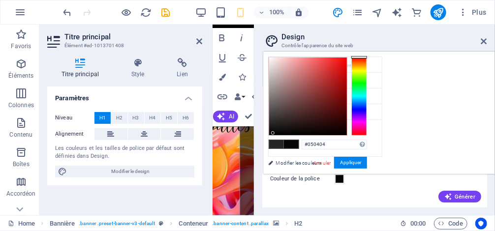
type input "#050404"
drag, startPoint x: 390, startPoint y: 122, endPoint x: 395, endPoint y: 133, distance: 12.2
click at [273, 133] on div at bounding box center [271, 133] width 3 height 3
click at [367, 162] on button "Appliquer" at bounding box center [350, 163] width 33 height 12
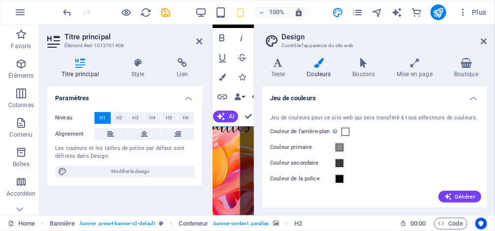
click at [399, 179] on div "Couleur de la police" at bounding box center [374, 179] width 209 height 12
click at [474, 98] on h4 "Jeu de couleurs" at bounding box center [374, 96] width 225 height 18
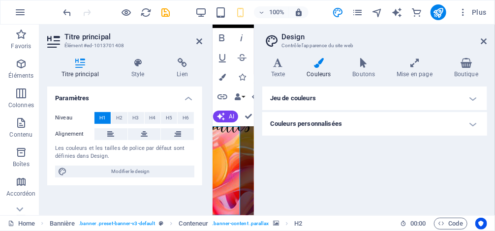
click at [358, 184] on div "Jeu de couleurs Jeu de couleurs pour ce site web qui sera transféré à tous séle…" at bounding box center [374, 147] width 225 height 121
click at [486, 39] on icon at bounding box center [484, 41] width 6 height 8
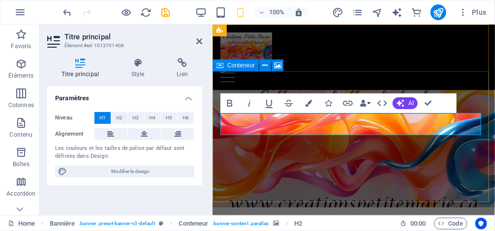
click at [332, 195] on figure at bounding box center [353, 129] width 282 height 155
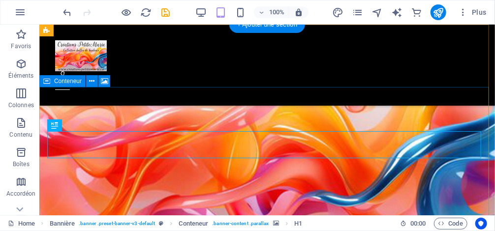
click at [295, 196] on figure at bounding box center [267, 142] width 456 height 161
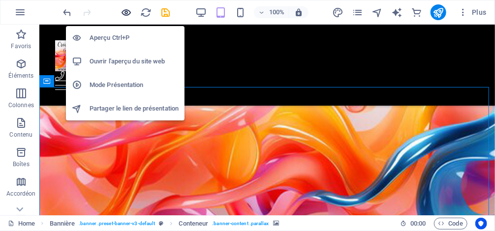
click at [125, 12] on icon "button" at bounding box center [126, 12] width 11 height 11
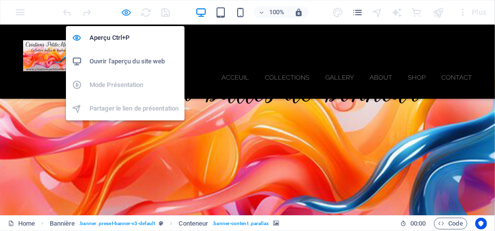
click at [125, 11] on icon "button" at bounding box center [126, 12] width 11 height 11
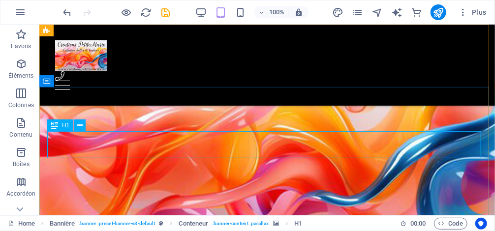
click at [62, 125] on span "H1" at bounding box center [65, 126] width 7 height 6
click at [78, 128] on icon at bounding box center [79, 126] width 5 height 10
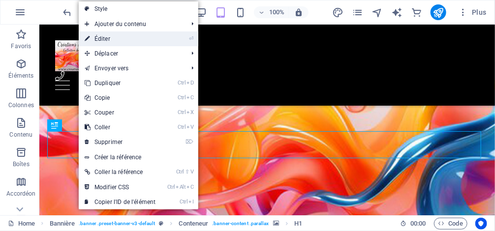
click at [108, 36] on link "⏎ Éditer" at bounding box center [120, 38] width 83 height 15
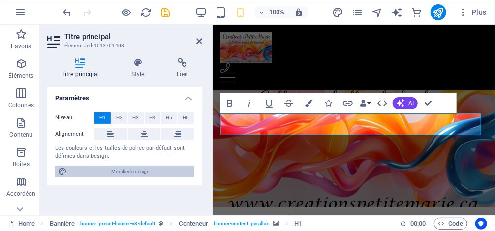
click at [136, 166] on span "Modifier le design" at bounding box center [131, 172] width 122 height 12
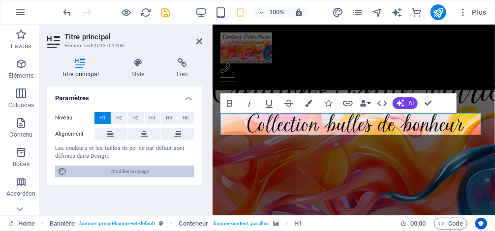
select select "px"
select select "300"
select select "px"
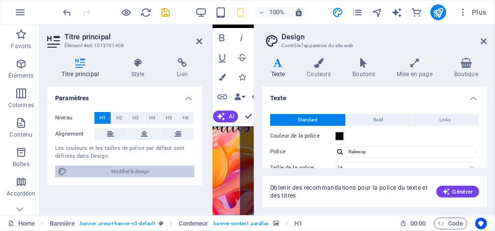
click at [109, 170] on span "Modifier le design" at bounding box center [131, 172] width 122 height 12
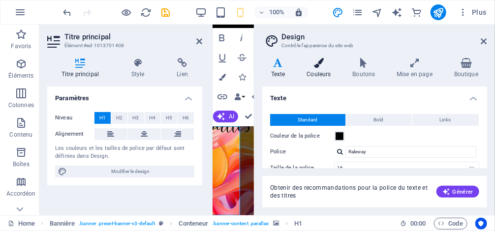
click at [319, 66] on icon at bounding box center [319, 63] width 42 height 10
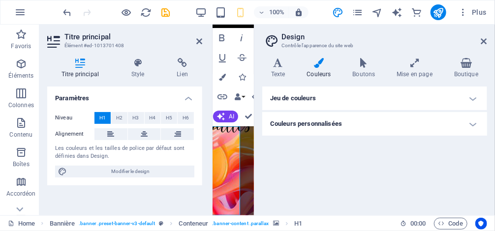
click at [342, 104] on h4 "Jeu de couleurs" at bounding box center [374, 99] width 225 height 24
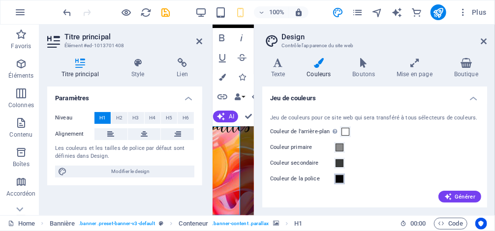
click at [342, 182] on span at bounding box center [340, 179] width 8 height 8
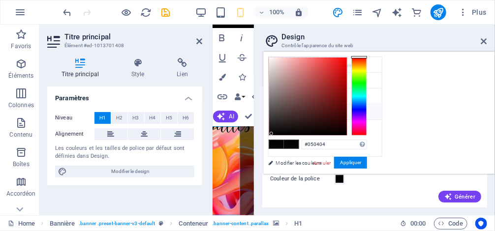
click at [309, 111] on li "Couleur de la police #050404" at bounding box center [325, 112] width 113 height 16
click at [367, 165] on button "Appliquer" at bounding box center [350, 163] width 33 height 12
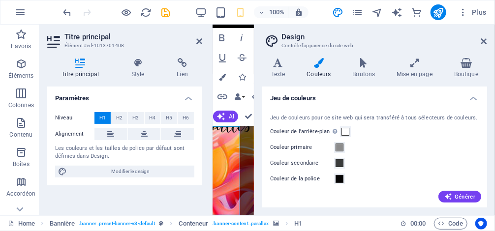
click at [282, 174] on label "Couleur de la police" at bounding box center [302, 179] width 64 height 12
click at [334, 174] on button "Couleur de la police" at bounding box center [339, 179] width 11 height 11
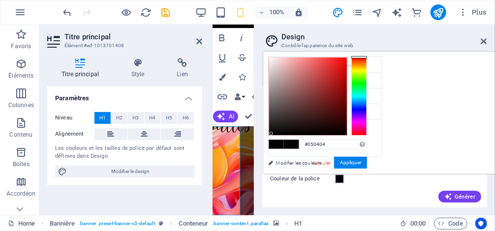
click at [376, 204] on div "Jeu de couleurs pour ce site web qui sera transféré à tous sélecteurs de couleu…" at bounding box center [374, 157] width 229 height 107
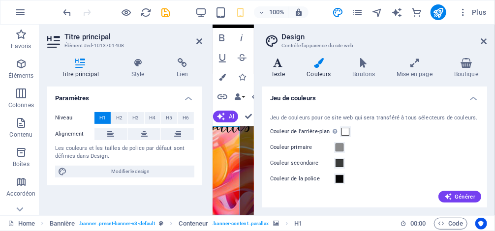
click at [278, 69] on h4 "Texte" at bounding box center [280, 68] width 36 height 21
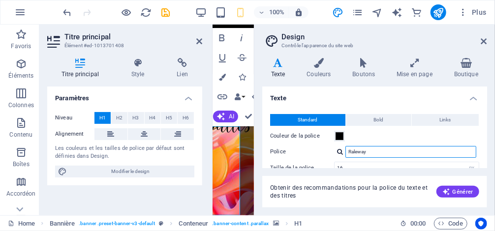
click at [385, 153] on input "Raleway" at bounding box center [410, 152] width 131 height 12
click at [339, 153] on div at bounding box center [340, 152] width 6 height 6
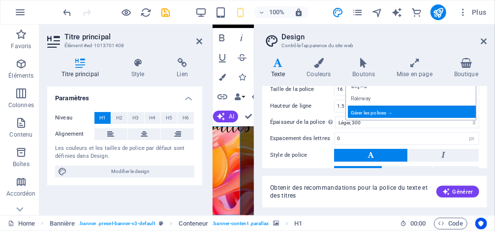
scroll to position [79, 0]
click at [371, 111] on div "Gérer les polices →" at bounding box center [413, 112] width 130 height 12
select select "popularity"
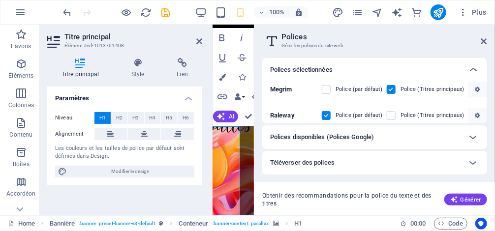
click at [355, 137] on h6 "Polices disponibles (Polices Google)" at bounding box center [322, 137] width 104 height 12
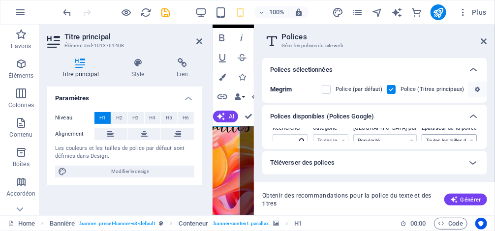
scroll to position [15, 0]
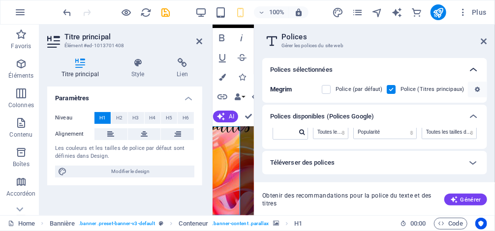
click at [476, 69] on icon at bounding box center [473, 70] width 12 height 12
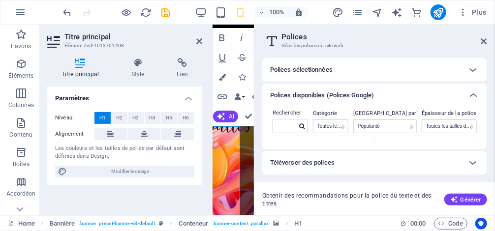
click at [333, 73] on h6 "Polices sélectionnées" at bounding box center [301, 70] width 62 height 12
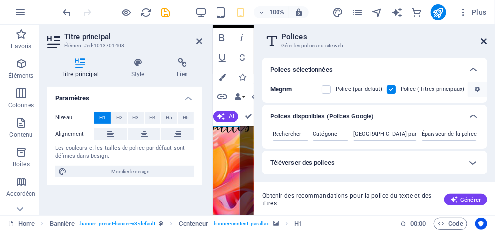
drag, startPoint x: 484, startPoint y: 42, endPoint x: 272, endPoint y: 18, distance: 214.0
click at [484, 42] on icon at bounding box center [484, 41] width 6 height 8
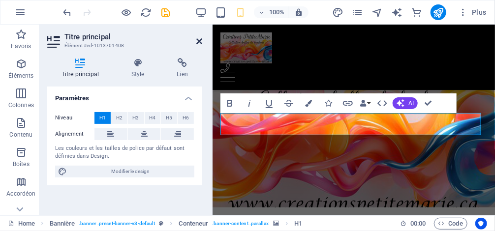
click at [198, 38] on icon at bounding box center [199, 41] width 6 height 8
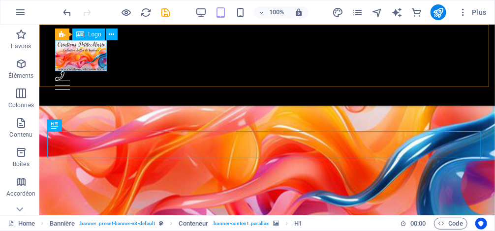
drag, startPoint x: 124, startPoint y: 63, endPoint x: 83, endPoint y: 44, distance: 45.8
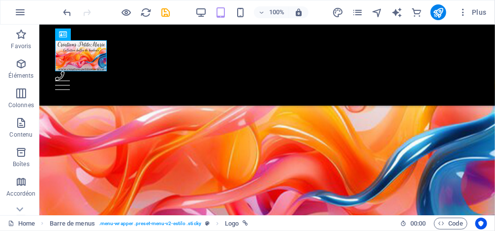
drag, startPoint x: 85, startPoint y: 59, endPoint x: 83, endPoint y: 66, distance: 8.0
click at [84, 60] on div at bounding box center [267, 55] width 424 height 31
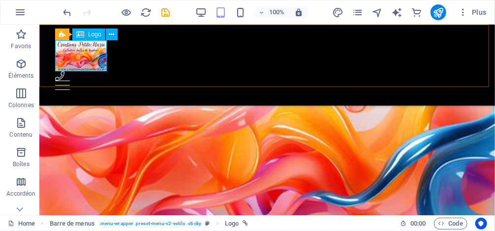
click at [98, 67] on div at bounding box center [267, 55] width 424 height 31
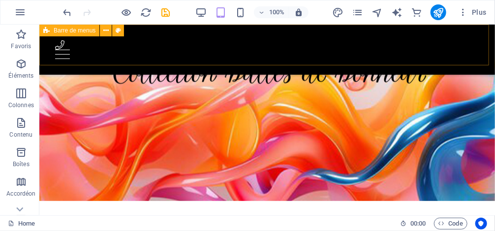
click at [361, 54] on div "Acceuil Collections Gallery About Shop Contact Menu" at bounding box center [267, 49] width 456 height 50
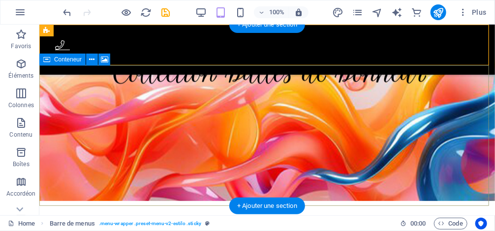
click at [308, 87] on figure at bounding box center [267, 120] width 456 height 161
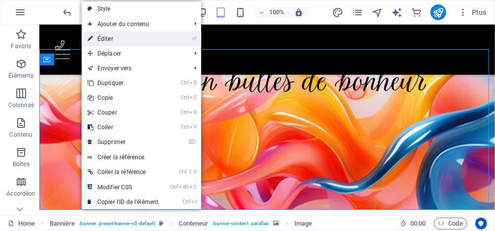
click at [172, 43] on li "⏎ Éditer" at bounding box center [142, 38] width 120 height 15
click at [110, 43] on link "⏎ Éditer" at bounding box center [123, 38] width 83 height 15
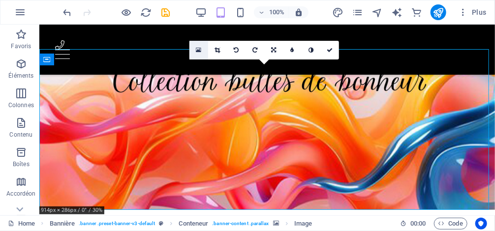
click at [201, 50] on icon at bounding box center [198, 50] width 5 height 7
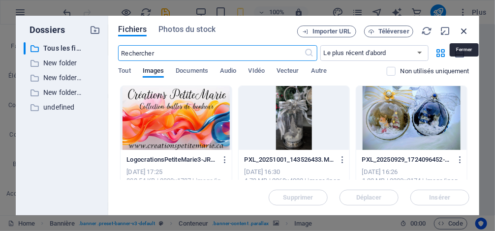
click at [465, 30] on icon "button" at bounding box center [464, 31] width 11 height 11
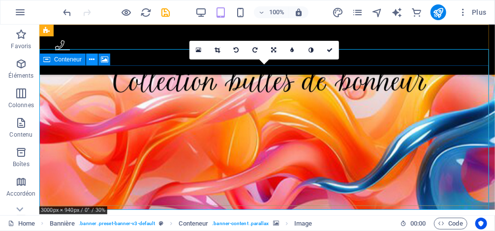
click at [91, 61] on icon at bounding box center [92, 60] width 5 height 10
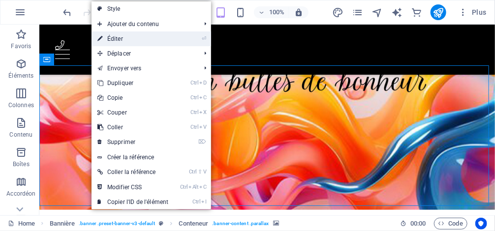
click at [124, 36] on link "⏎ Éditer" at bounding box center [133, 38] width 83 height 15
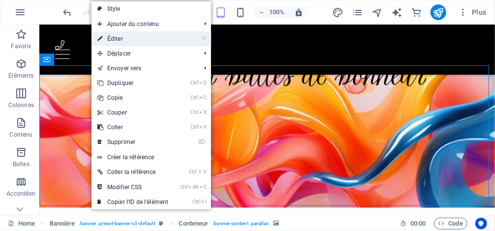
select select "%"
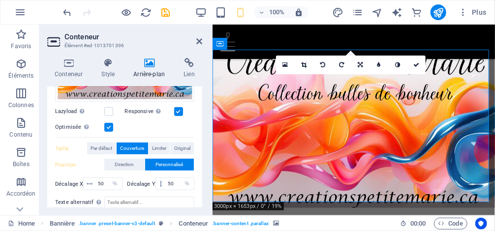
scroll to position [157, 0]
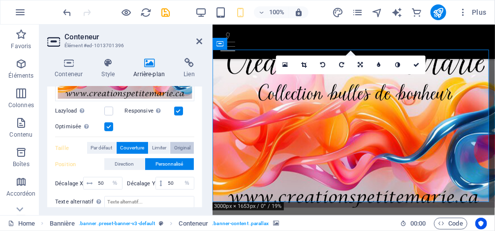
click at [179, 142] on span "Original" at bounding box center [182, 148] width 16 height 12
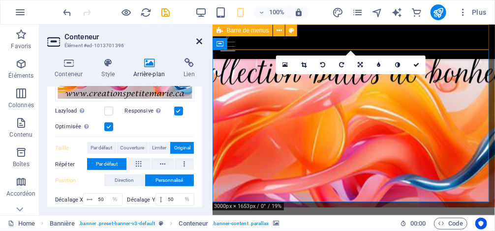
click at [196, 41] on icon at bounding box center [199, 41] width 6 height 8
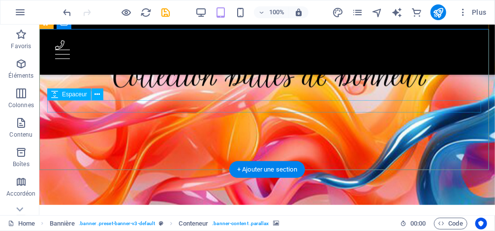
scroll to position [0, 0]
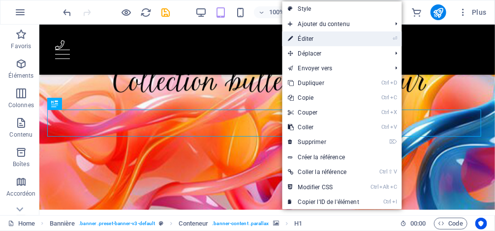
drag, startPoint x: 341, startPoint y: 35, endPoint x: 128, endPoint y: 13, distance: 213.8
click at [341, 35] on link "⏎ Éditer" at bounding box center [323, 38] width 83 height 15
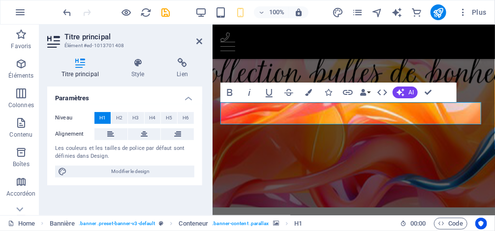
click at [104, 120] on span "H1" at bounding box center [102, 118] width 6 height 12
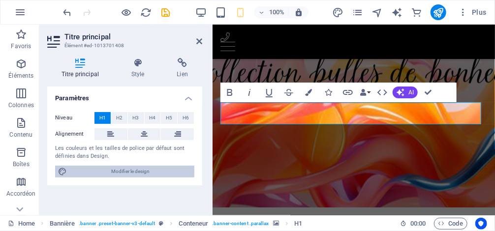
click at [124, 175] on span "Modifier le design" at bounding box center [131, 172] width 122 height 12
select select "px"
select select "300"
select select "px"
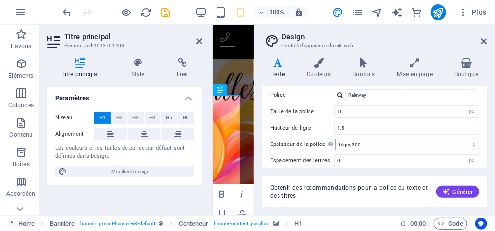
scroll to position [79, 0]
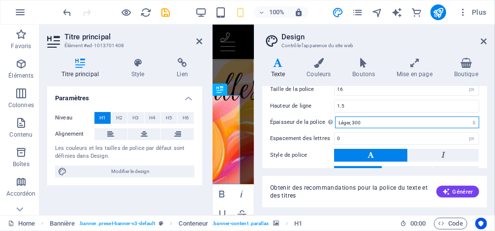
click at [385, 122] on select "Mince, 100 Extra-léger, 200 Léger, 300 Normal, 400 Medium, 500 Demi-gras, 600 G…" at bounding box center [407, 123] width 144 height 12
select select "500"
click at [335, 117] on select "Mince, 100 Extra-léger, 200 Léger, 300 Normal, 400 Medium, 500 Demi-gras, 600 G…" at bounding box center [407, 123] width 144 height 12
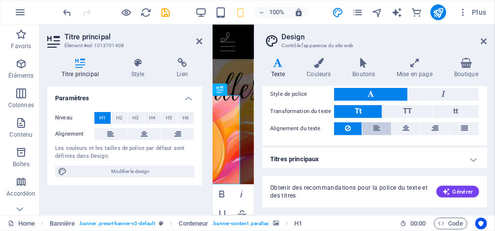
scroll to position [140, 0]
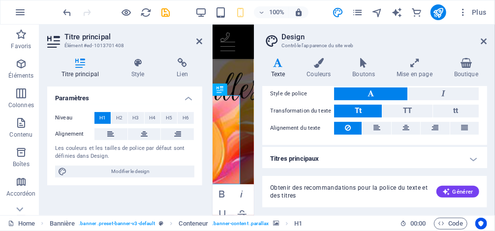
click at [476, 159] on h4 "Titres principaux" at bounding box center [374, 159] width 225 height 24
click at [462, 156] on h4 "Titres principaux" at bounding box center [374, 156] width 225 height 18
click at [472, 155] on h4 "Titres principaux" at bounding box center [374, 159] width 225 height 24
click at [487, 41] on icon at bounding box center [484, 41] width 6 height 8
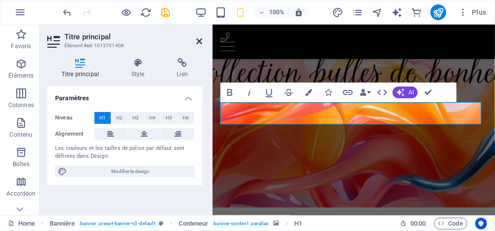
drag, startPoint x: 198, startPoint y: 44, endPoint x: 158, endPoint y: 19, distance: 46.8
click at [198, 44] on icon at bounding box center [199, 41] width 6 height 8
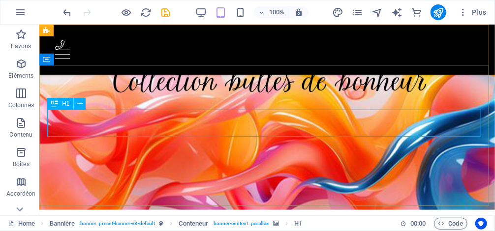
click at [66, 105] on span "H1" at bounding box center [65, 104] width 7 height 6
click at [70, 104] on div "H1" at bounding box center [60, 104] width 26 height 12
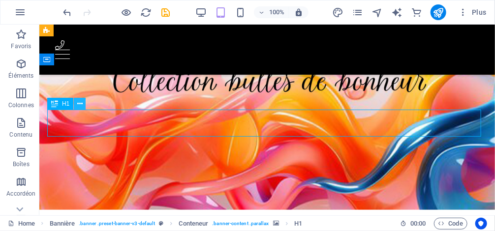
click at [82, 106] on icon at bounding box center [79, 104] width 5 height 10
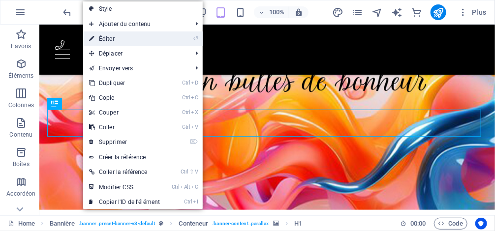
click at [144, 37] on link "⏎ Éditer" at bounding box center [124, 38] width 83 height 15
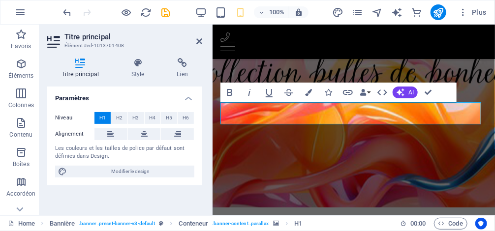
drag, startPoint x: 282, startPoint y: 113, endPoint x: 498, endPoint y: 99, distance: 217.0
click at [98, 118] on button "H1" at bounding box center [102, 118] width 16 height 12
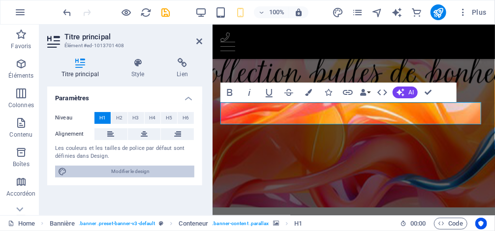
click at [112, 173] on span "Modifier le design" at bounding box center [131, 172] width 122 height 12
select select "px"
select select "500"
select select "px"
select select "400"
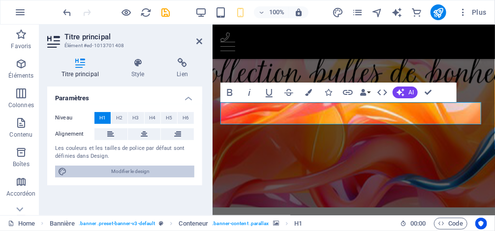
select select "px"
select select "rem"
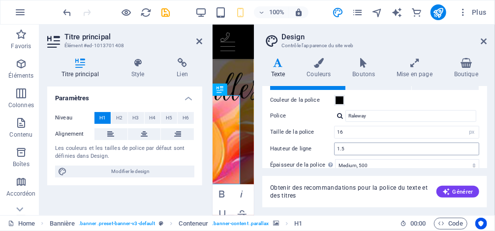
scroll to position [39, 0]
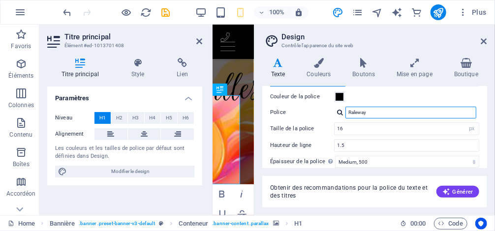
click at [376, 111] on input "Raleway" at bounding box center [410, 113] width 131 height 12
drag, startPoint x: 373, startPoint y: 116, endPoint x: 335, endPoint y: 116, distance: 38.4
click at [335, 116] on div "Raleway Megrim Raleway Gérer les polices →" at bounding box center [406, 113] width 145 height 12
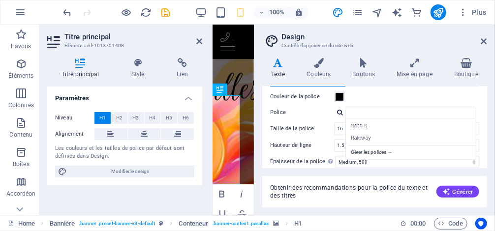
click at [338, 110] on div at bounding box center [340, 112] width 6 height 6
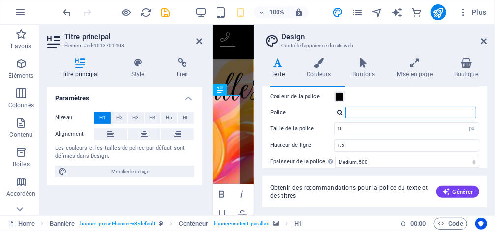
click at [422, 112] on input "Police" at bounding box center [410, 113] width 131 height 12
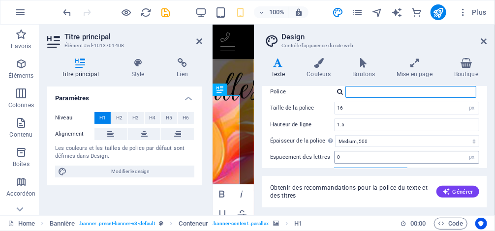
scroll to position [79, 0]
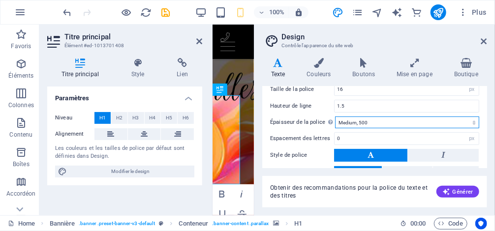
click at [399, 121] on select "Mince, 100 Extra-léger, 200 Léger, 300 Normal, 400 Medium, 500 Demi-gras, 600 G…" at bounding box center [407, 123] width 144 height 12
select select "600"
click at [335, 117] on select "Mince, 100 Extra-léger, 200 Léger, 300 Normal, 400 Medium, 500 Demi-gras, 600 G…" at bounding box center [407, 123] width 144 height 12
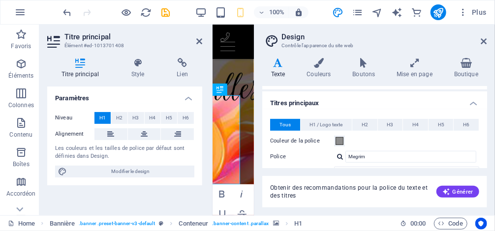
scroll to position [197, 0]
click at [277, 122] on button "Tous" at bounding box center [285, 124] width 30 height 12
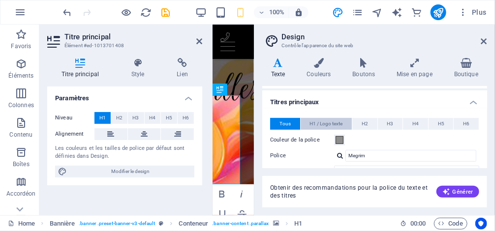
click at [316, 122] on span "H1 / Logo texte" at bounding box center [326, 124] width 33 height 12
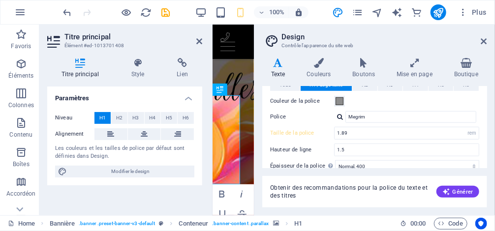
scroll to position [236, 0]
click at [338, 102] on span at bounding box center [340, 101] width 8 height 8
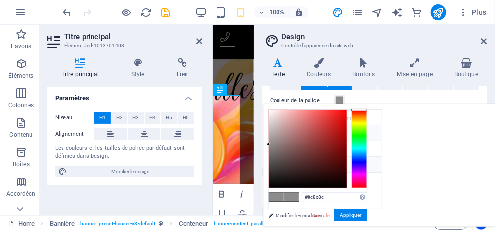
click at [303, 159] on li "Couleur de la police #050404" at bounding box center [325, 165] width 113 height 16
type input "#050404"
click at [367, 219] on button "Appliquer" at bounding box center [350, 216] width 33 height 12
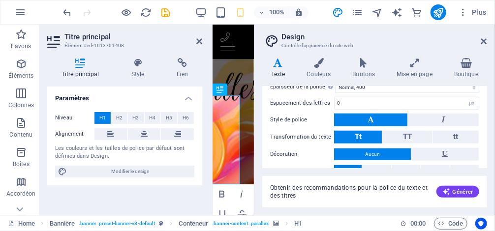
scroll to position [346, 0]
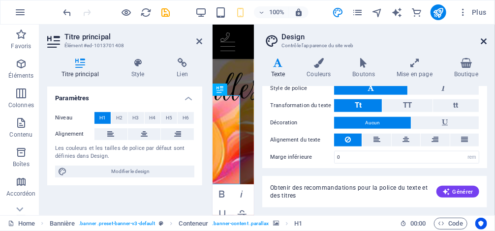
click at [482, 42] on icon at bounding box center [484, 41] width 6 height 8
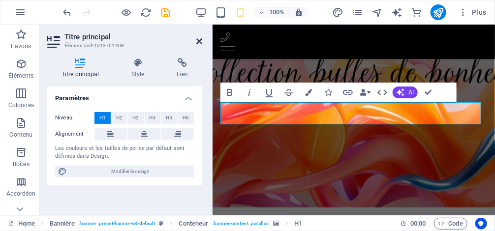
drag, startPoint x: 201, startPoint y: 39, endPoint x: 197, endPoint y: 46, distance: 8.1
click at [201, 39] on icon at bounding box center [199, 41] width 6 height 8
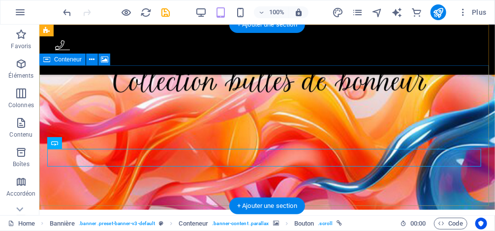
click at [127, 82] on figure at bounding box center [267, 129] width 456 height 161
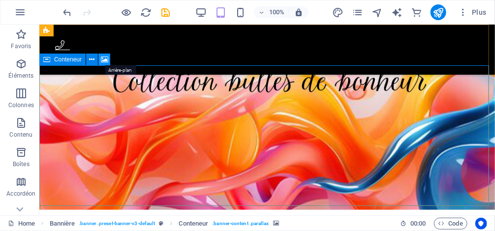
click at [105, 59] on icon at bounding box center [104, 60] width 7 height 10
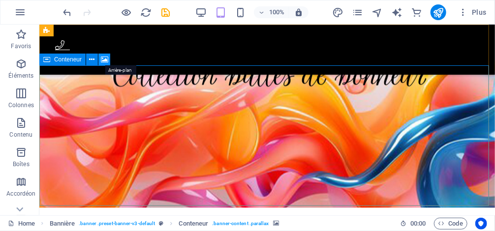
select select "%"
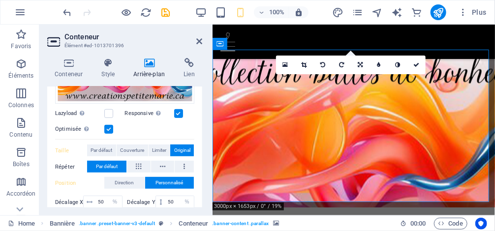
scroll to position [157, 0]
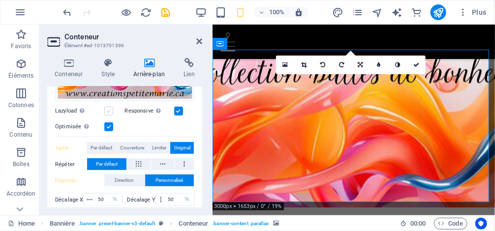
click at [106, 110] on label at bounding box center [108, 111] width 9 height 9
click at [0, 0] on input "Lazyload Charger les images après la page améliore le temps de chargement (vite…" at bounding box center [0, 0] width 0 height 0
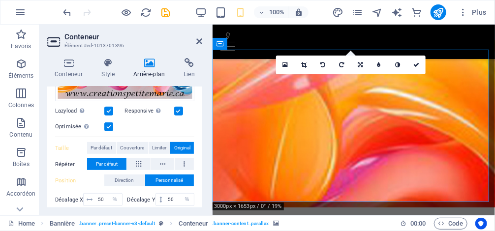
click at [107, 110] on label at bounding box center [108, 111] width 9 height 9
click at [0, 0] on input "Lazyload Charger les images après la page améliore le temps de chargement (vite…" at bounding box center [0, 0] width 0 height 0
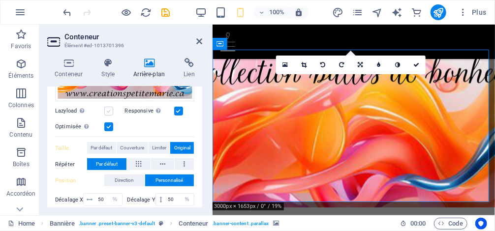
click at [107, 110] on label at bounding box center [108, 111] width 9 height 9
click at [0, 0] on input "Lazyload Charger les images après la page améliore le temps de chargement (vite…" at bounding box center [0, 0] width 0 height 0
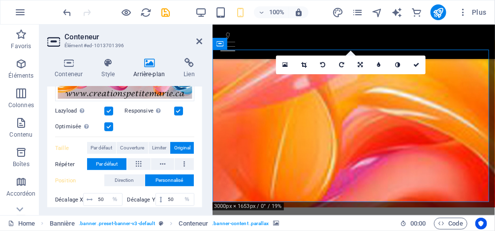
click at [107, 110] on label at bounding box center [108, 111] width 9 height 9
click at [0, 0] on input "Lazyload Charger les images après la page améliore le temps de chargement (vite…" at bounding box center [0, 0] width 0 height 0
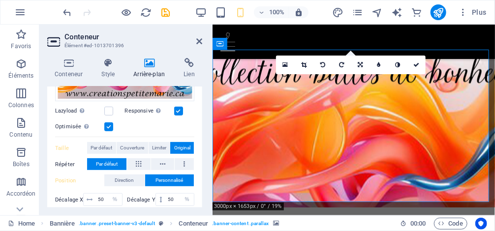
click at [177, 110] on label at bounding box center [178, 111] width 9 height 9
click at [0, 0] on input "Responsive Chargez automatiquement des images Retina et les formats optimisés p…" at bounding box center [0, 0] width 0 height 0
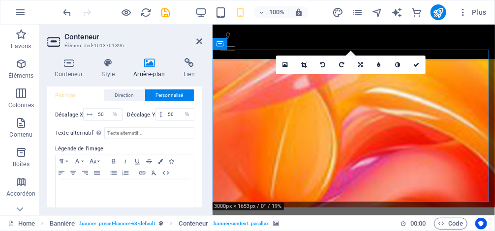
scroll to position [250, 0]
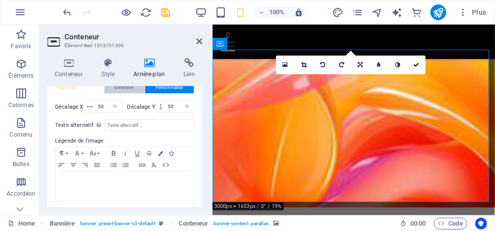
click at [130, 90] on span "Direction" at bounding box center [124, 88] width 19 height 12
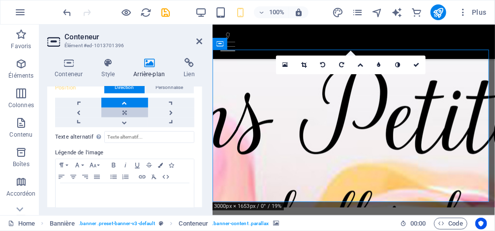
click at [124, 110] on link at bounding box center [124, 113] width 46 height 10
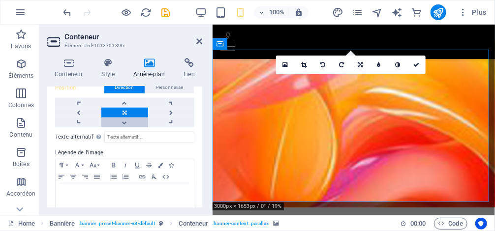
click at [123, 122] on link at bounding box center [124, 123] width 46 height 10
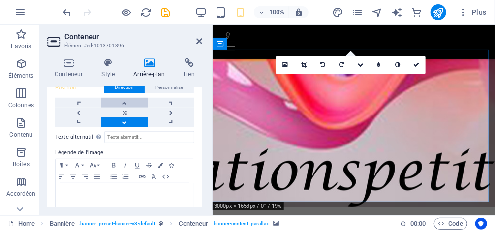
click at [127, 101] on link at bounding box center [124, 103] width 46 height 10
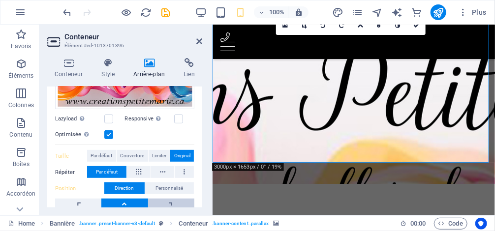
scroll to position [172, 0]
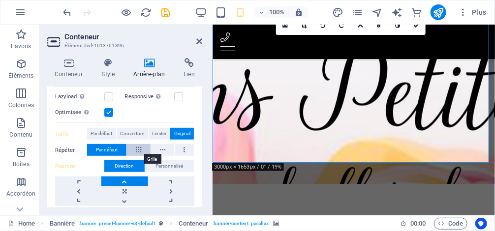
click at [141, 149] on icon at bounding box center [138, 150] width 5 height 12
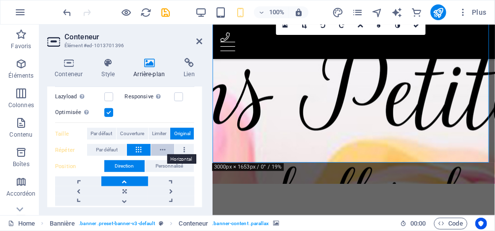
click at [156, 150] on button at bounding box center [162, 150] width 23 height 12
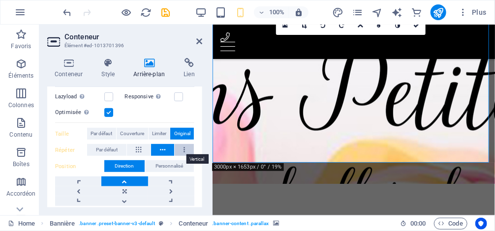
click at [184, 149] on button at bounding box center [184, 150] width 19 height 12
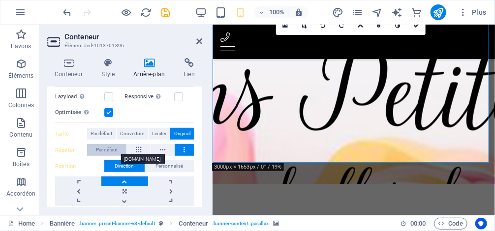
click at [112, 150] on span "Par défaut" at bounding box center [107, 150] width 22 height 12
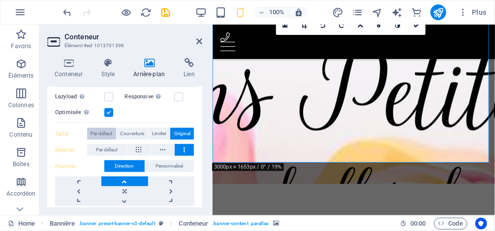
click at [102, 132] on span "Par défaut" at bounding box center [102, 134] width 22 height 12
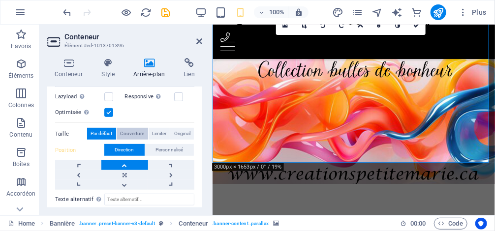
click at [138, 131] on span "Couverture" at bounding box center [132, 134] width 24 height 12
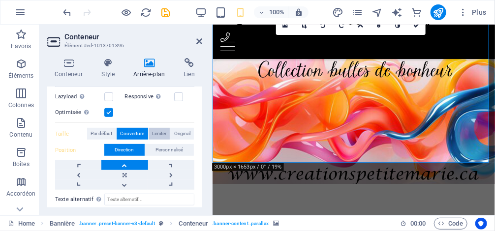
click at [161, 131] on span "Limiter" at bounding box center [159, 134] width 14 height 12
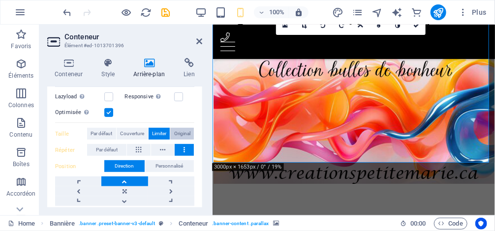
click at [180, 130] on span "Original" at bounding box center [182, 134] width 16 height 12
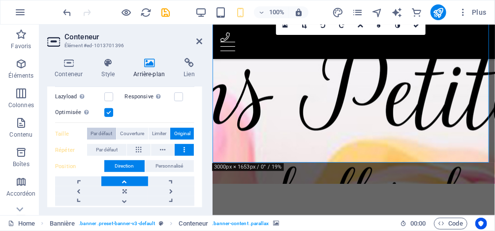
click at [111, 136] on span "Par défaut" at bounding box center [102, 134] width 22 height 12
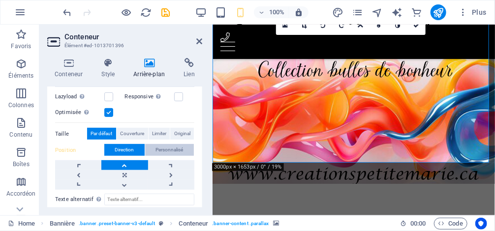
click at [159, 147] on span "Personnalisé" at bounding box center [170, 150] width 28 height 12
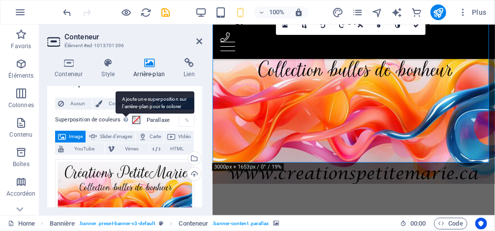
scroll to position [0, 0]
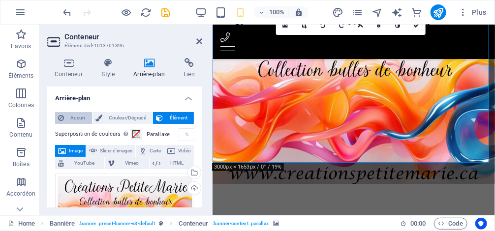
click at [70, 115] on span "Aucun" at bounding box center [78, 118] width 22 height 12
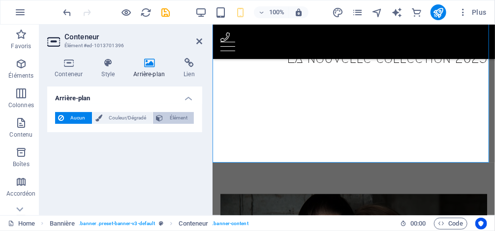
click at [172, 118] on span "Élément" at bounding box center [178, 118] width 25 height 12
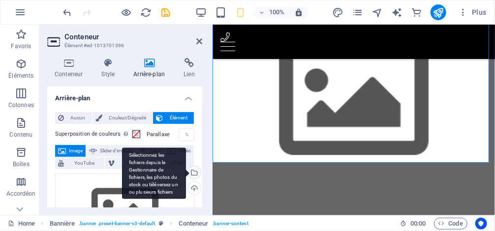
click at [194, 171] on div "Sélectionnez les fichiers depuis le Gestionnaire de fichiers, les photos du sto…" at bounding box center [193, 173] width 15 height 15
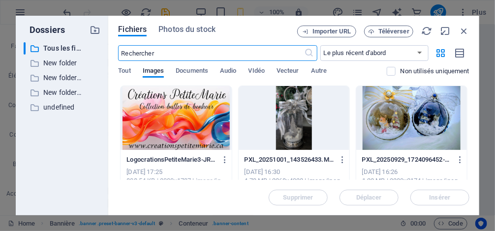
scroll to position [32, 0]
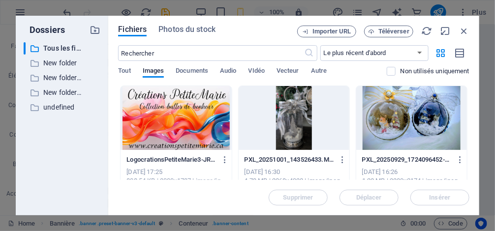
click at [165, 105] on div at bounding box center [176, 118] width 111 height 64
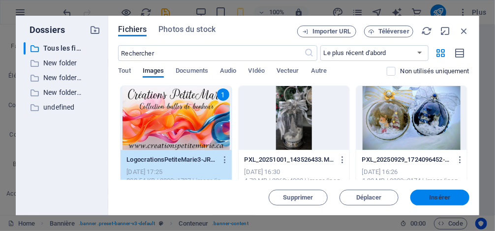
drag, startPoint x: 431, startPoint y: 196, endPoint x: 218, endPoint y: 172, distance: 213.5
click at [431, 196] on span "Insérer" at bounding box center [440, 198] width 21 height 6
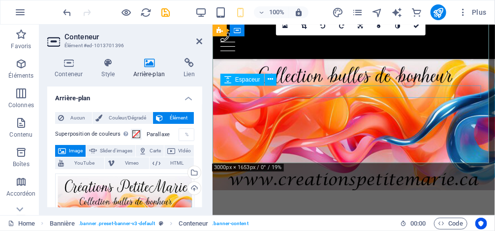
scroll to position [0, 0]
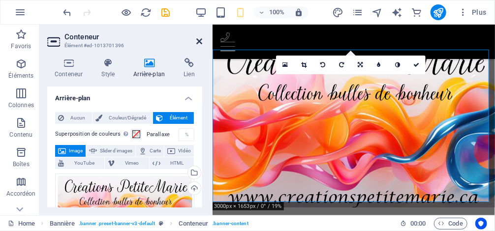
click at [202, 41] on icon at bounding box center [199, 41] width 6 height 8
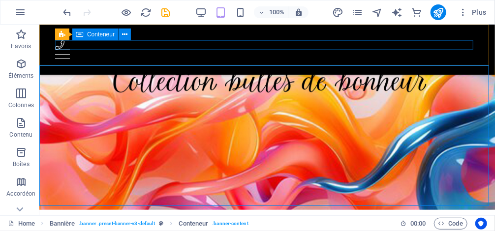
click at [228, 41] on div "Menu" at bounding box center [267, 49] width 424 height 19
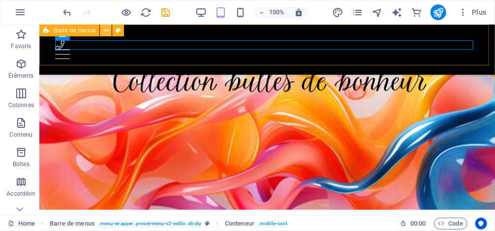
drag, startPoint x: 121, startPoint y: 32, endPoint x: 108, endPoint y: 33, distance: 12.8
click at [108, 33] on div "Barre de menus" at bounding box center [84, 31] width 91 height 12
click at [101, 29] on button at bounding box center [106, 31] width 12 height 12
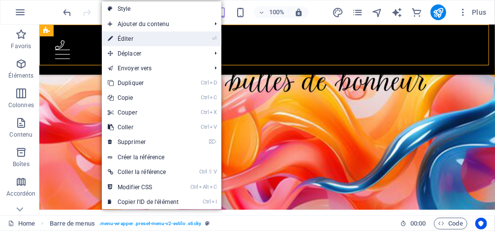
click at [201, 34] on li "⏎ Éditer" at bounding box center [162, 38] width 120 height 15
click at [119, 37] on link "⏎ Éditer" at bounding box center [143, 38] width 83 height 15
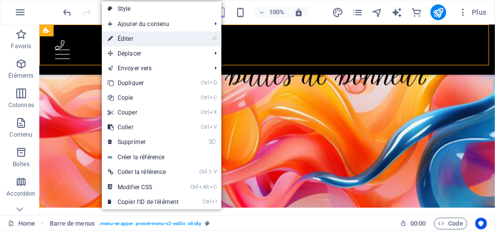
select select "header"
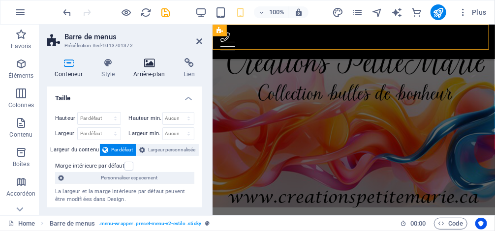
click at [154, 69] on h4 "Arrière-plan" at bounding box center [151, 68] width 50 height 21
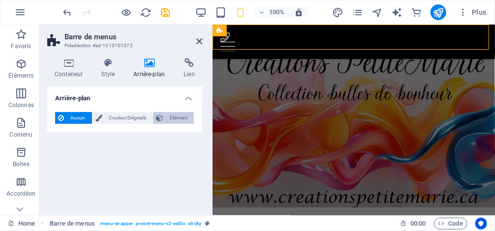
click at [181, 118] on span "Élément" at bounding box center [178, 118] width 25 height 12
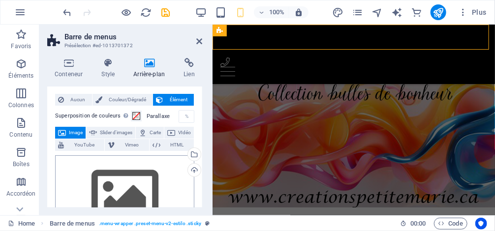
scroll to position [79, 0]
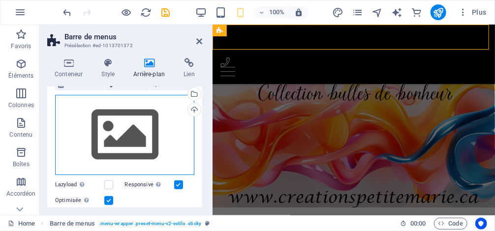
click at [127, 137] on div "Glissez les fichiers ici, cliquez pour choisir les fichiers ou sélectionnez les…" at bounding box center [124, 135] width 139 height 81
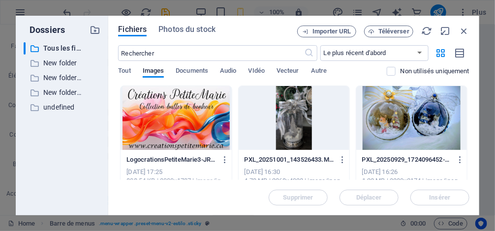
click at [156, 117] on div at bounding box center [176, 118] width 111 height 64
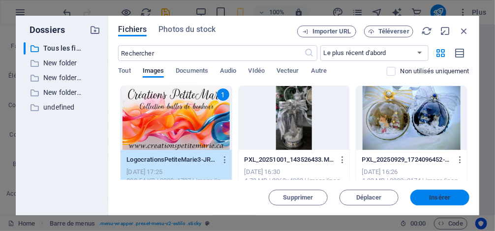
click at [437, 196] on span "Insérer" at bounding box center [440, 198] width 21 height 6
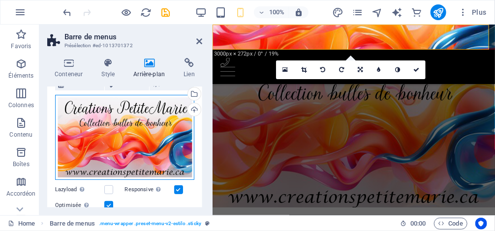
click at [182, 123] on div "Glissez les fichiers ici, cliquez pour choisir les fichiers ou sélectionnez les…" at bounding box center [124, 138] width 139 height 86
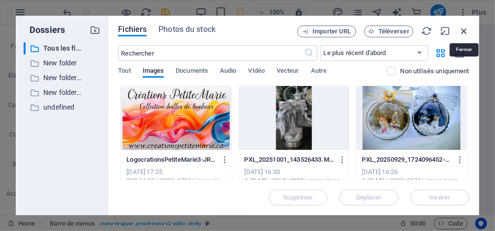
drag, startPoint x: 462, startPoint y: 31, endPoint x: 249, endPoint y: 7, distance: 213.9
click at [462, 31] on icon "button" at bounding box center [464, 31] width 11 height 11
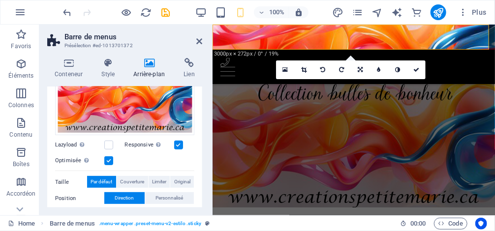
scroll to position [157, 0]
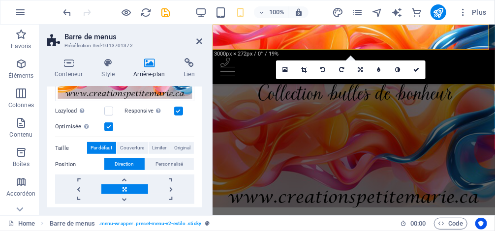
click at [112, 126] on label at bounding box center [108, 127] width 9 height 9
click at [0, 0] on input "Optimisée Les images sont compressées pour améliorer la vitesse de la page." at bounding box center [0, 0] width 0 height 0
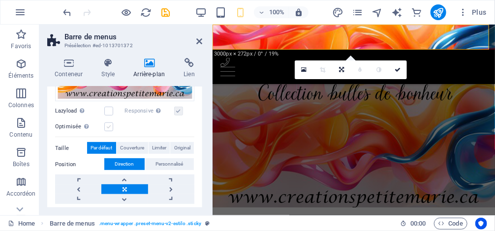
click at [112, 126] on label at bounding box center [108, 127] width 9 height 9
click at [0, 0] on input "Optimisée Les images sont compressées pour améliorer la vitesse de la page." at bounding box center [0, 0] width 0 height 0
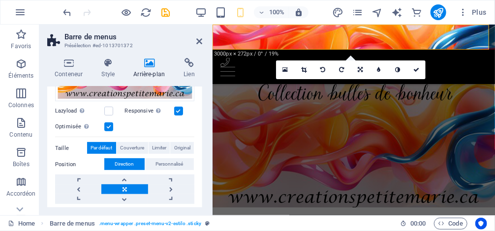
click at [182, 108] on div "Responsive Chargez automatiquement des images Retina et les formats optimisés p…" at bounding box center [160, 111] width 70 height 12
click at [178, 110] on label at bounding box center [178, 111] width 9 height 9
click at [0, 0] on input "Responsive Chargez automatiquement des images Retina et les formats optimisés p…" at bounding box center [0, 0] width 0 height 0
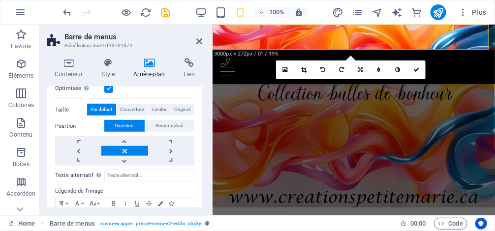
scroll to position [197, 0]
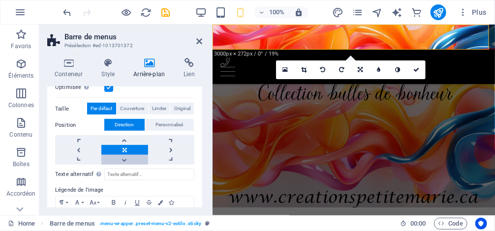
click at [125, 156] on link at bounding box center [124, 160] width 46 height 10
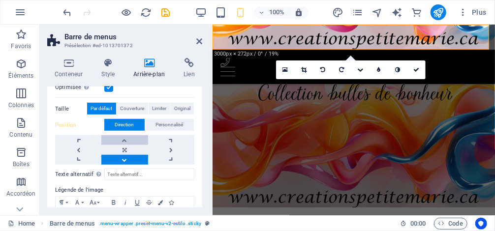
click at [119, 141] on link at bounding box center [124, 140] width 46 height 10
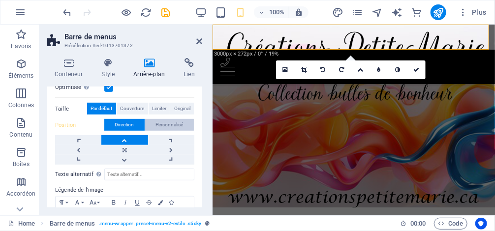
click at [177, 119] on span "Personnalisé" at bounding box center [170, 125] width 28 height 12
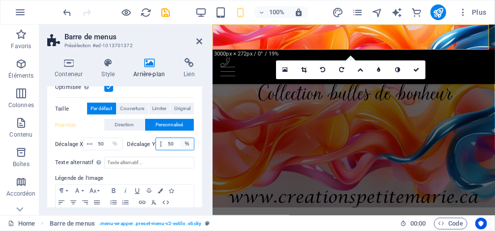
click at [183, 144] on select "px rem % vh vw" at bounding box center [187, 144] width 14 height 12
click at [180, 138] on select "px rem % vh vw" at bounding box center [187, 144] width 14 height 12
click at [167, 141] on input "50" at bounding box center [179, 144] width 29 height 12
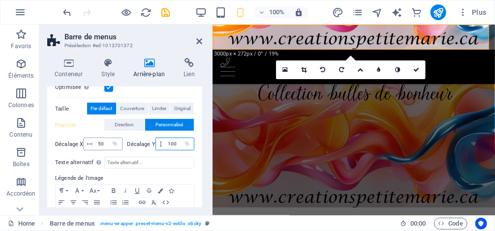
type input "100"
drag, startPoint x: 99, startPoint y: 144, endPoint x: 93, endPoint y: 142, distance: 6.6
click at [93, 142] on div "50 px rem % vh vw" at bounding box center [102, 144] width 39 height 13
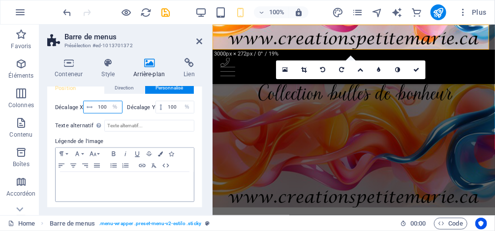
scroll to position [234, 0]
type input "100"
drag, startPoint x: 417, startPoint y: 66, endPoint x: 377, endPoint y: 42, distance: 46.8
click at [417, 67] on icon at bounding box center [416, 70] width 6 height 6
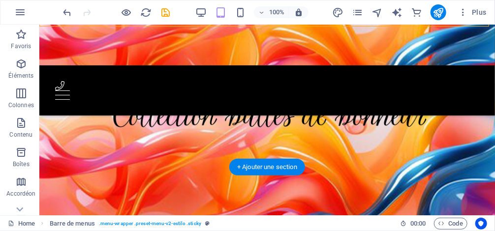
scroll to position [0, 0]
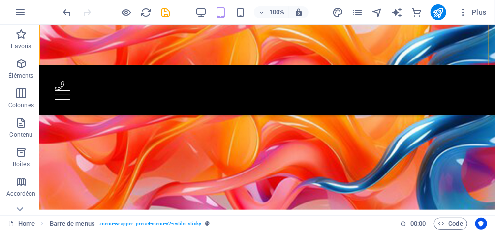
click at [200, 39] on figure at bounding box center [267, 44] width 456 height 41
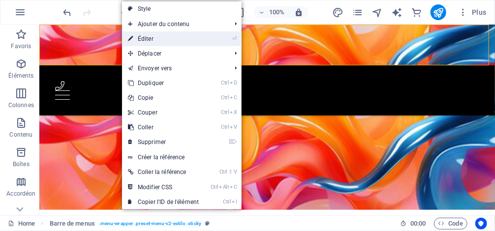
click at [158, 37] on link "⏎ Éditer" at bounding box center [163, 38] width 83 height 15
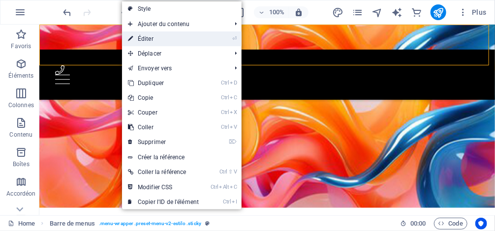
select select "%"
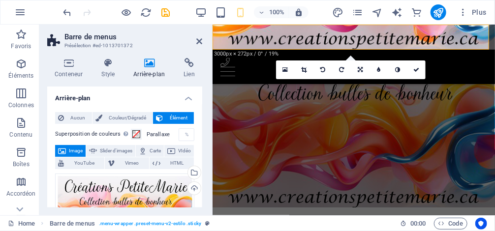
click at [156, 63] on icon at bounding box center [149, 63] width 46 height 10
click at [128, 153] on span "Slider d'images" at bounding box center [116, 151] width 32 height 12
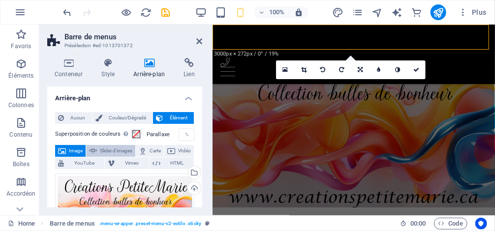
select select "ms"
select select "s"
select select "progressive"
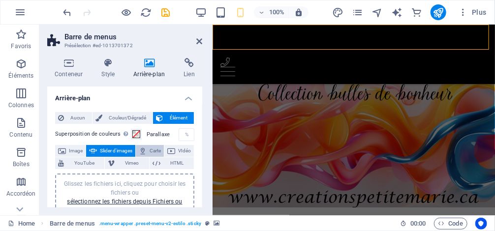
click at [161, 149] on span "Carte" at bounding box center [155, 151] width 11 height 12
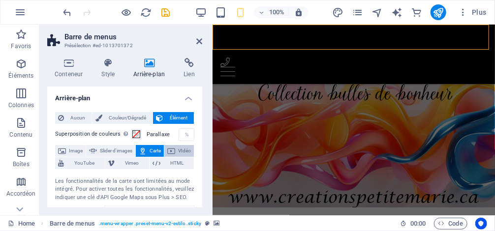
click at [178, 157] on span "VIdéo" at bounding box center [184, 151] width 13 height 12
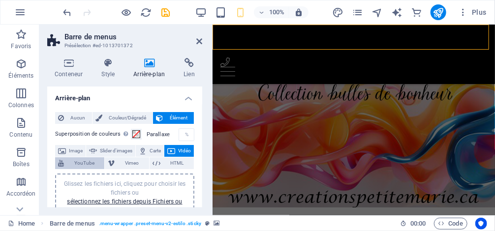
click at [101, 161] on span "YouTube" at bounding box center [84, 163] width 34 height 12
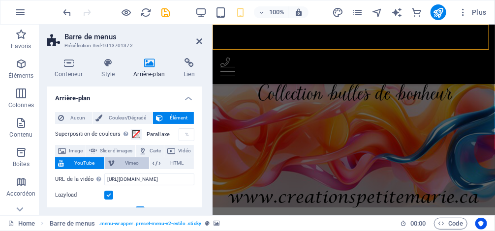
click at [139, 163] on span "Vimeo" at bounding box center [132, 163] width 28 height 12
select select "ar16_9"
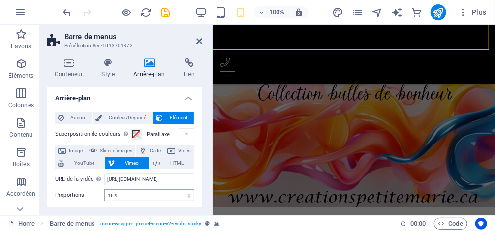
scroll to position [0, 0]
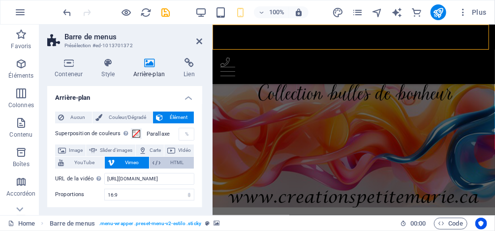
click at [176, 162] on span "HTML" at bounding box center [177, 163] width 28 height 12
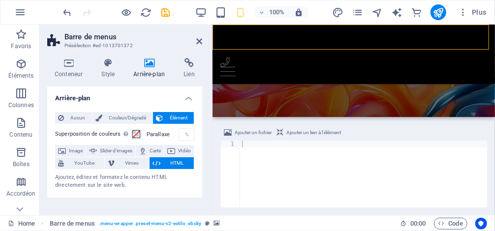
scroll to position [0, 0]
click at [81, 151] on span "Image" at bounding box center [76, 151] width 14 height 12
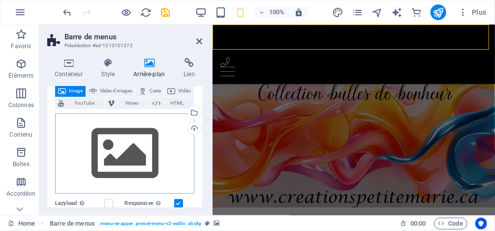
scroll to position [79, 0]
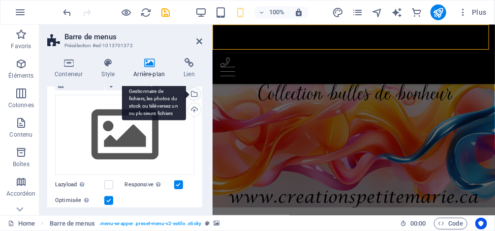
click at [193, 95] on div "Sélectionnez les fichiers depuis le Gestionnaire de fichiers, les photos du sto…" at bounding box center [193, 95] width 15 height 15
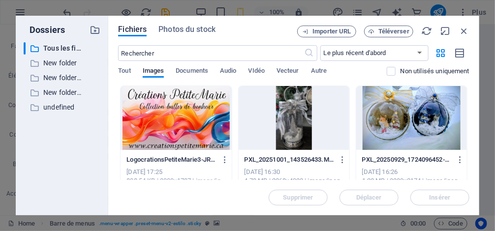
click at [184, 114] on div at bounding box center [176, 118] width 111 height 64
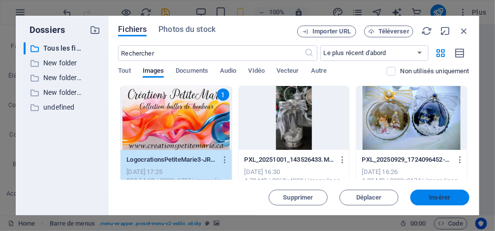
click at [451, 198] on span "Insérer" at bounding box center [439, 198] width 51 height 6
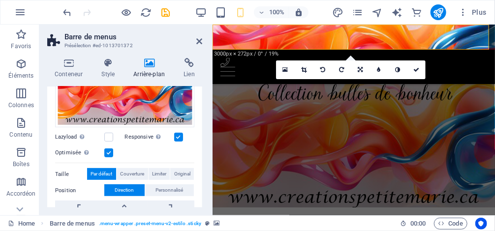
scroll to position [157, 0]
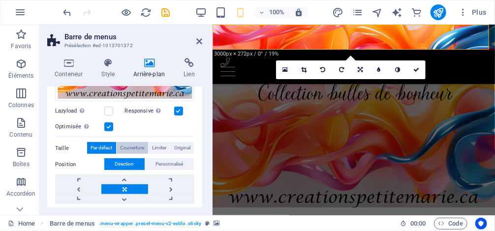
click at [138, 149] on span "Couverture" at bounding box center [132, 148] width 24 height 12
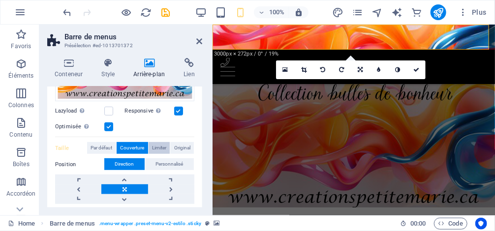
click at [161, 148] on span "Limiter" at bounding box center [159, 148] width 14 height 12
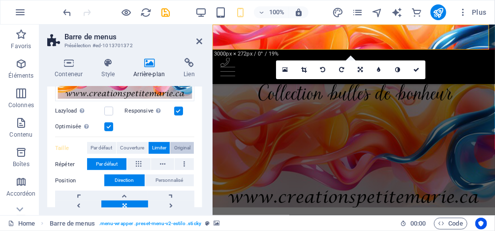
click at [182, 145] on span "Original" at bounding box center [182, 148] width 16 height 12
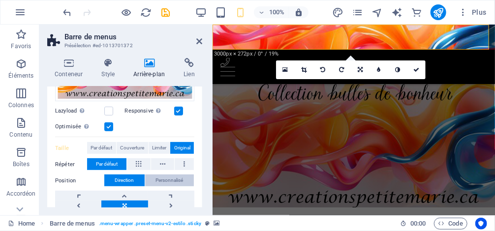
click at [179, 182] on span "Personnalisé" at bounding box center [170, 181] width 28 height 12
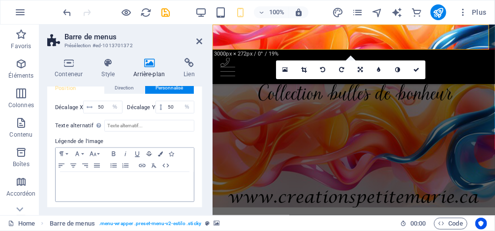
scroll to position [250, 0]
click at [104, 64] on icon at bounding box center [108, 63] width 28 height 10
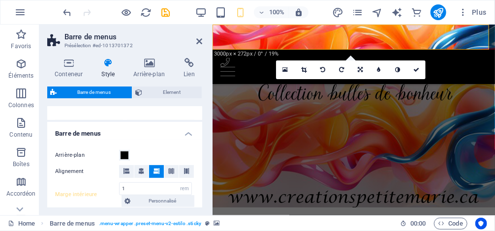
scroll to position [157, 0]
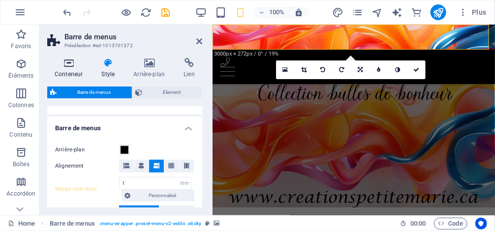
click at [69, 66] on icon at bounding box center [68, 63] width 43 height 10
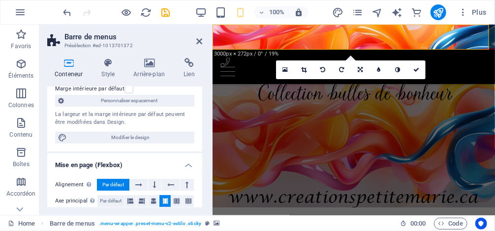
scroll to position [79, 0]
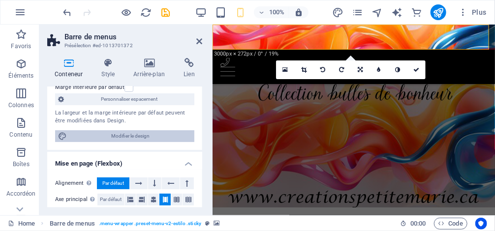
click at [126, 134] on span "Modifier le design" at bounding box center [131, 136] width 122 height 12
select select "rem"
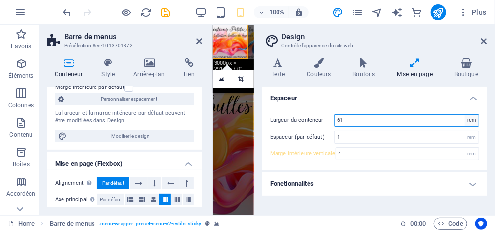
click at [473, 122] on select "rem px" at bounding box center [472, 121] width 14 height 12
click at [354, 122] on input "61" at bounding box center [407, 121] width 144 height 12
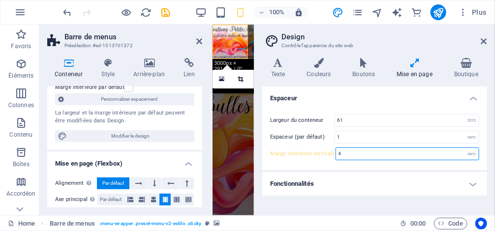
click at [363, 154] on input "4" at bounding box center [407, 154] width 143 height 12
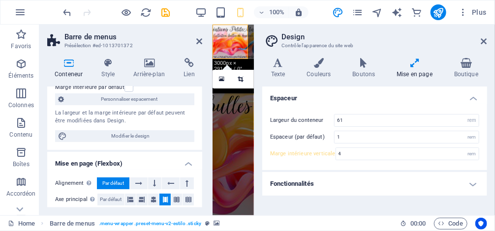
click at [410, 68] on h4 "Mise en page" at bounding box center [417, 68] width 58 height 21
click at [417, 59] on icon at bounding box center [415, 63] width 54 height 10
click at [414, 66] on icon at bounding box center [415, 63] width 54 height 10
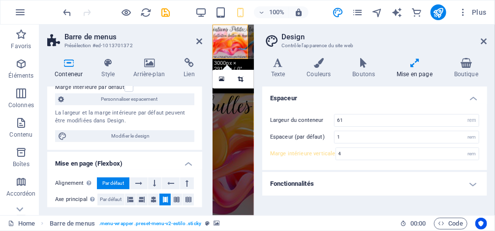
click at [389, 182] on h4 "Fonctionnalités" at bounding box center [374, 184] width 225 height 24
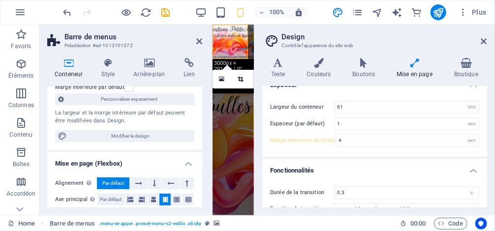
scroll to position [0, 0]
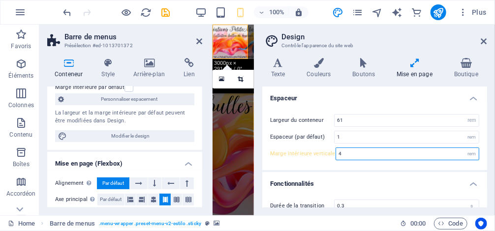
drag, startPoint x: 355, startPoint y: 150, endPoint x: 323, endPoint y: 150, distance: 31.5
click at [324, 150] on div "Marge intérieure verticale 4 rem" at bounding box center [374, 154] width 209 height 13
type input "20"
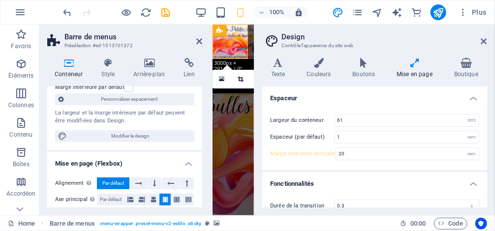
click at [405, 111] on div "Largeur du conteneur 61 rem px Espaceur (par défaut) 1 rem Marge intérieure ver…" at bounding box center [374, 137] width 229 height 66
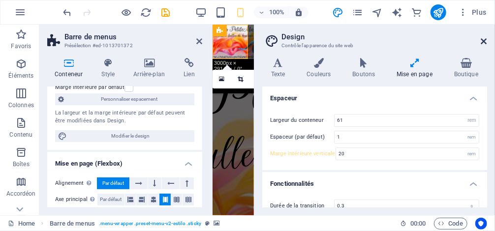
click at [483, 43] on icon at bounding box center [484, 41] width 6 height 8
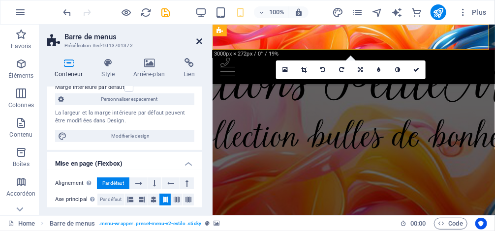
click at [198, 41] on icon at bounding box center [199, 41] width 6 height 8
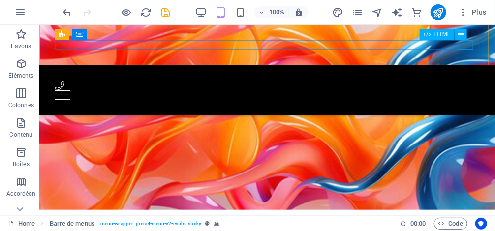
click at [470, 90] on div "Menu" at bounding box center [267, 94] width 424 height 9
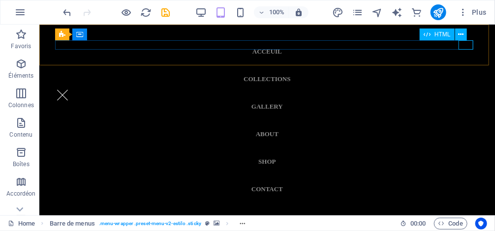
click at [69, 90] on div "Menu" at bounding box center [62, 94] width 15 height 9
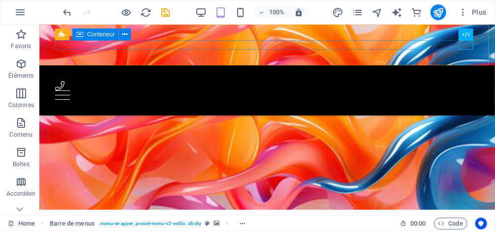
click at [234, 81] on div "Menu" at bounding box center [267, 90] width 424 height 19
click at [126, 35] on icon at bounding box center [125, 35] width 5 height 10
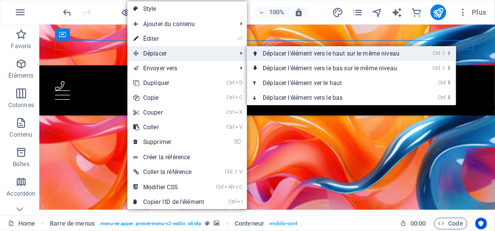
drag, startPoint x: 292, startPoint y: 55, endPoint x: 264, endPoint y: 2, distance: 59.7
click at [292, 55] on link "Ctrl ⇧ ⬆ Déplacer l'élément vers le haut sur le même niveau" at bounding box center [333, 53] width 172 height 15
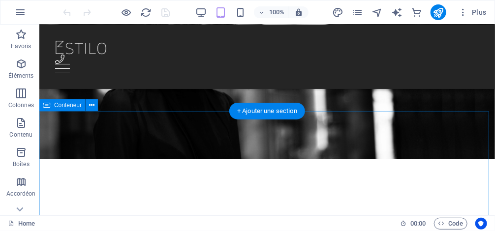
scroll to position [118, 0]
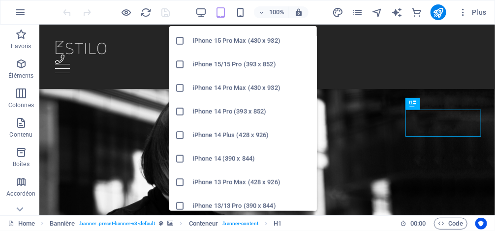
scroll to position [118, 0]
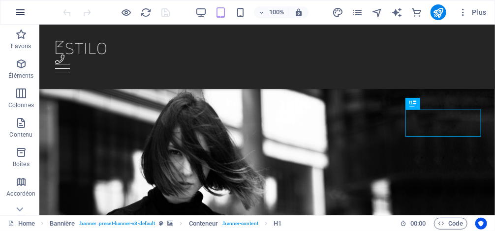
click at [25, 11] on icon "button" at bounding box center [20, 12] width 12 height 12
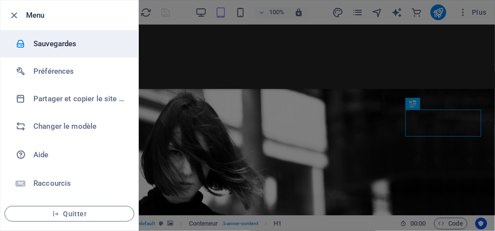
click at [32, 39] on div at bounding box center [25, 44] width 18 height 10
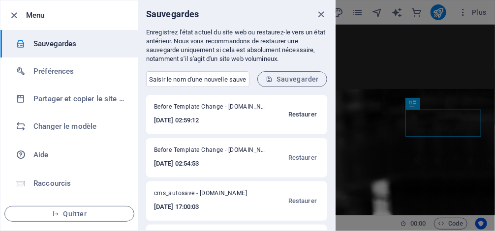
click at [308, 114] on span "Restaurer" at bounding box center [302, 115] width 29 height 12
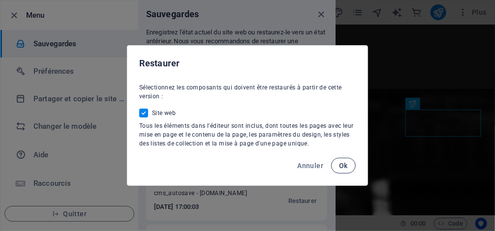
click at [345, 168] on span "Ok" at bounding box center [343, 166] width 9 height 8
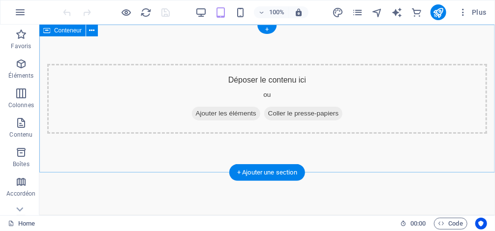
click at [334, 47] on div "Déposer le contenu ici ou Ajouter les éléments Coller le presse-papiers" at bounding box center [267, 98] width 456 height 149
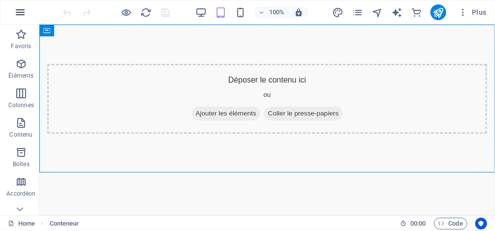
click at [22, 10] on icon "button" at bounding box center [20, 12] width 12 height 12
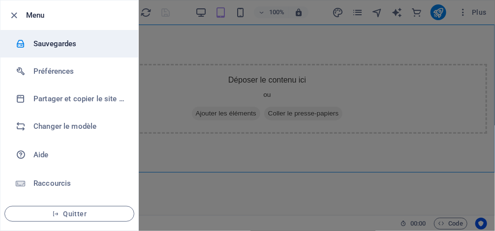
click at [52, 48] on h6 "Sauvegardes" at bounding box center [78, 44] width 91 height 12
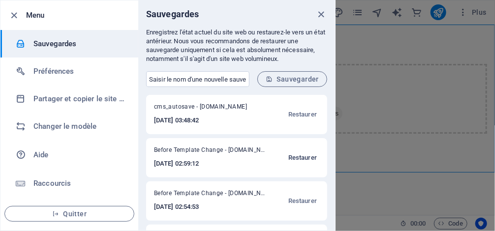
click at [304, 160] on span "Restaurer" at bounding box center [302, 158] width 29 height 12
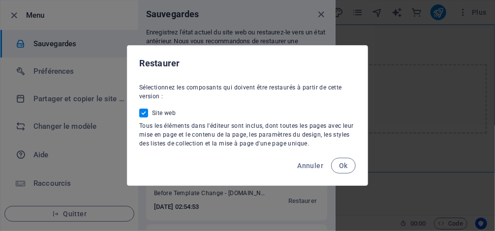
click at [353, 158] on div "Annuler Ok" at bounding box center [247, 168] width 240 height 33
click at [343, 170] on span "Ok" at bounding box center [343, 166] width 9 height 8
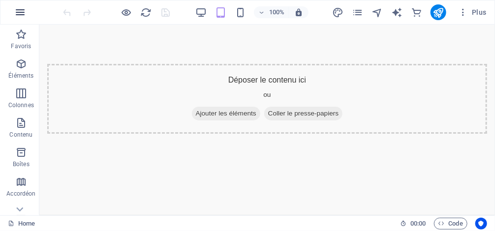
click at [27, 14] on button "button" at bounding box center [20, 12] width 24 height 24
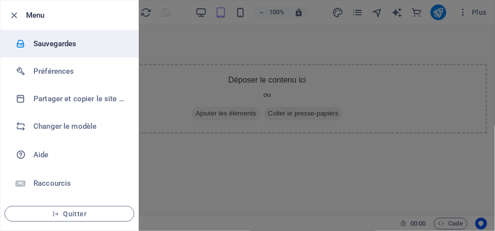
click at [53, 45] on h6 "Sauvegardes" at bounding box center [78, 44] width 91 height 12
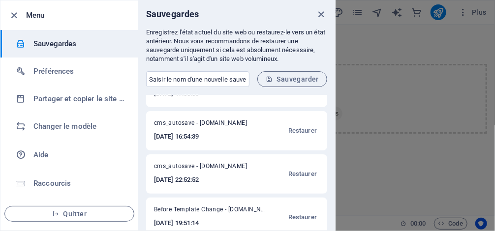
scroll to position [157, 0]
click at [300, 129] on span "Restaurer" at bounding box center [302, 130] width 29 height 12
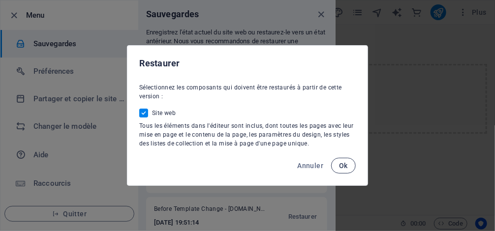
click at [345, 166] on span "Ok" at bounding box center [343, 166] width 9 height 8
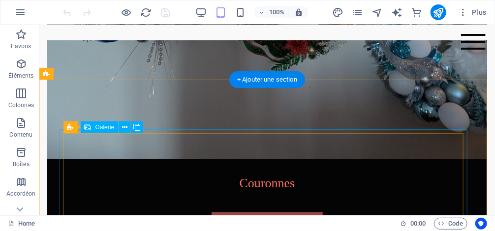
scroll to position [591, 0]
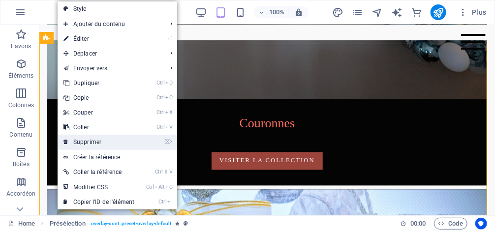
click at [119, 138] on link "⌦ Supprimer" at bounding box center [99, 142] width 83 height 15
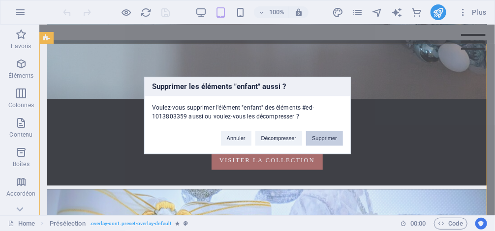
click at [322, 138] on button "Supprimer" at bounding box center [324, 138] width 37 height 15
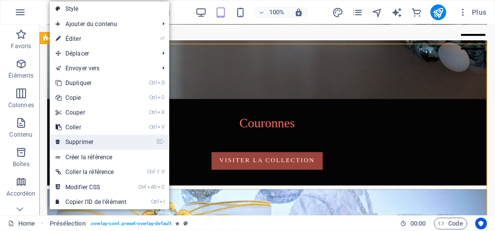
click at [101, 143] on link "⌦ Supprimer" at bounding box center [91, 142] width 83 height 15
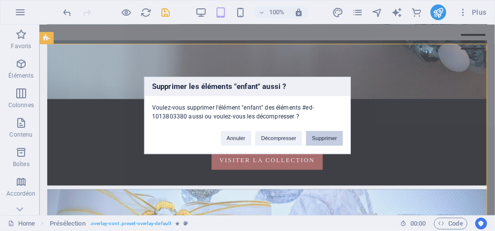
click at [337, 134] on button "Supprimer" at bounding box center [324, 138] width 37 height 15
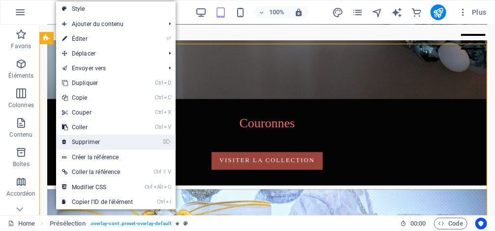
click at [109, 142] on link "⌦ Supprimer" at bounding box center [97, 142] width 83 height 15
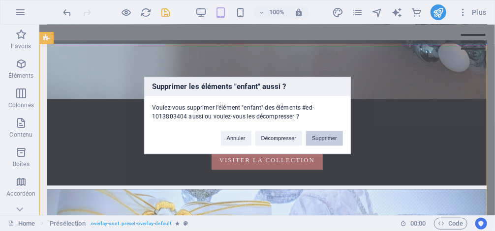
click at [322, 133] on button "Supprimer" at bounding box center [324, 138] width 37 height 15
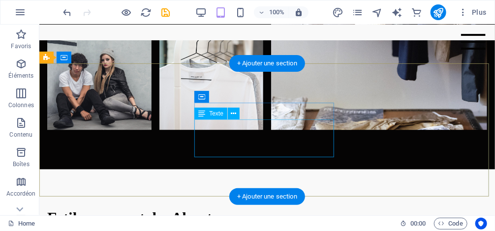
scroll to position [1898, 0]
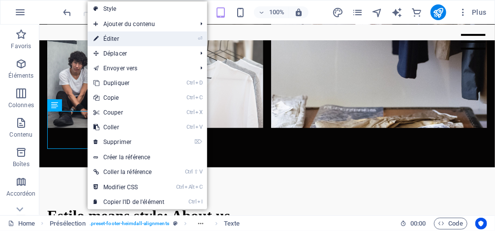
click at [148, 36] on link "⏎ Éditer" at bounding box center [129, 38] width 83 height 15
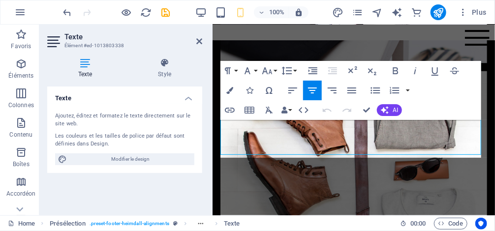
scroll to position [4799, 0]
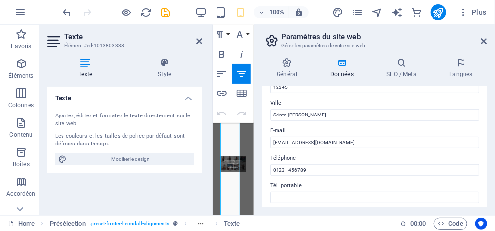
scroll to position [155, 0]
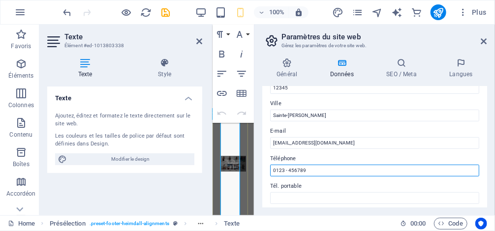
drag, startPoint x: 520, startPoint y: 194, endPoint x: 229, endPoint y: 168, distance: 291.9
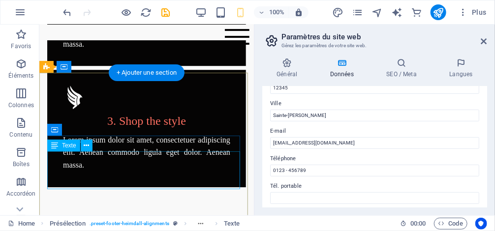
scroll to position [4013, 0]
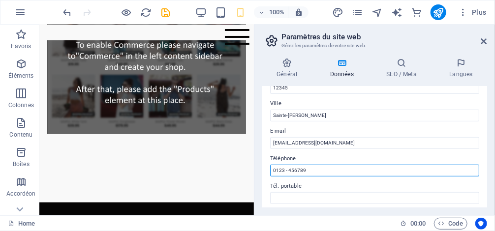
click at [316, 170] on input "0123 - 456789" at bounding box center [374, 171] width 209 height 12
drag, startPoint x: 355, startPoint y: 194, endPoint x: 242, endPoint y: 167, distance: 116.9
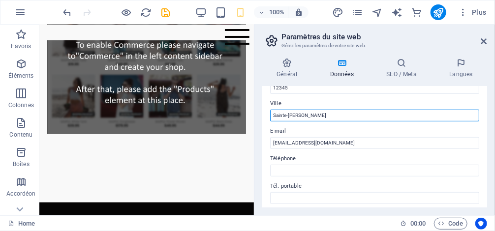
click at [349, 121] on input "Sainte-[PERSON_NAME]" at bounding box center [374, 116] width 209 height 12
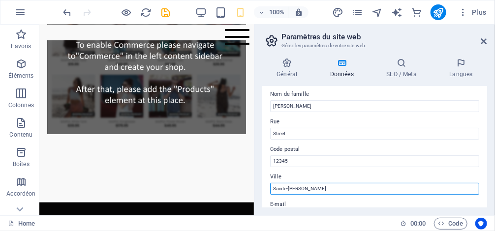
scroll to position [36, 0]
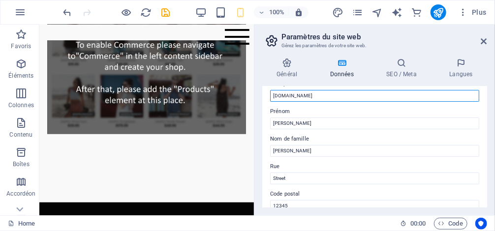
click at [362, 95] on input "[DOMAIN_NAME]" at bounding box center [374, 96] width 209 height 12
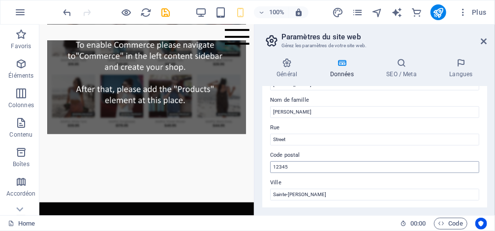
scroll to position [76, 0]
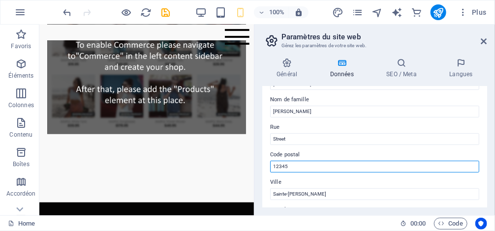
drag, startPoint x: 334, startPoint y: 191, endPoint x: 293, endPoint y: 191, distance: 40.8
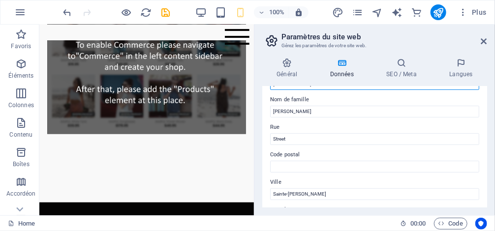
click at [398, 89] on input "[PERSON_NAME]" at bounding box center [374, 84] width 209 height 12
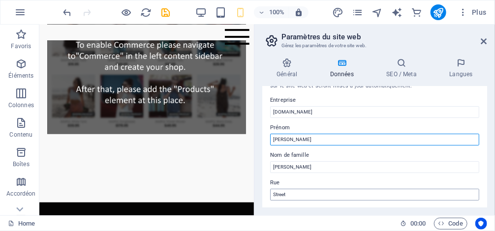
scroll to position [0, 0]
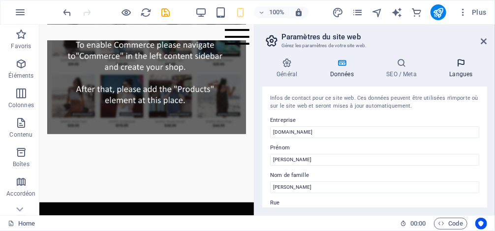
click at [461, 61] on icon at bounding box center [461, 63] width 52 height 10
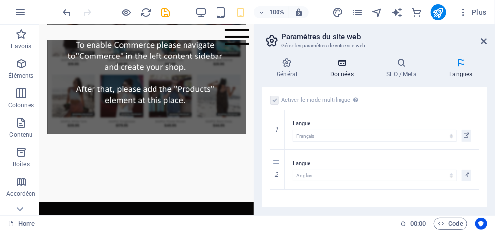
click at [336, 62] on icon at bounding box center [342, 63] width 53 height 10
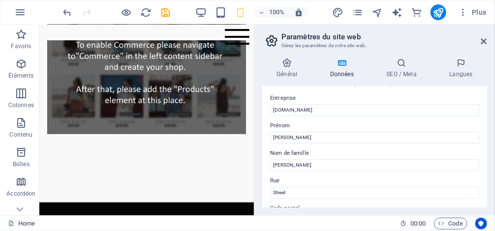
scroll to position [79, 0]
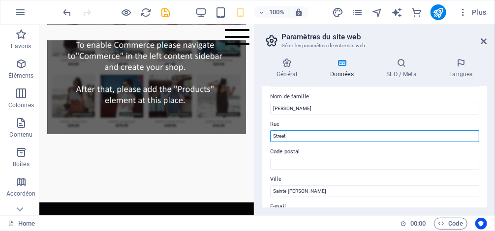
drag, startPoint x: 332, startPoint y: 159, endPoint x: 252, endPoint y: 140, distance: 82.0
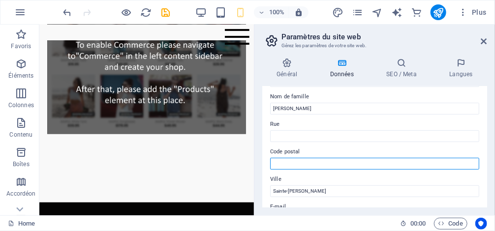
click at [326, 162] on input "Code postal" at bounding box center [374, 164] width 209 height 12
type input "j3e1t9"
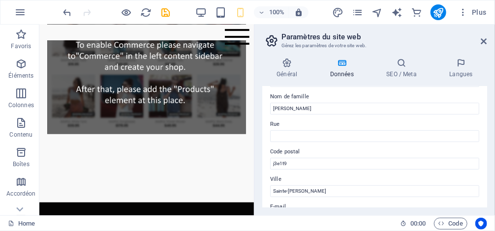
click at [386, 91] on label "Nom de famille" at bounding box center [374, 97] width 209 height 12
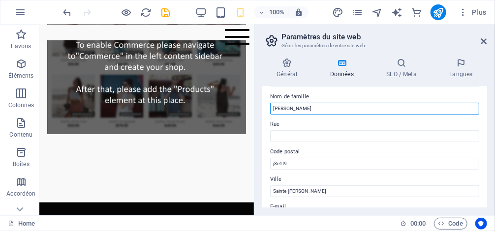
click at [386, 103] on input "[PERSON_NAME]" at bounding box center [374, 109] width 209 height 12
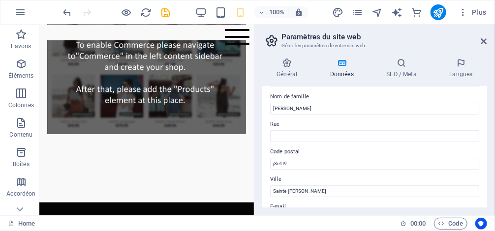
click at [344, 73] on h4 "Données" at bounding box center [344, 68] width 57 height 21
click at [343, 72] on h4 "Données" at bounding box center [344, 68] width 57 height 21
click at [285, 71] on h4 "Général" at bounding box center [289, 68] width 54 height 21
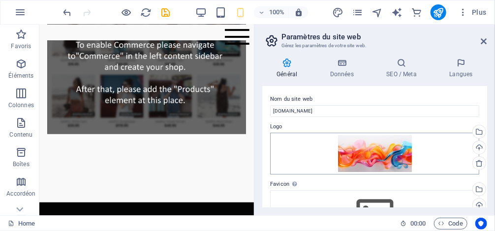
scroll to position [0, 0]
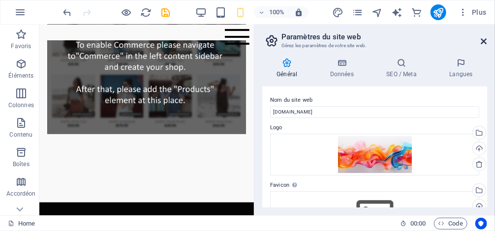
click at [484, 43] on icon at bounding box center [484, 41] width 6 height 8
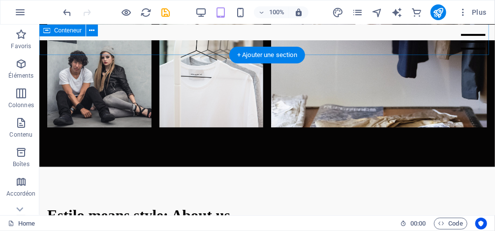
scroll to position [1898, 0]
